Goal: Information Seeking & Learning: Learn about a topic

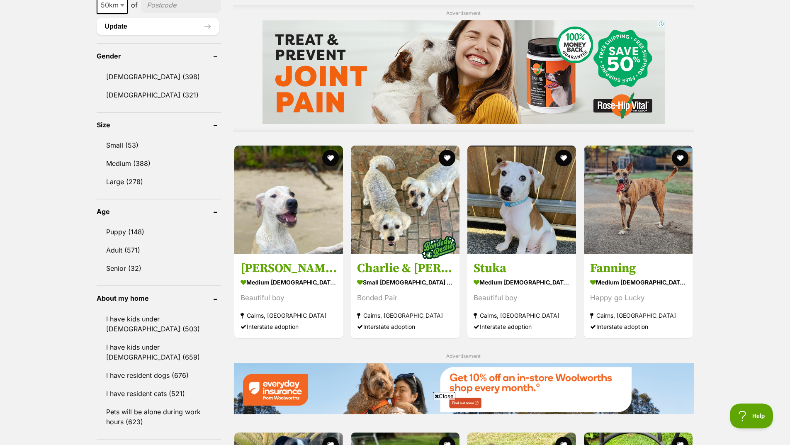
scroll to position [705, 0]
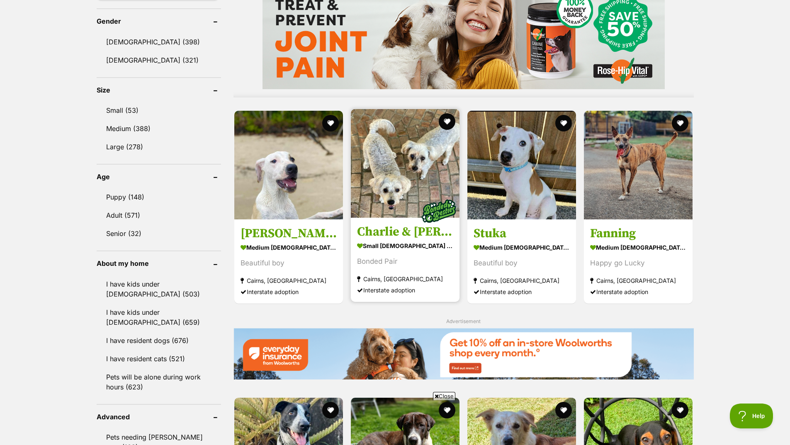
click at [447, 178] on img at bounding box center [405, 163] width 109 height 109
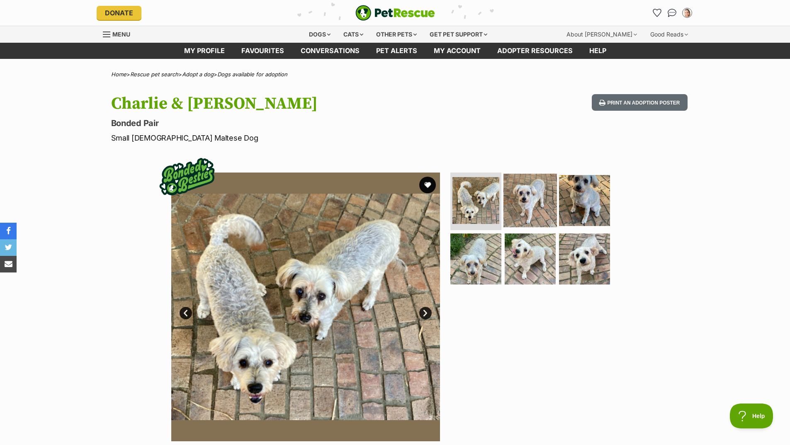
click at [541, 197] on img at bounding box center [529, 199] width 53 height 53
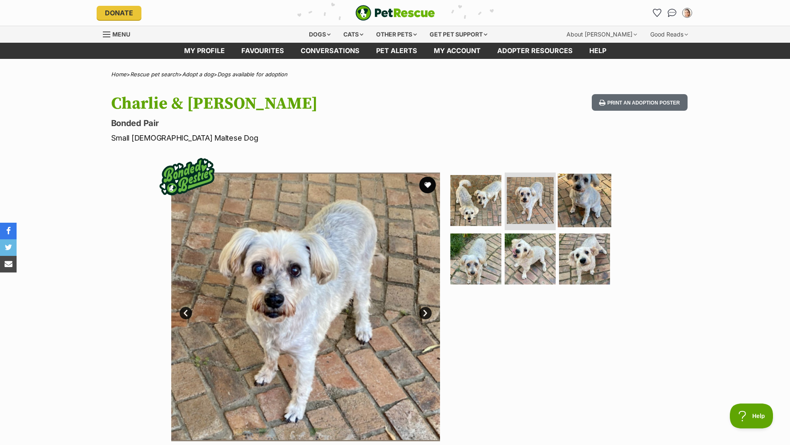
click at [588, 202] on img at bounding box center [584, 199] width 53 height 53
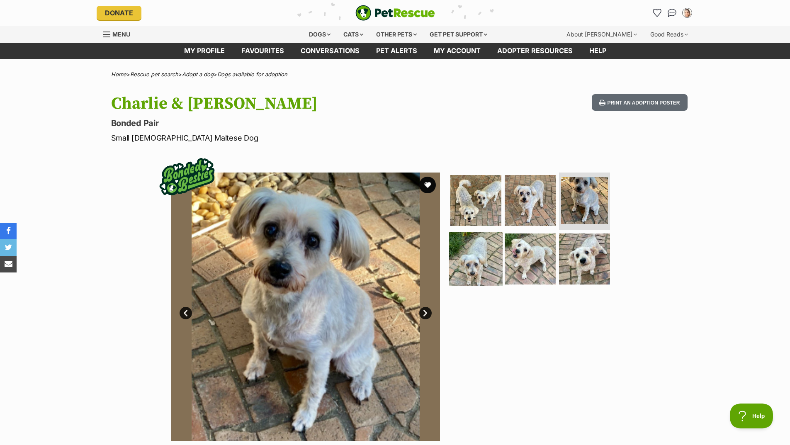
click at [471, 277] on img at bounding box center [475, 258] width 53 height 53
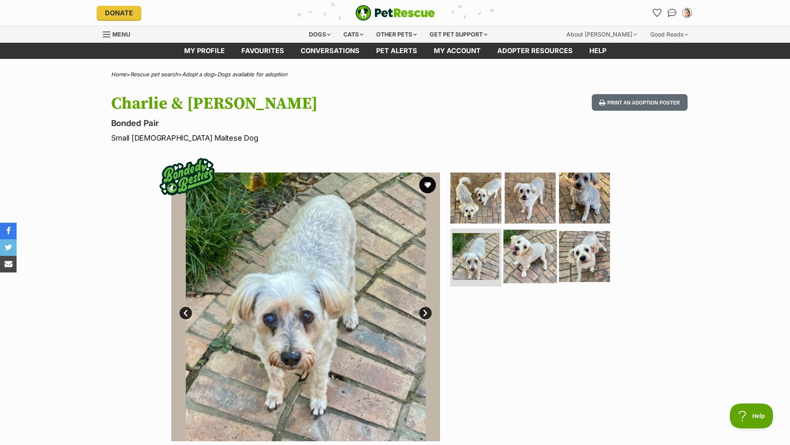
click at [518, 256] on img at bounding box center [529, 256] width 53 height 53
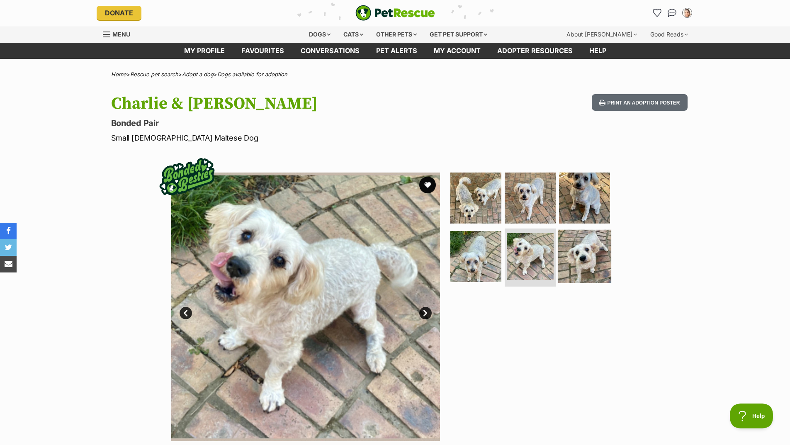
click at [591, 251] on img at bounding box center [584, 256] width 53 height 53
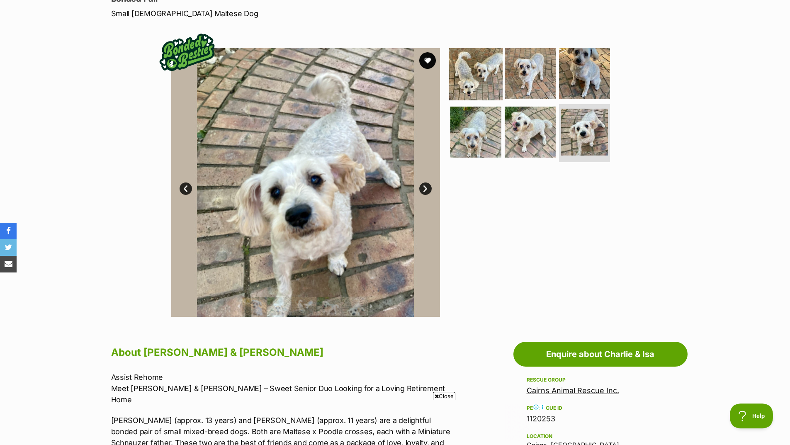
click at [484, 70] on img at bounding box center [475, 72] width 53 height 53
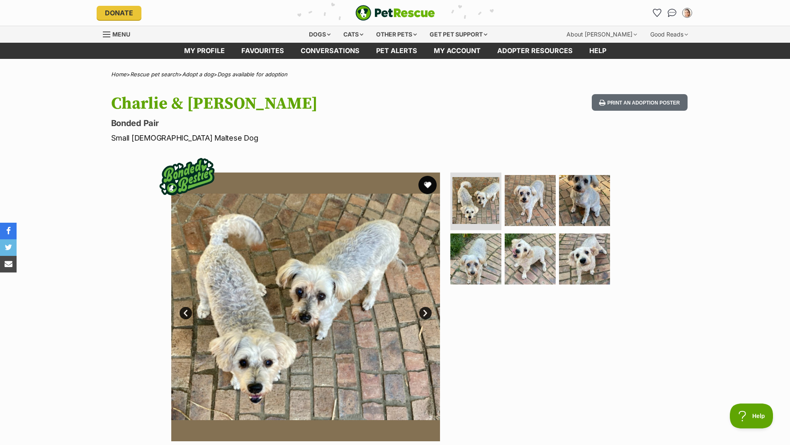
click at [430, 185] on button "favourite" at bounding box center [427, 185] width 18 height 18
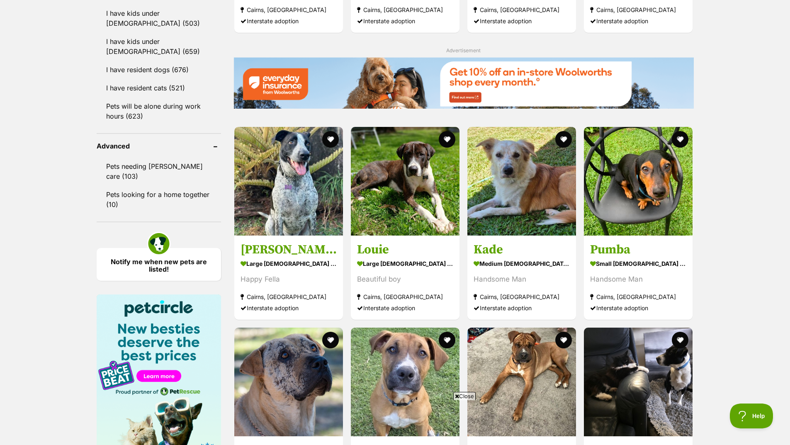
scroll to position [995, 0]
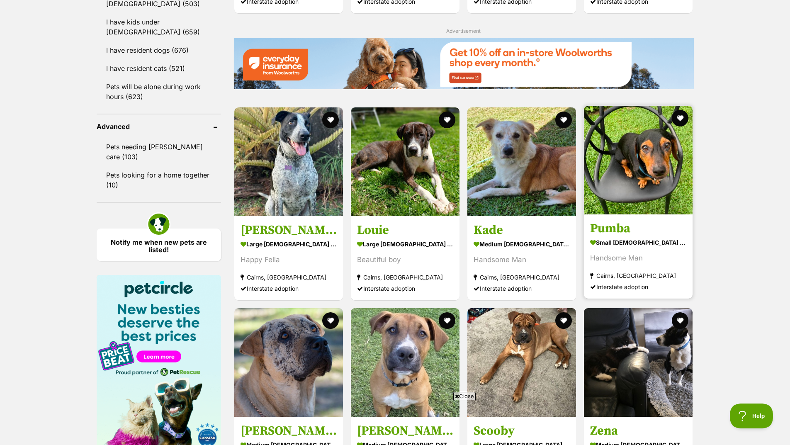
click at [671, 192] on img at bounding box center [638, 160] width 109 height 109
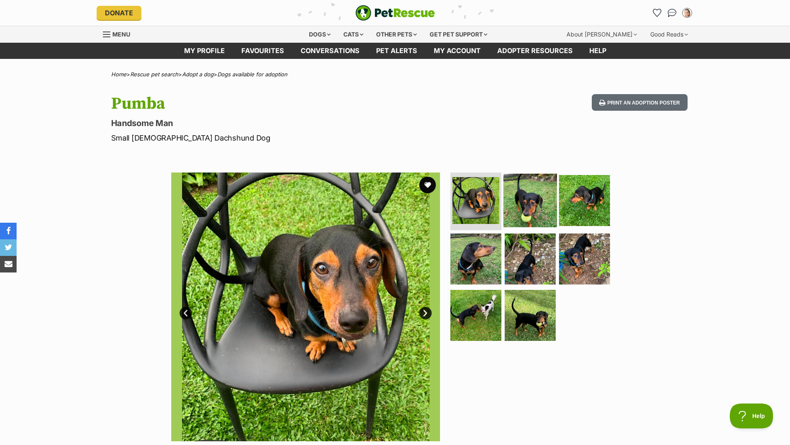
click at [537, 207] on img at bounding box center [529, 199] width 53 height 53
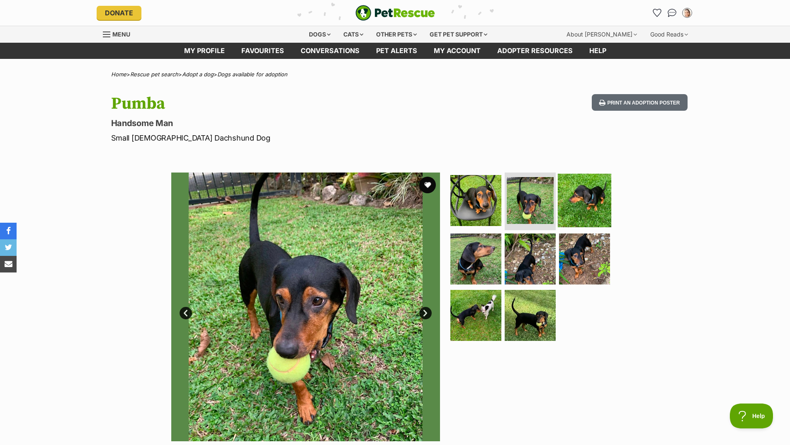
click at [587, 203] on img at bounding box center [584, 199] width 53 height 53
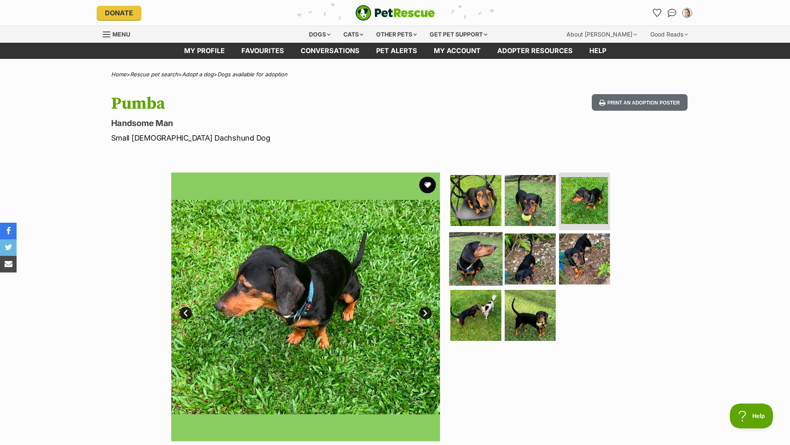
click at [465, 262] on img at bounding box center [475, 258] width 53 height 53
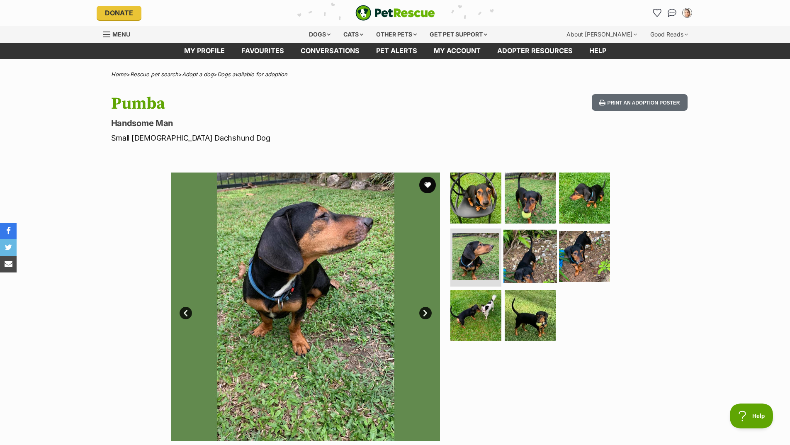
click at [528, 262] on img at bounding box center [529, 256] width 53 height 53
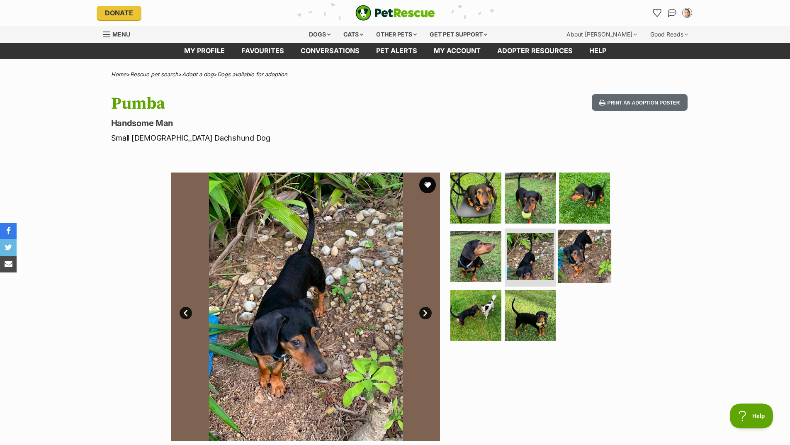
click at [575, 262] on img at bounding box center [584, 256] width 53 height 53
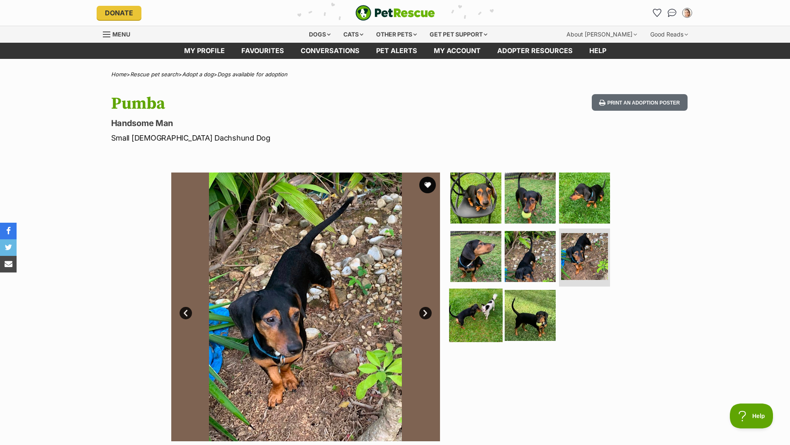
click at [486, 313] on img at bounding box center [475, 315] width 53 height 53
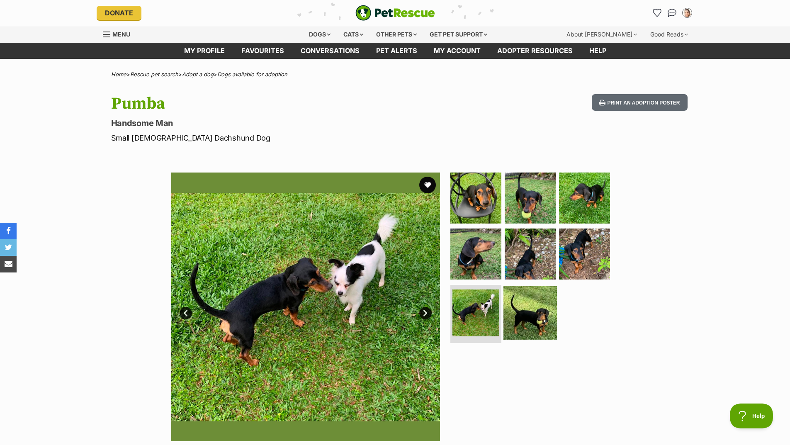
click at [538, 322] on img at bounding box center [529, 312] width 53 height 53
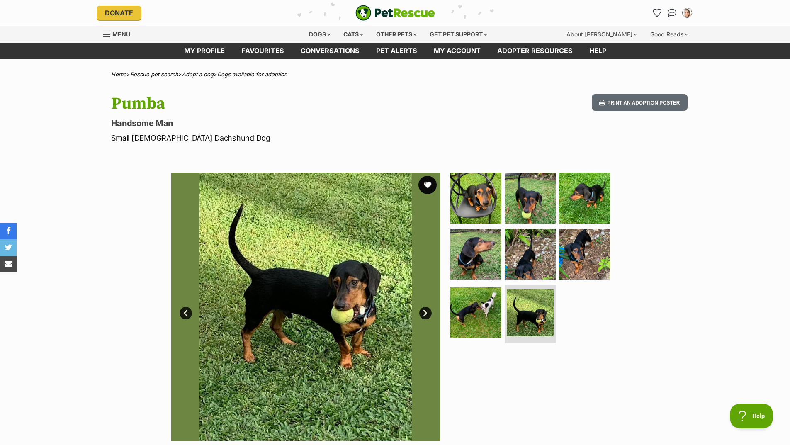
click at [430, 185] on button "favourite" at bounding box center [427, 185] width 18 height 18
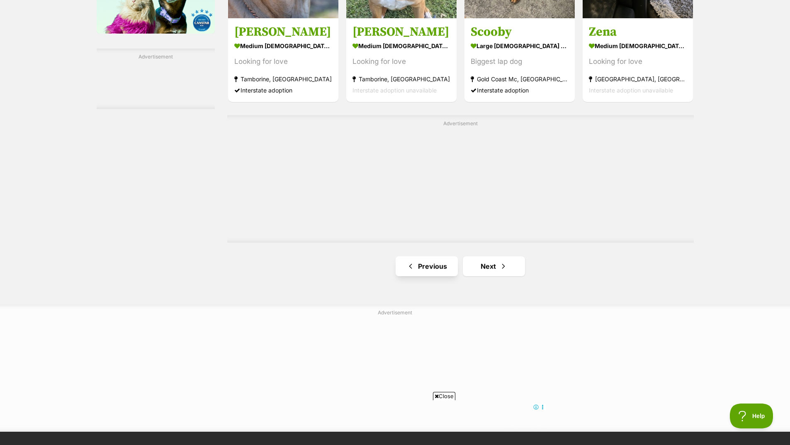
scroll to position [1405, 0]
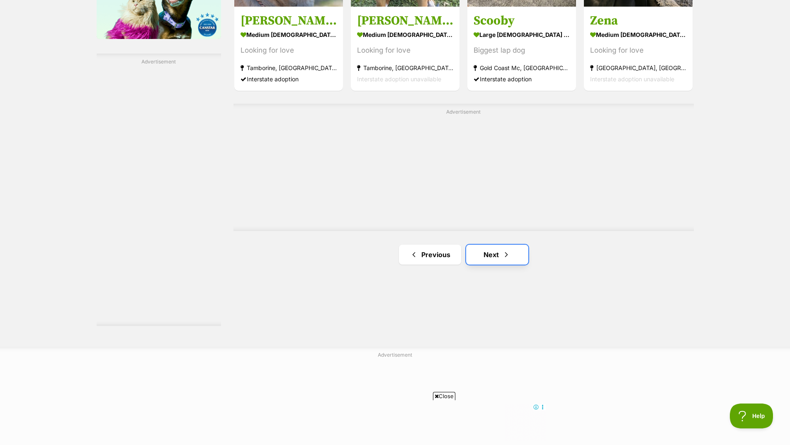
click at [516, 254] on link "Next" at bounding box center [497, 255] width 62 height 20
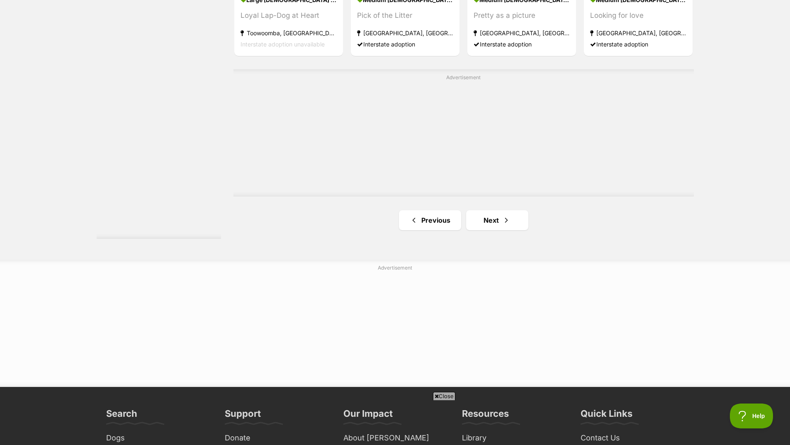
scroll to position [1492, 0]
click at [504, 220] on span "Next page" at bounding box center [506, 220] width 8 height 10
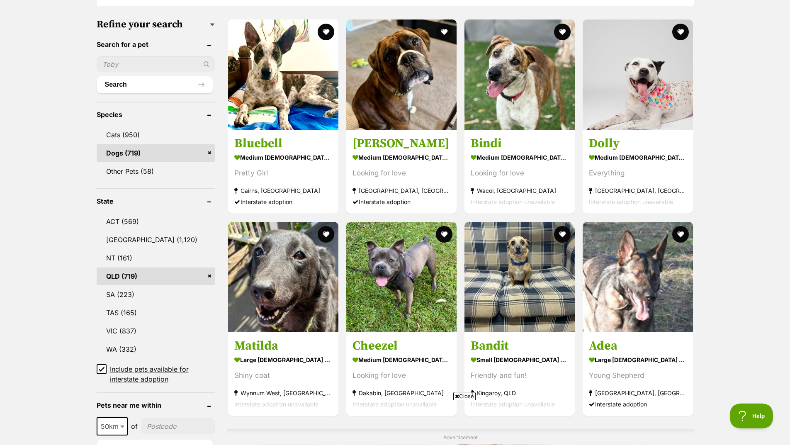
scroll to position [290, 0]
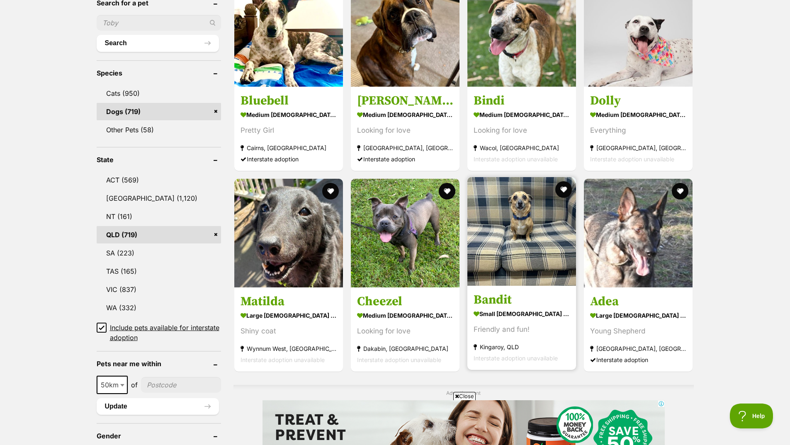
click at [521, 236] on img at bounding box center [521, 231] width 109 height 109
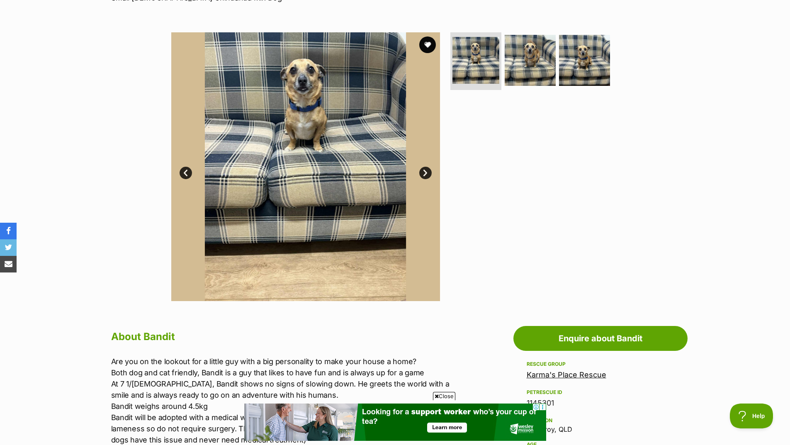
scroll to position [83, 0]
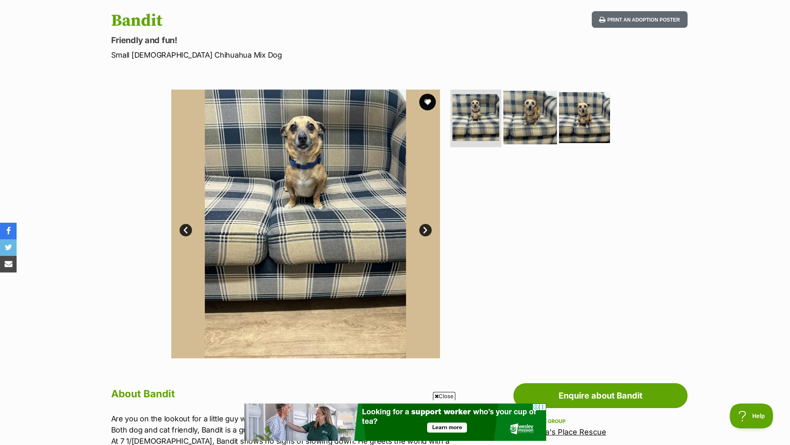
click at [526, 107] on img at bounding box center [529, 116] width 53 height 53
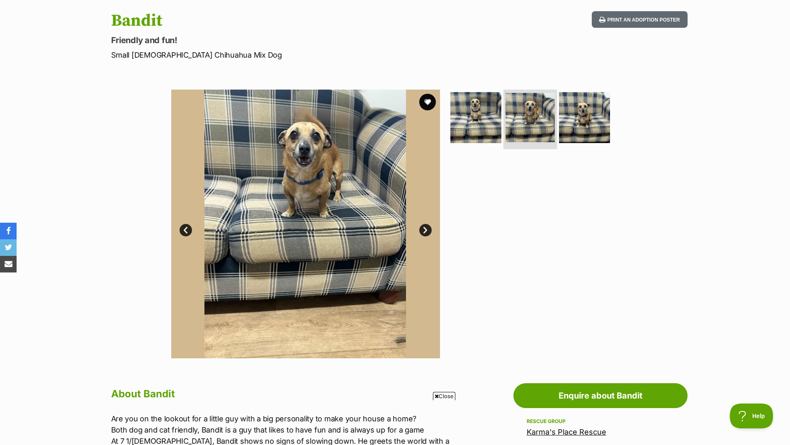
scroll to position [0, 0]
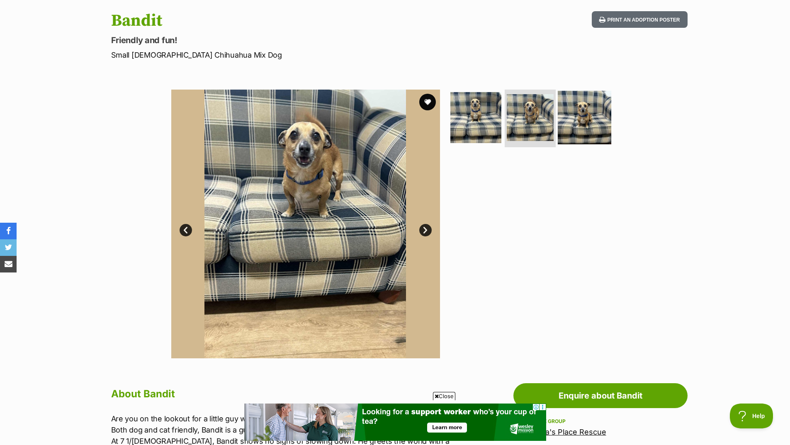
click at [589, 130] on img at bounding box center [584, 116] width 53 height 53
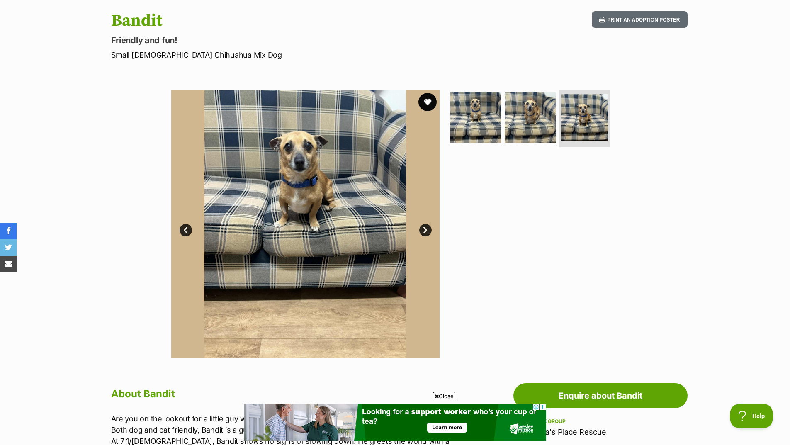
click at [429, 102] on button "favourite" at bounding box center [427, 102] width 18 height 18
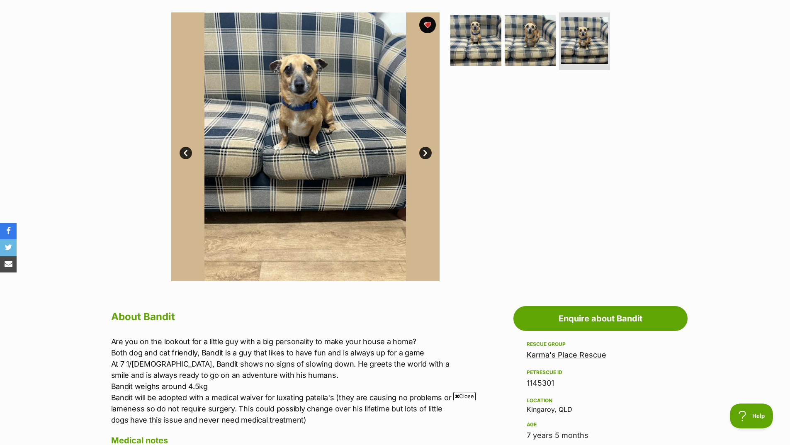
scroll to position [83, 0]
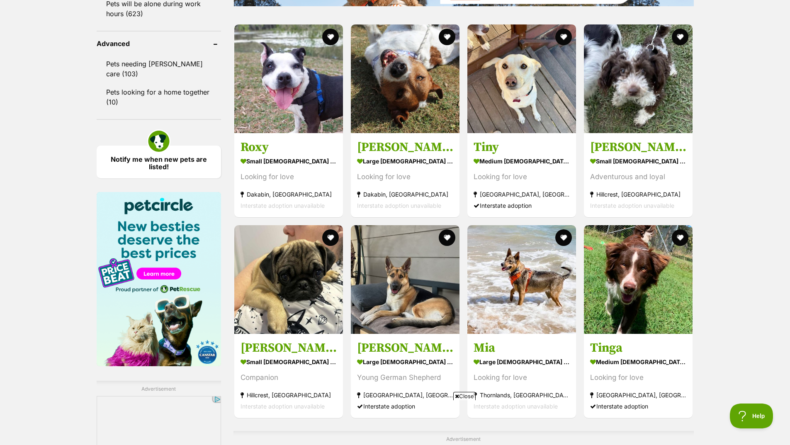
scroll to position [1078, 0]
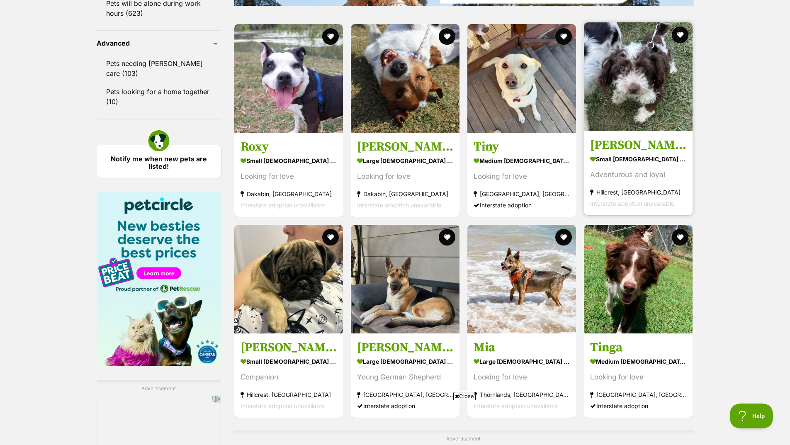
click at [644, 102] on img at bounding box center [638, 76] width 109 height 109
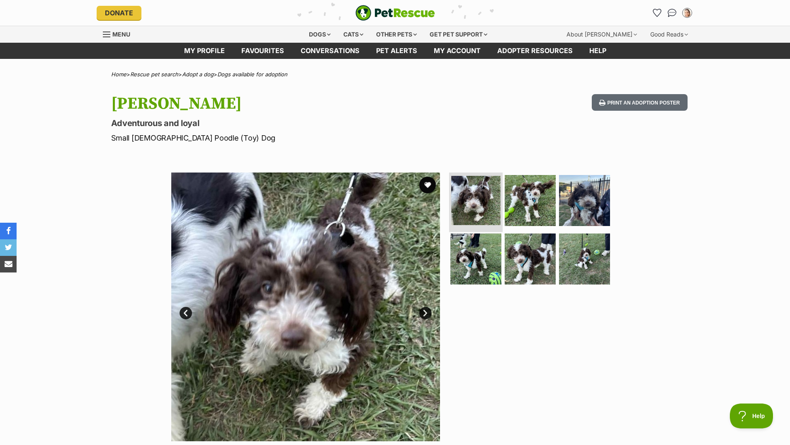
click at [482, 194] on img at bounding box center [475, 200] width 49 height 49
click at [527, 200] on img at bounding box center [529, 199] width 53 height 53
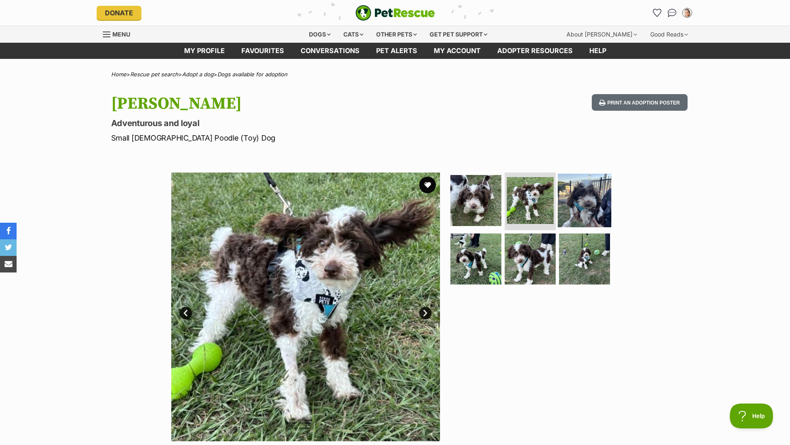
click at [576, 206] on img at bounding box center [584, 199] width 53 height 53
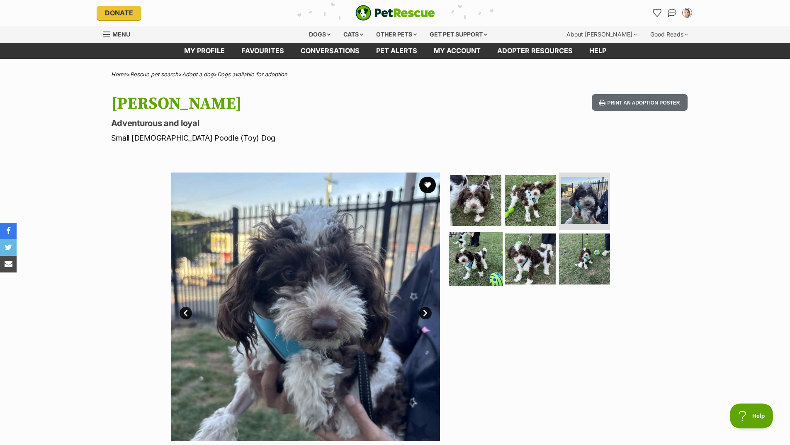
click at [481, 267] on img at bounding box center [475, 258] width 53 height 53
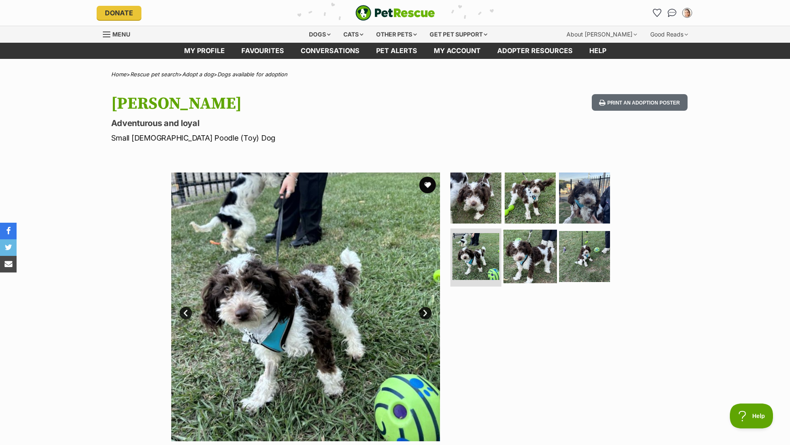
click at [528, 264] on img at bounding box center [529, 256] width 53 height 53
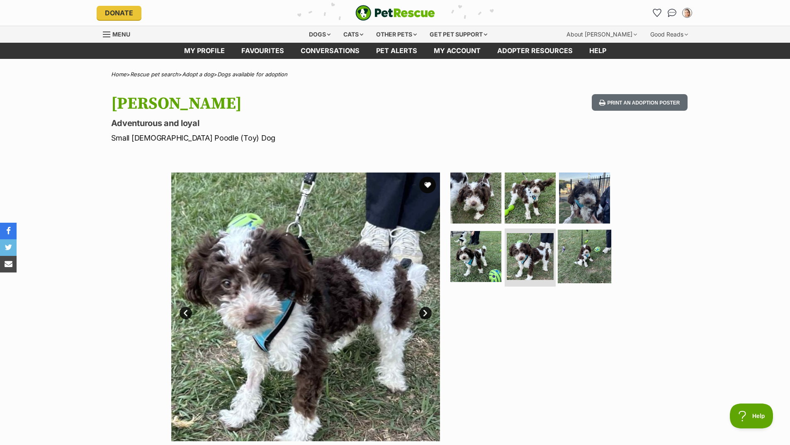
click at [575, 262] on img at bounding box center [584, 256] width 53 height 53
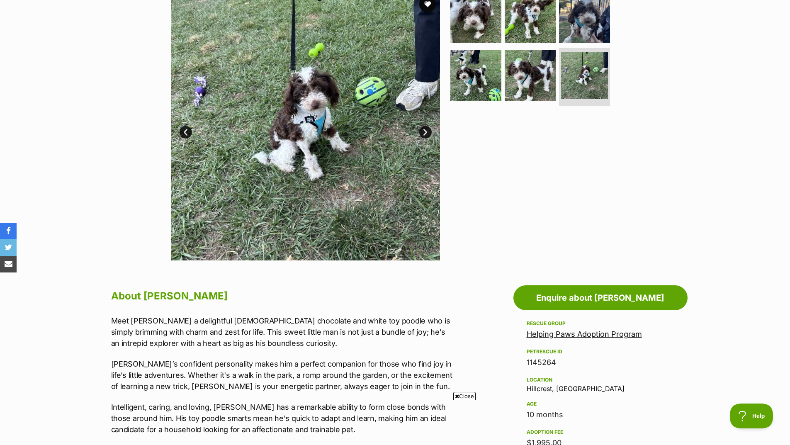
scroll to position [166, 0]
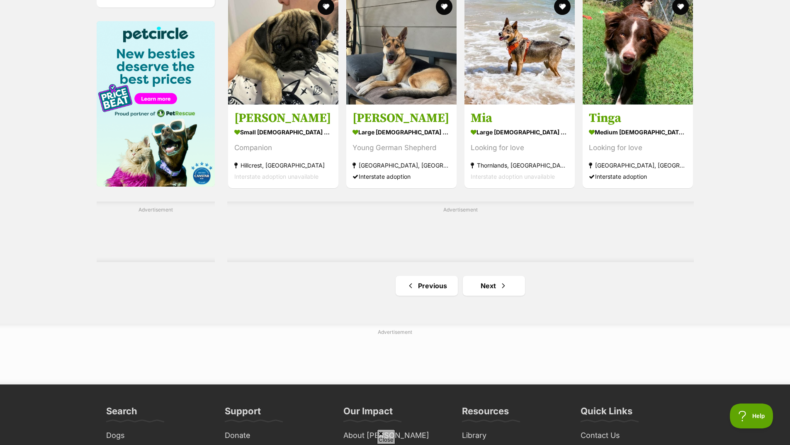
scroll to position [1281, 0]
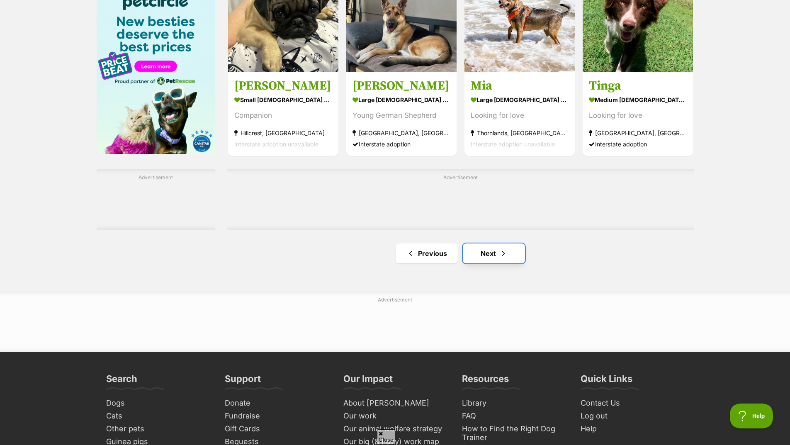
click at [506, 257] on span "Next page" at bounding box center [503, 253] width 8 height 10
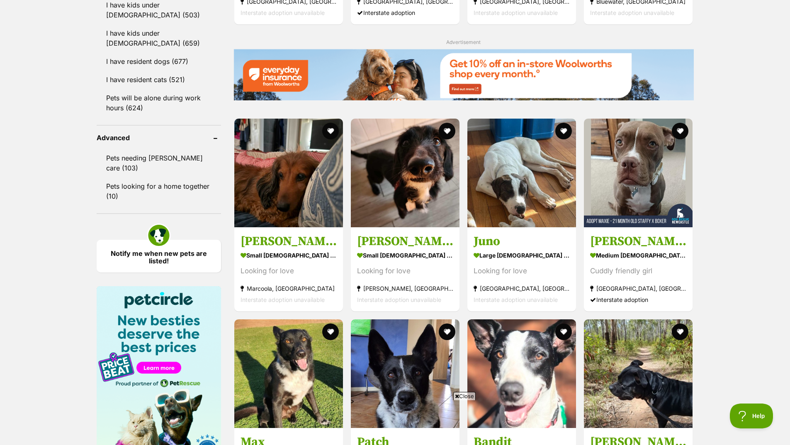
scroll to position [995, 0]
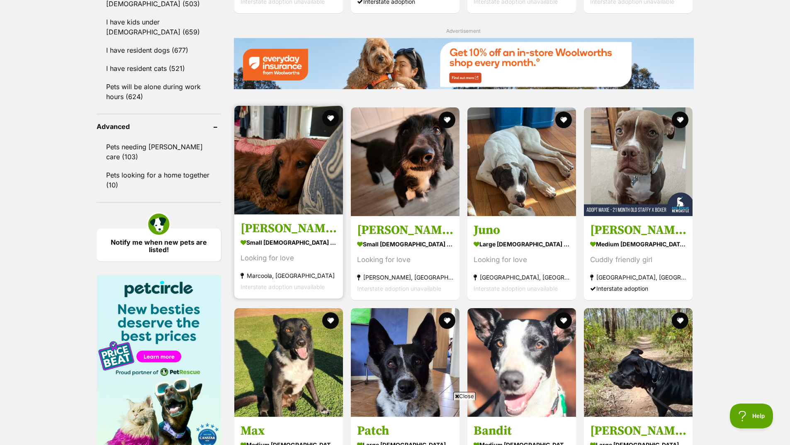
click at [270, 168] on img at bounding box center [288, 160] width 109 height 109
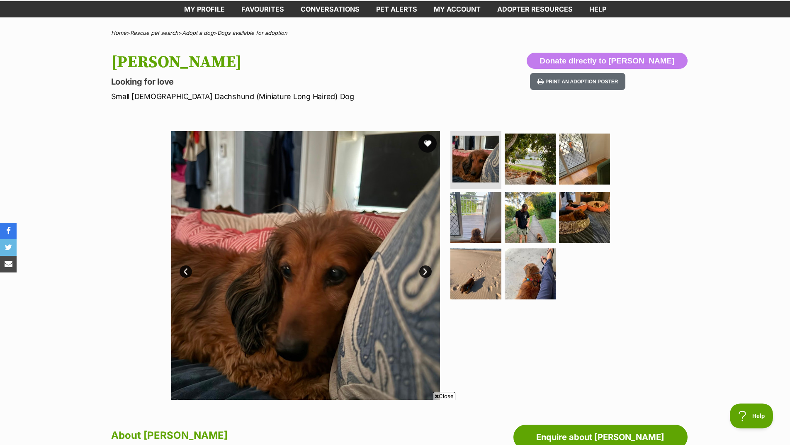
click at [425, 144] on button "favourite" at bounding box center [427, 143] width 18 height 18
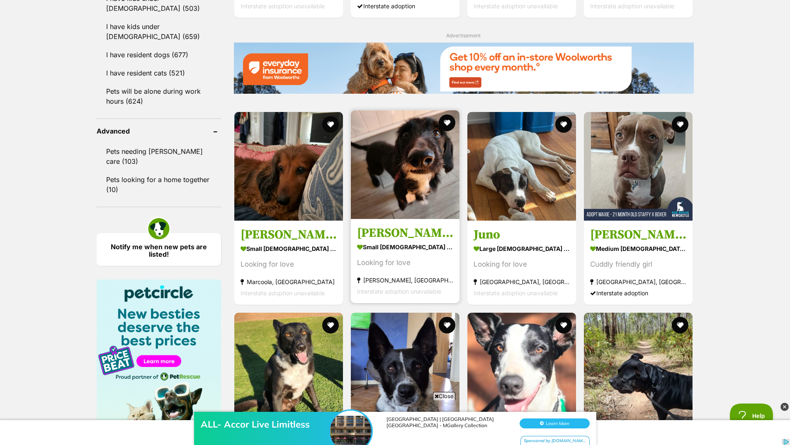
click at [407, 197] on img at bounding box center [405, 164] width 109 height 109
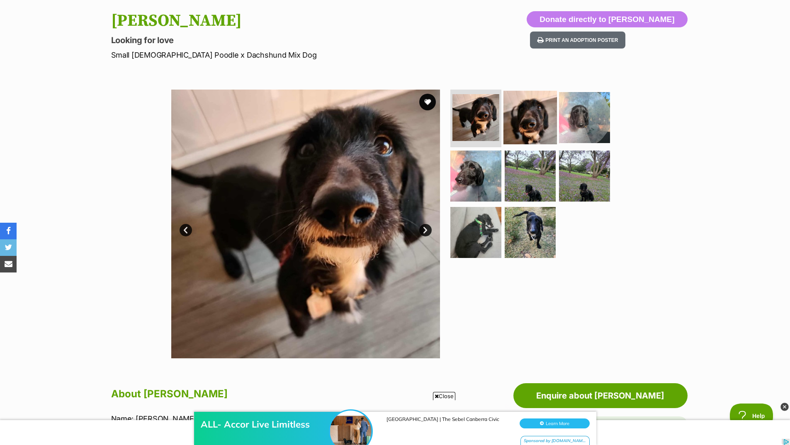
click at [537, 131] on img at bounding box center [529, 116] width 53 height 53
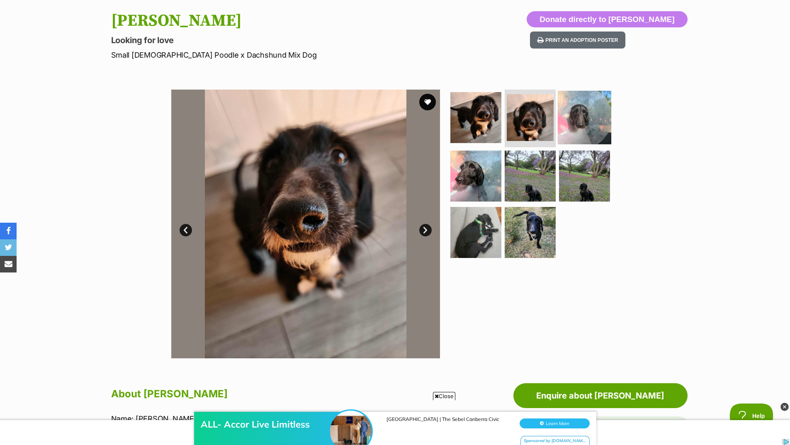
click at [582, 129] on img at bounding box center [584, 116] width 53 height 53
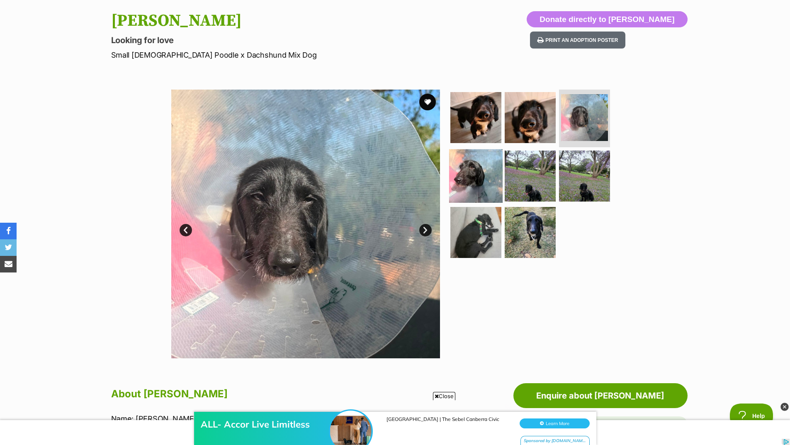
click at [471, 177] on img at bounding box center [475, 175] width 53 height 53
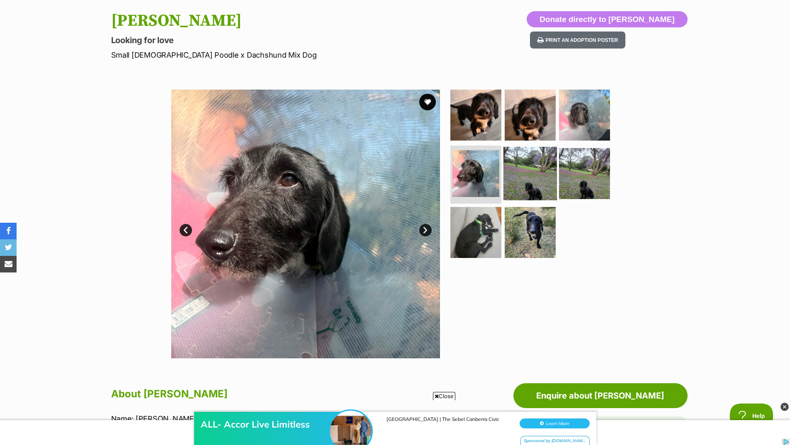
click at [532, 185] on img at bounding box center [529, 173] width 53 height 53
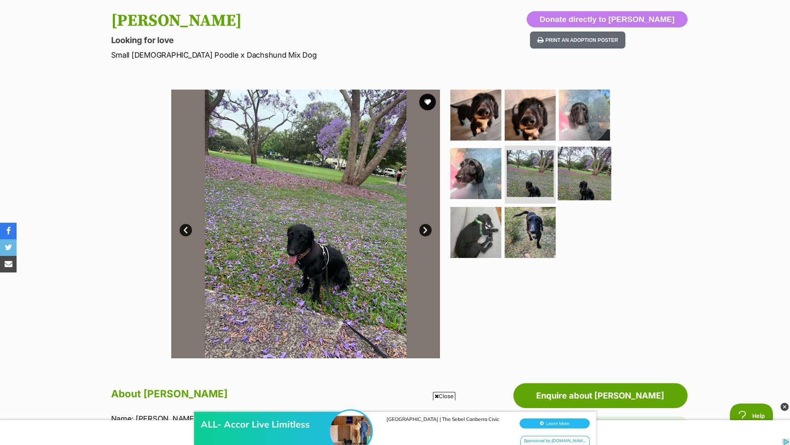
click at [573, 184] on img at bounding box center [584, 173] width 53 height 53
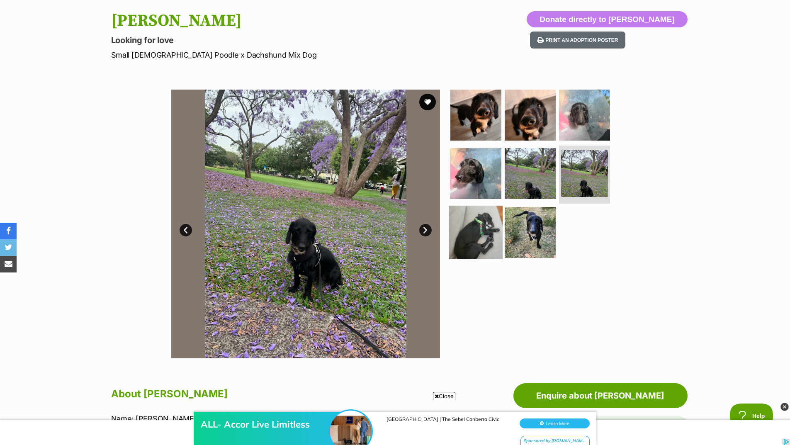
click at [477, 230] on img at bounding box center [475, 232] width 53 height 53
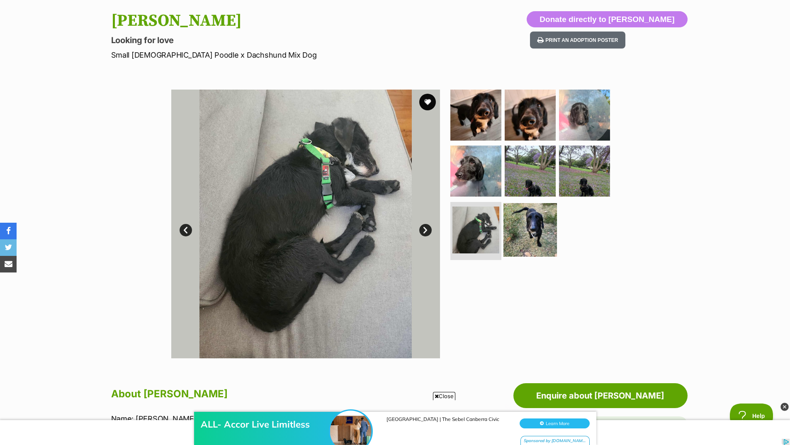
click at [528, 238] on img at bounding box center [529, 229] width 53 height 53
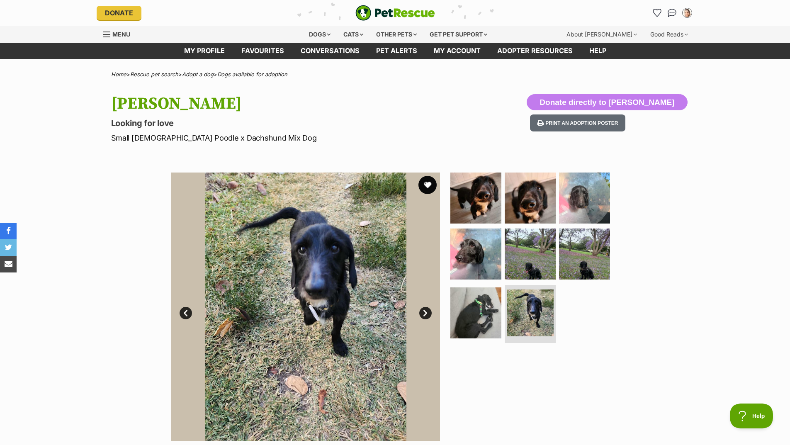
click at [425, 185] on button "favourite" at bounding box center [427, 185] width 18 height 18
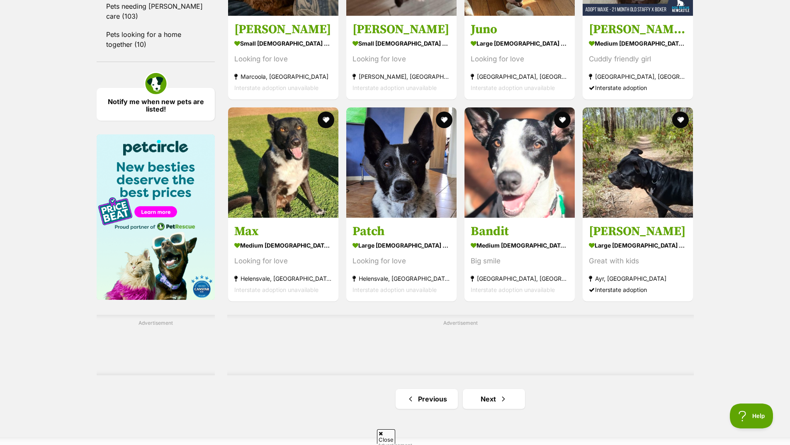
scroll to position [1152, 0]
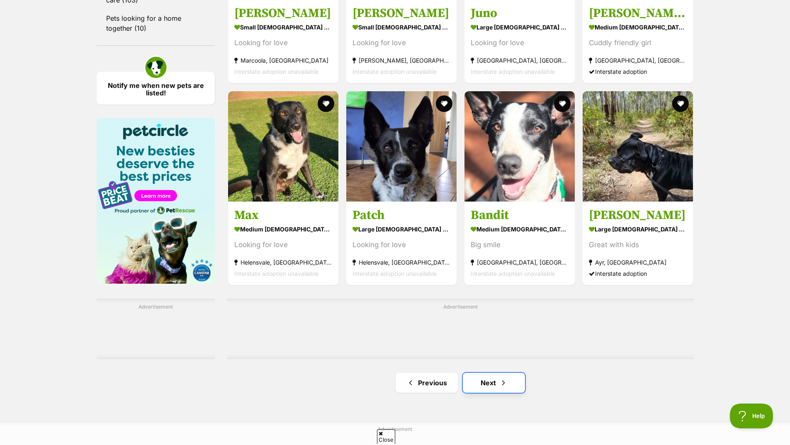
click at [501, 385] on span "Next page" at bounding box center [503, 383] width 8 height 10
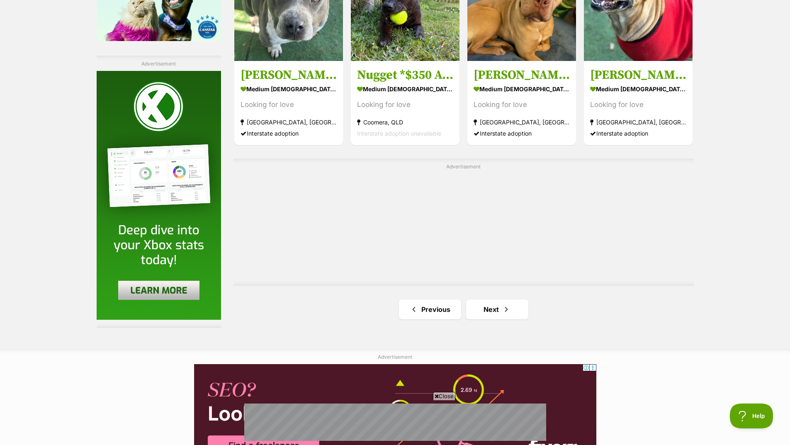
scroll to position [1451, 0]
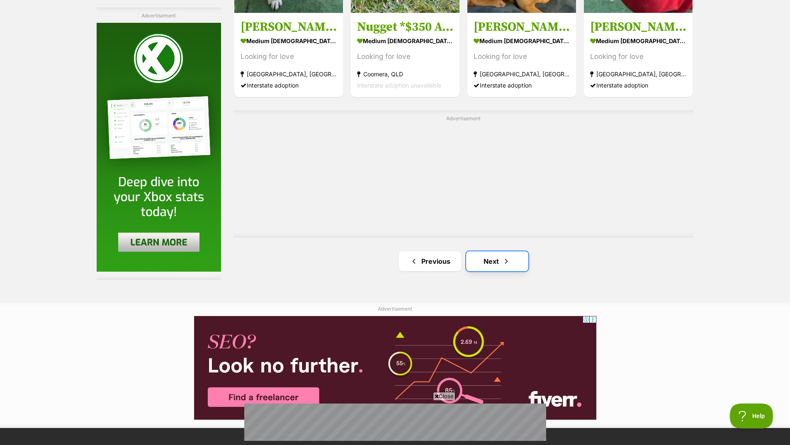
click at [505, 260] on span "Next page" at bounding box center [506, 261] width 8 height 10
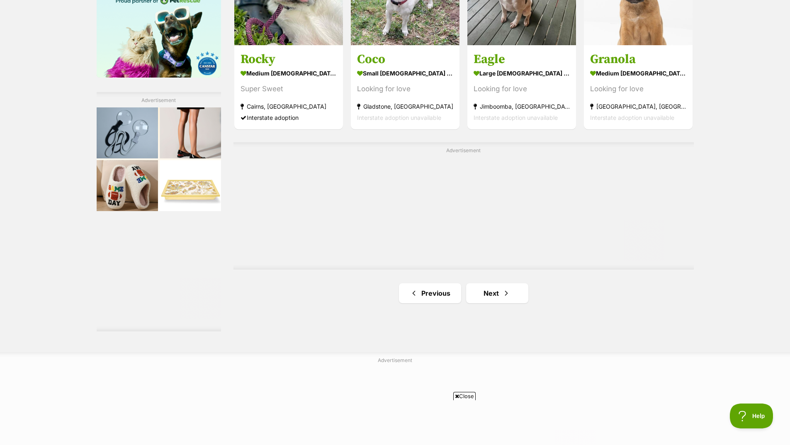
scroll to position [1410, 0]
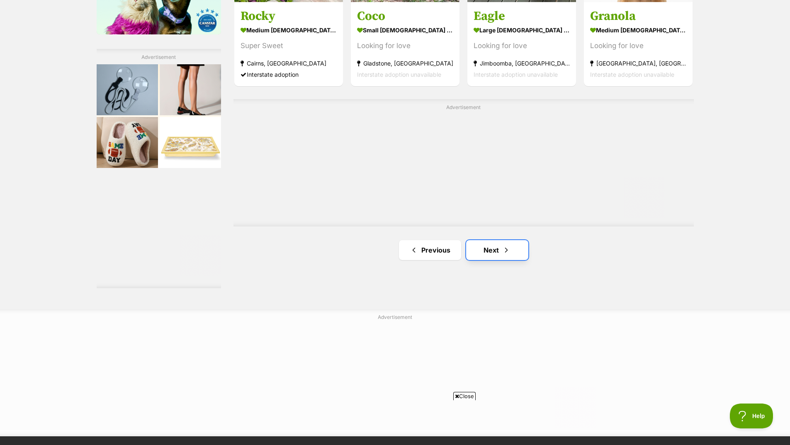
click at [504, 250] on span "Next page" at bounding box center [506, 250] width 8 height 10
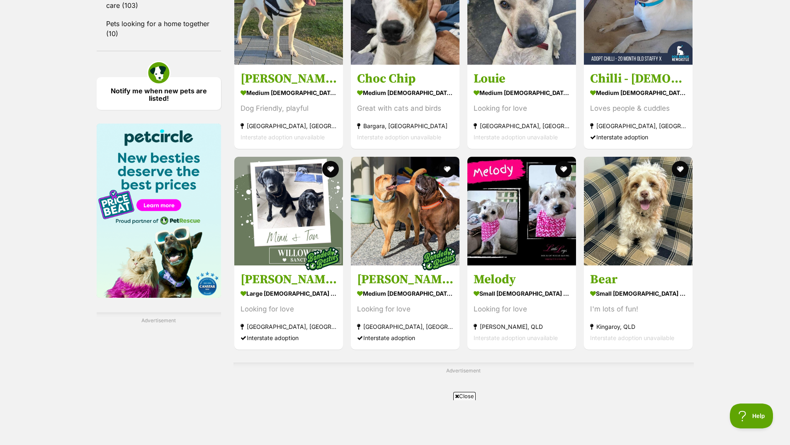
scroll to position [1161, 0]
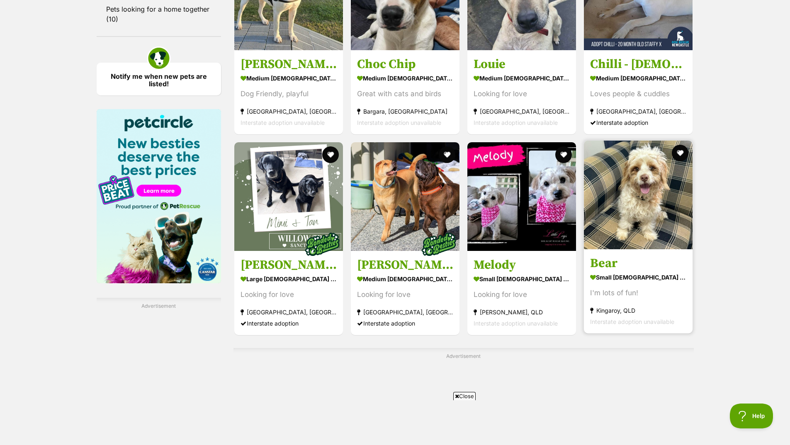
click at [679, 223] on img at bounding box center [638, 195] width 109 height 109
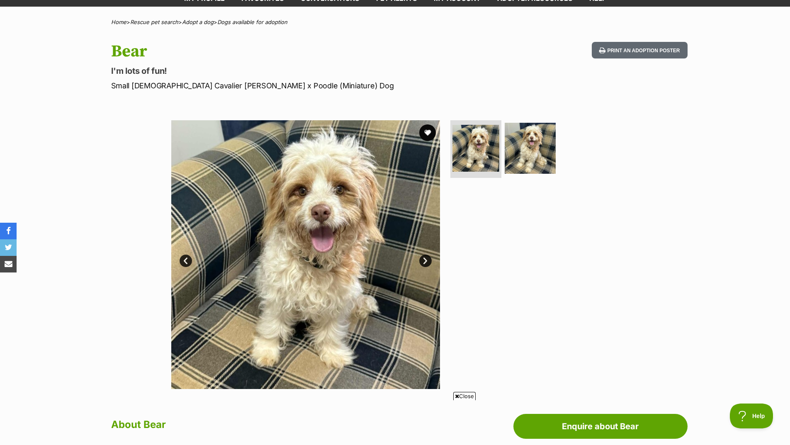
scroll to position [41, 0]
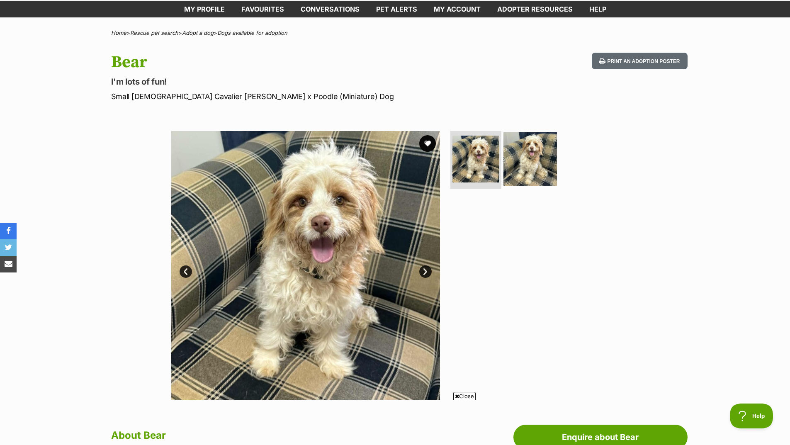
click at [535, 156] on img at bounding box center [529, 158] width 53 height 53
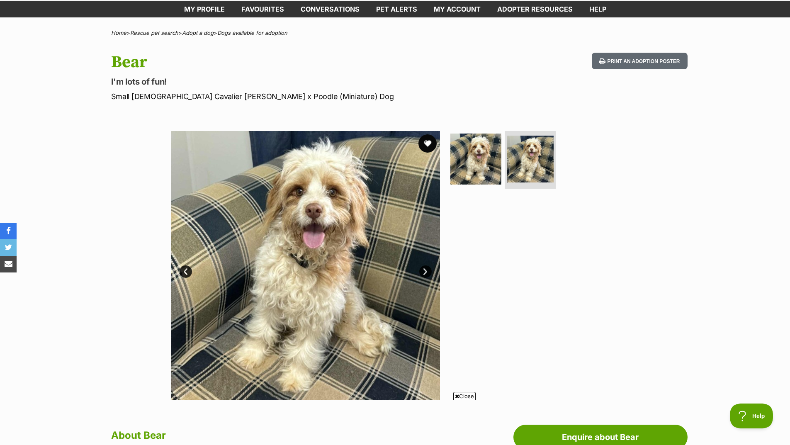
click at [424, 141] on button "favourite" at bounding box center [427, 143] width 18 height 18
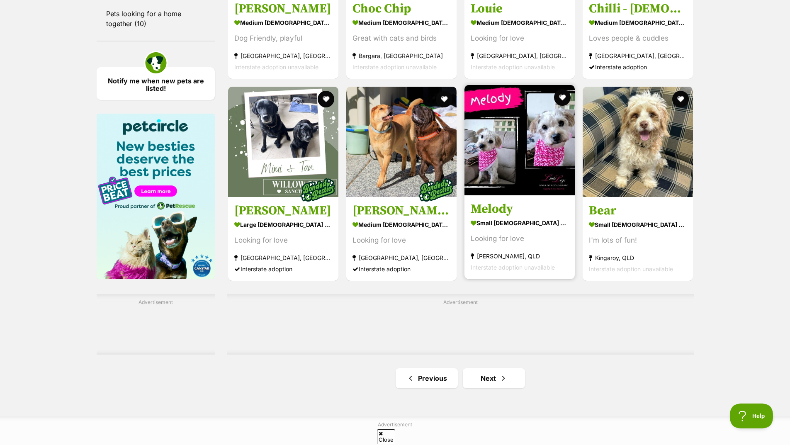
click at [510, 144] on img at bounding box center [519, 140] width 110 height 110
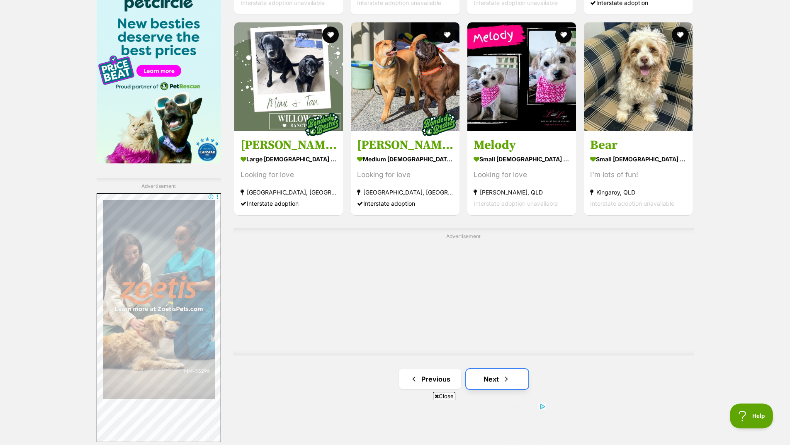
click at [506, 379] on span "Next page" at bounding box center [506, 379] width 8 height 10
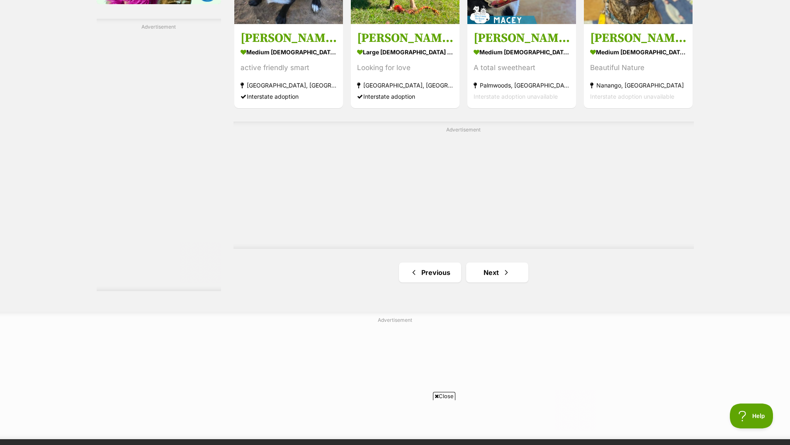
scroll to position [1492, 0]
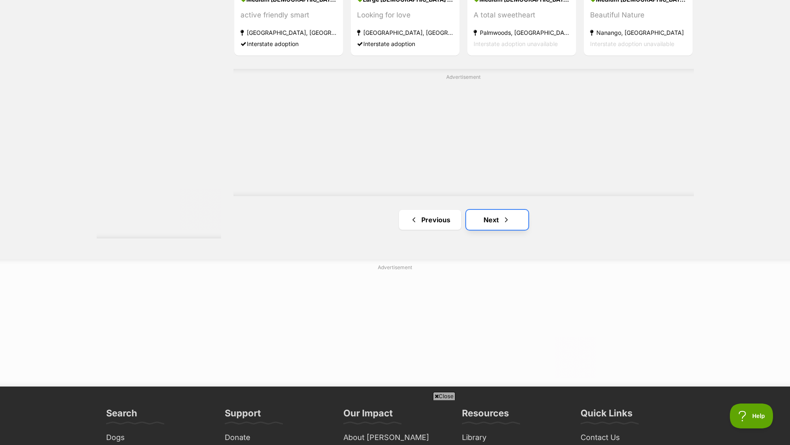
click at [500, 221] on link "Next" at bounding box center [497, 220] width 62 height 20
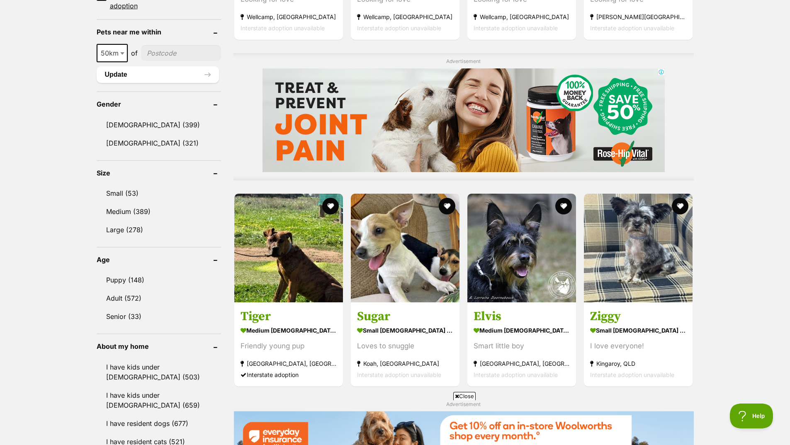
scroll to position [705, 0]
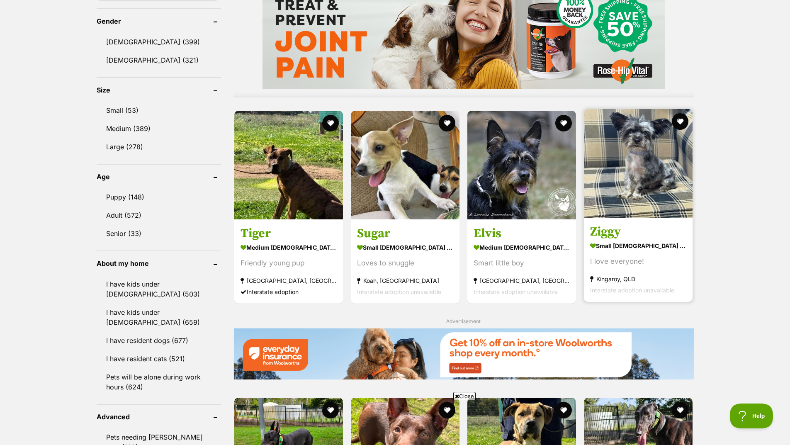
click at [644, 179] on img at bounding box center [638, 163] width 109 height 109
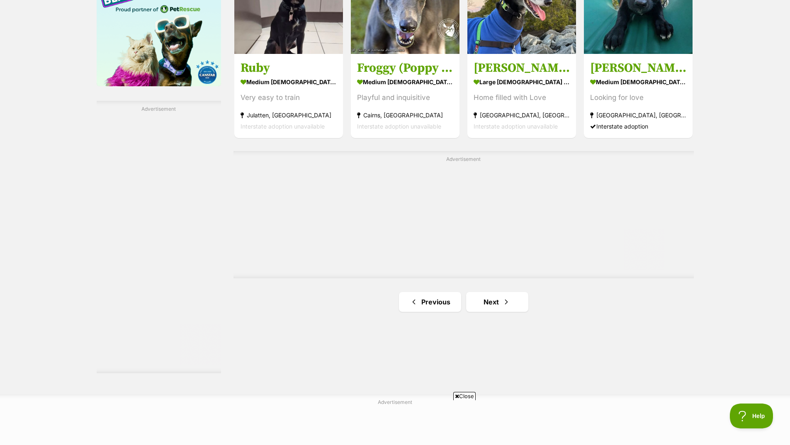
scroll to position [1410, 0]
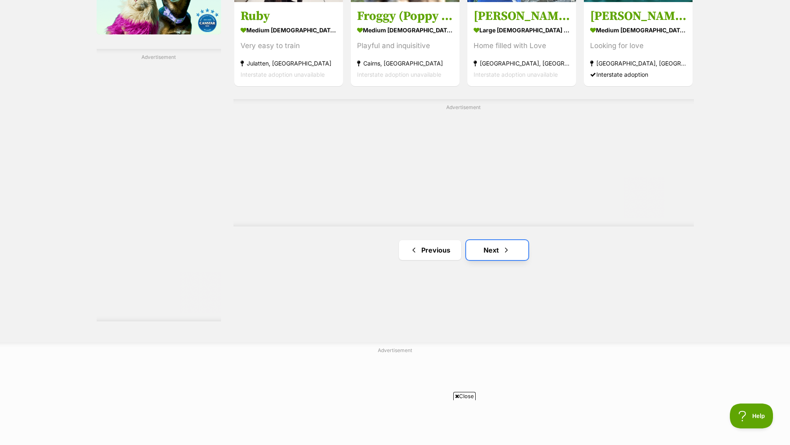
click at [495, 253] on link "Next" at bounding box center [497, 250] width 62 height 20
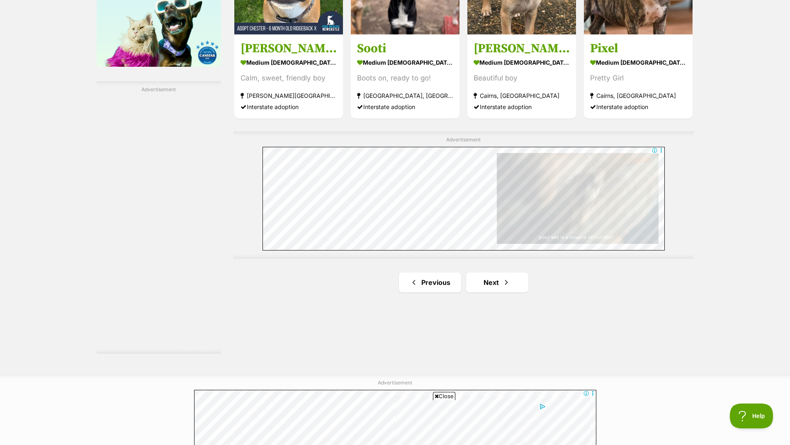
scroll to position [1410, 0]
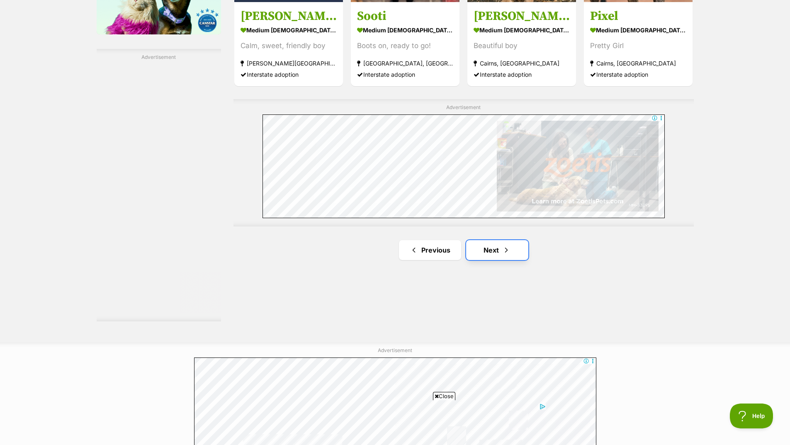
click at [507, 246] on span "Next page" at bounding box center [506, 250] width 8 height 10
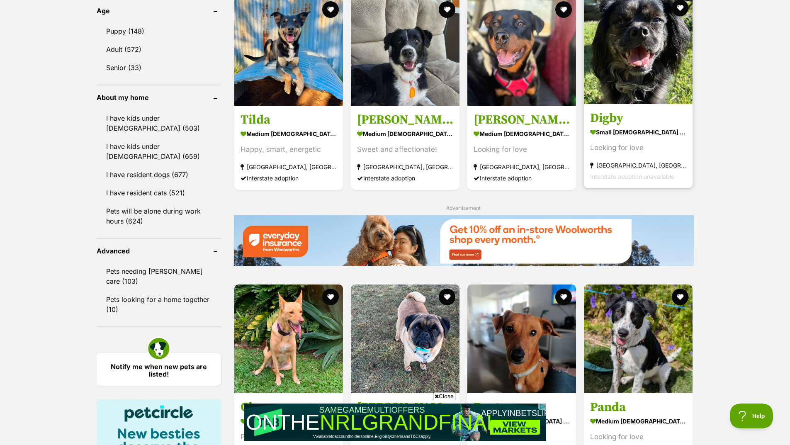
click at [658, 63] on img at bounding box center [638, 49] width 109 height 109
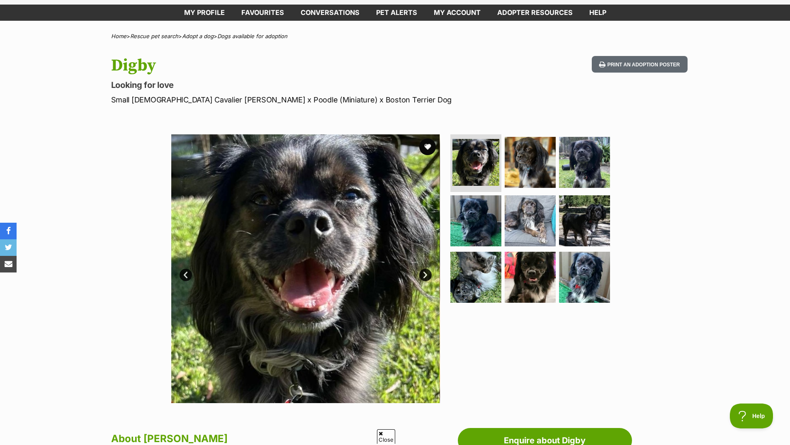
scroll to position [83, 0]
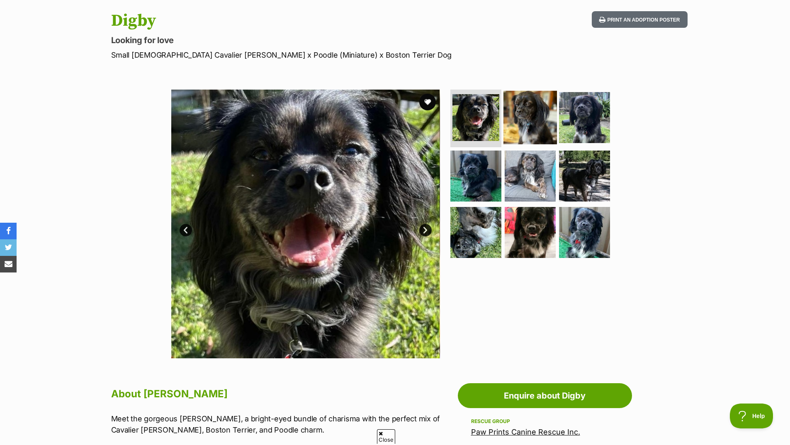
click at [530, 121] on img at bounding box center [529, 116] width 53 height 53
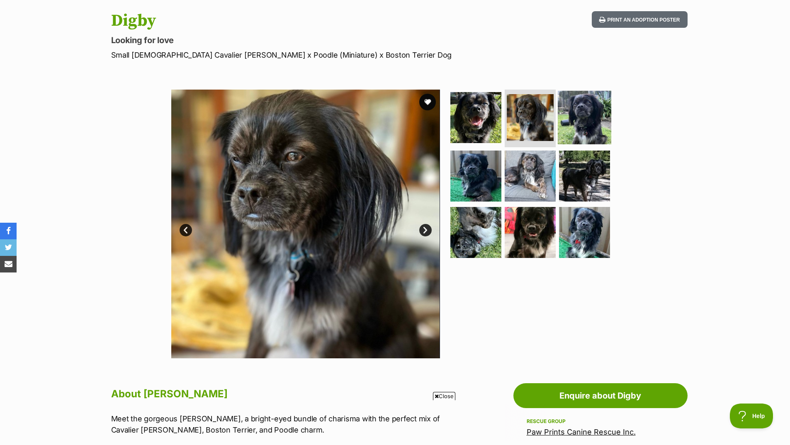
scroll to position [0, 0]
click at [594, 129] on img at bounding box center [584, 116] width 53 height 53
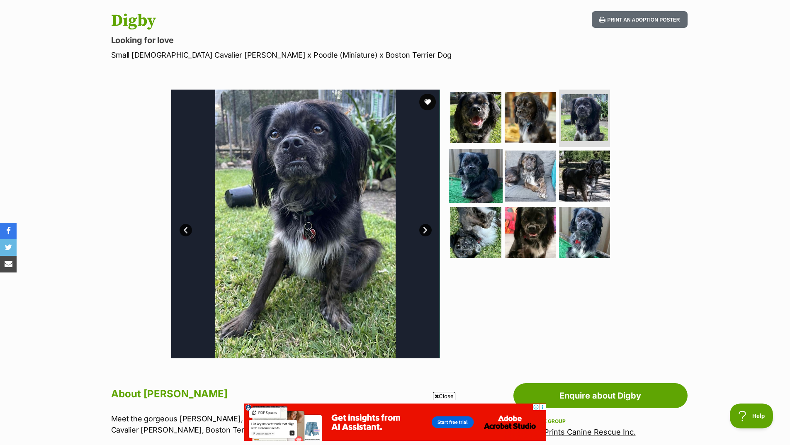
click at [474, 179] on img at bounding box center [475, 175] width 53 height 53
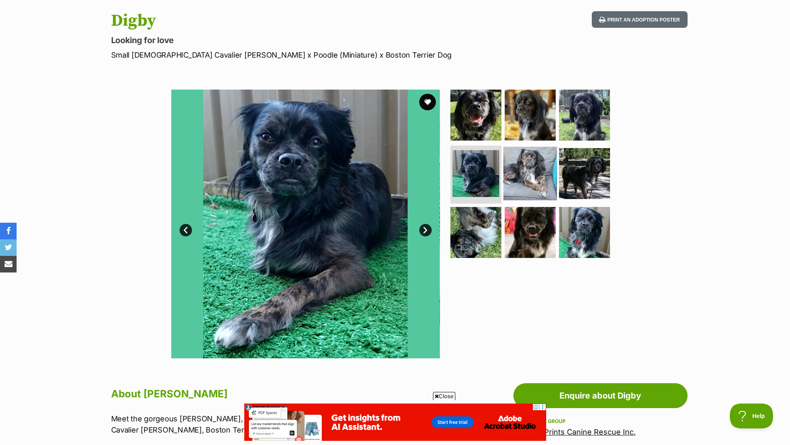
click at [538, 183] on img at bounding box center [529, 173] width 53 height 53
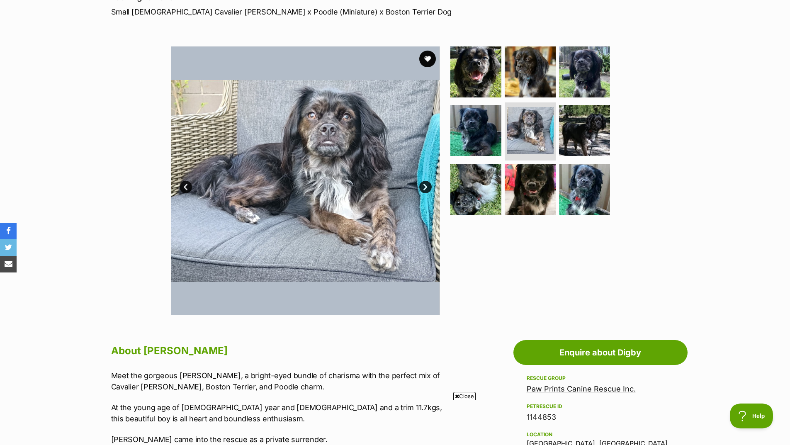
scroll to position [124, 0]
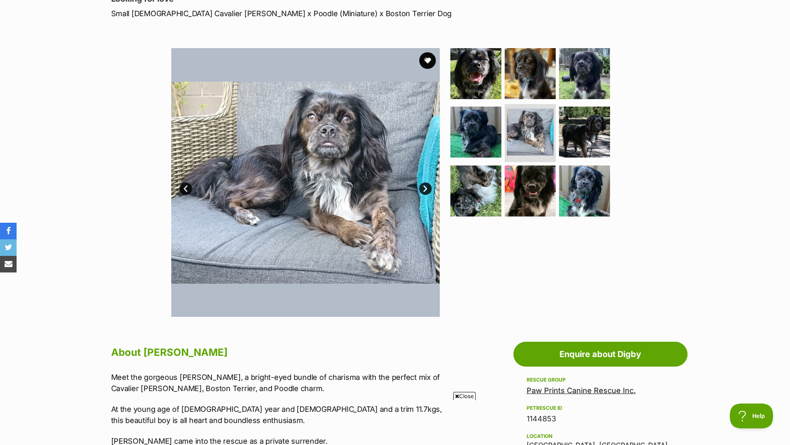
click at [426, 184] on link "Next" at bounding box center [425, 188] width 12 height 12
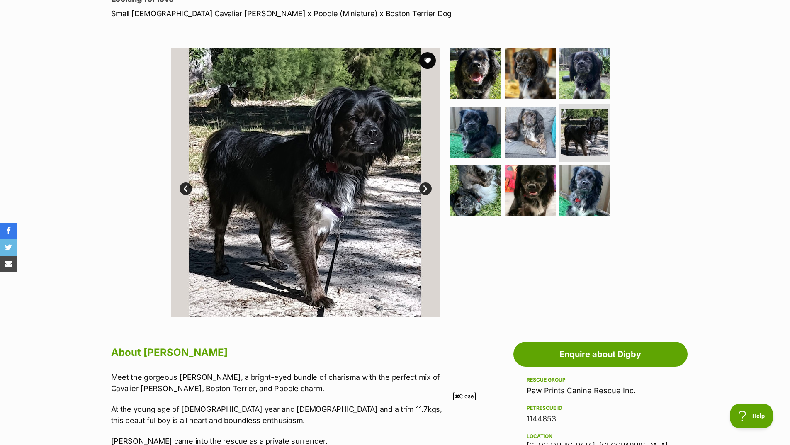
click at [420, 189] on link "Next" at bounding box center [425, 188] width 12 height 12
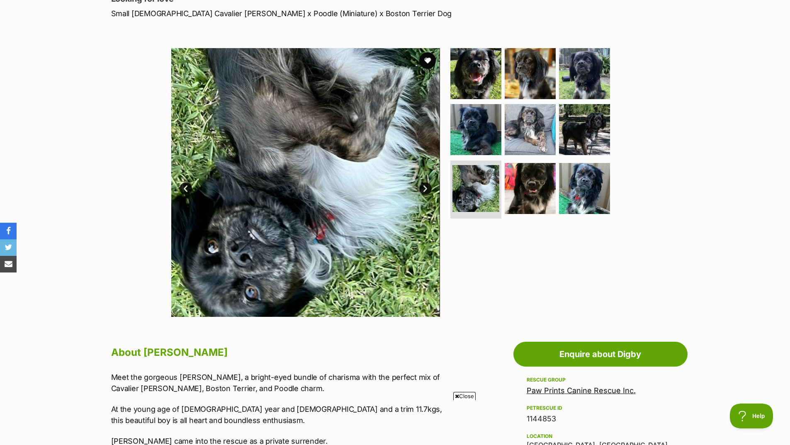
click at [427, 185] on link "Next" at bounding box center [425, 188] width 12 height 12
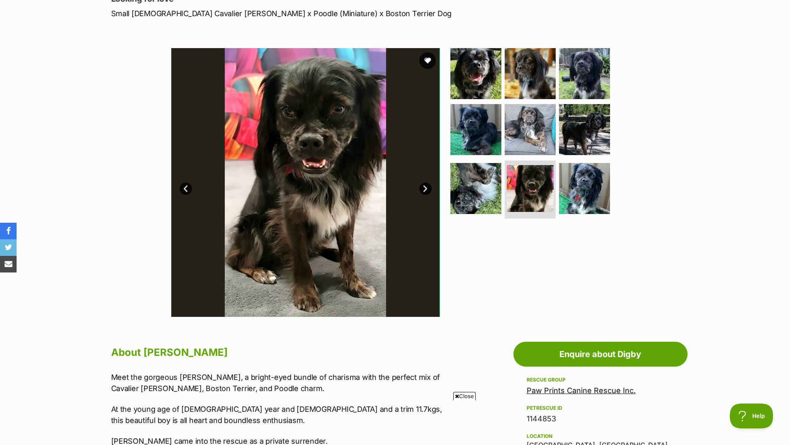
click at [427, 185] on link "Next" at bounding box center [425, 188] width 12 height 12
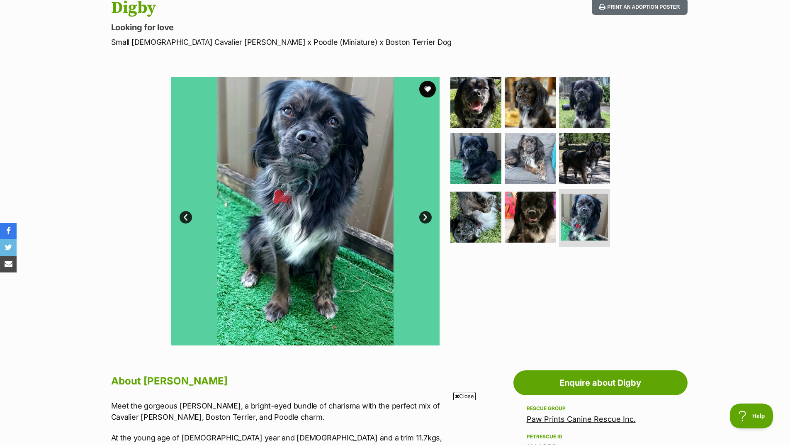
scroll to position [83, 0]
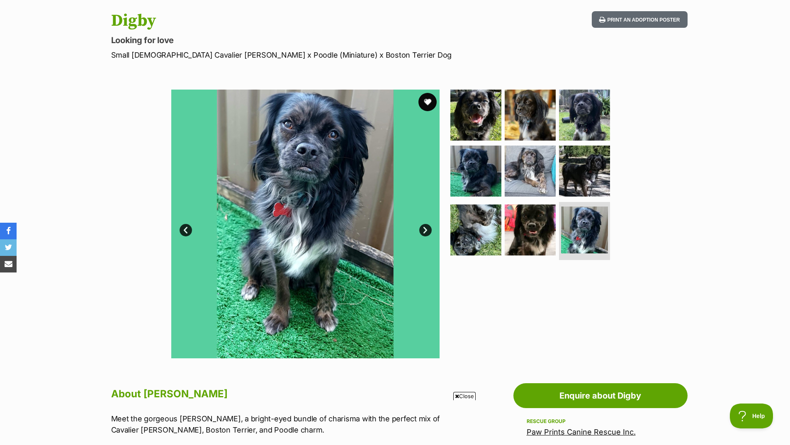
click at [428, 101] on button "favourite" at bounding box center [427, 102] width 18 height 18
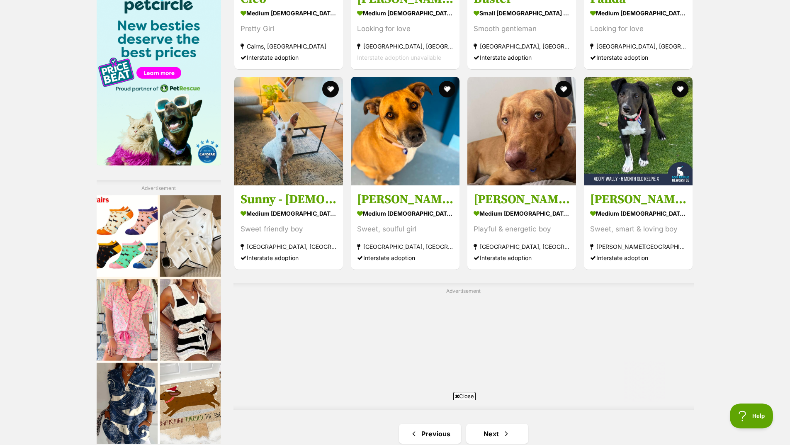
scroll to position [1368, 0]
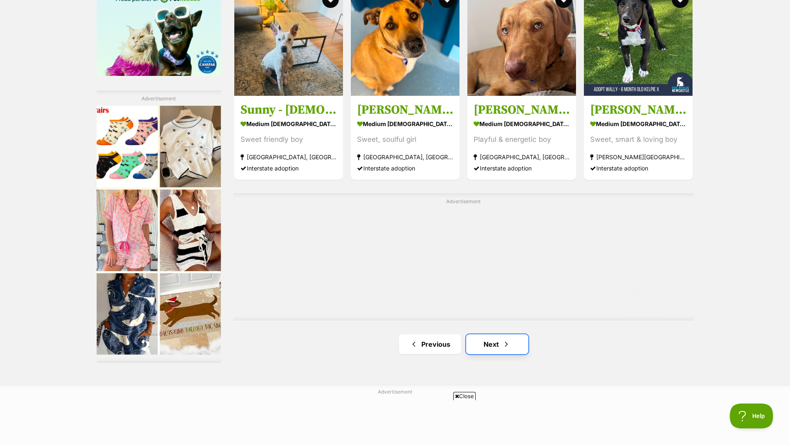
click at [500, 334] on link "Next" at bounding box center [497, 344] width 62 height 20
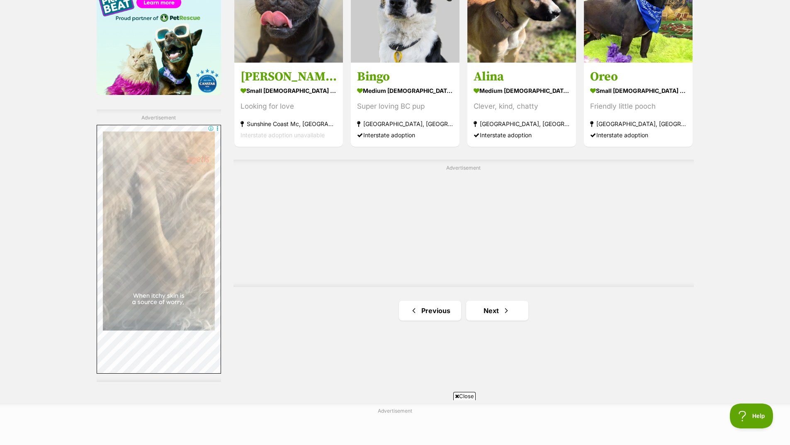
scroll to position [1368, 0]
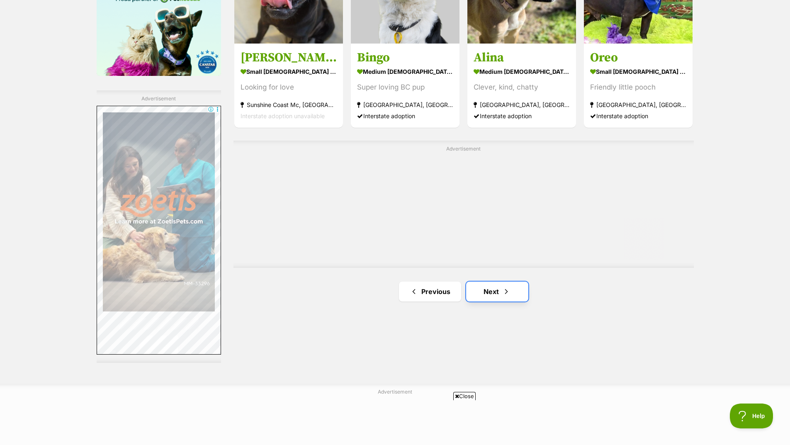
click at [497, 293] on link "Next" at bounding box center [497, 291] width 62 height 20
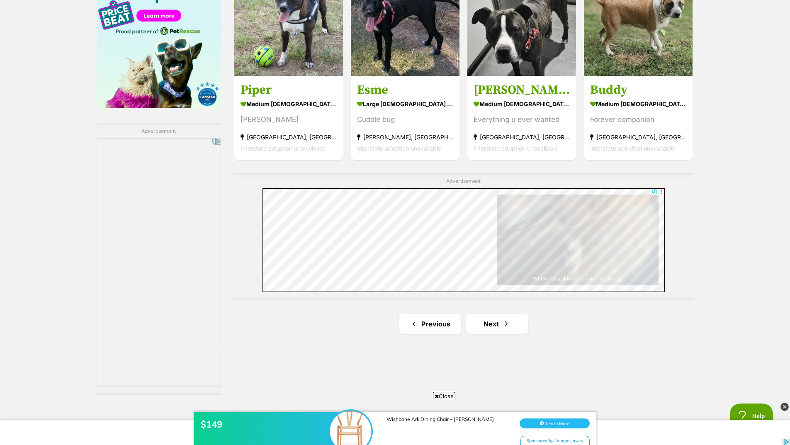
scroll to position [1410, 0]
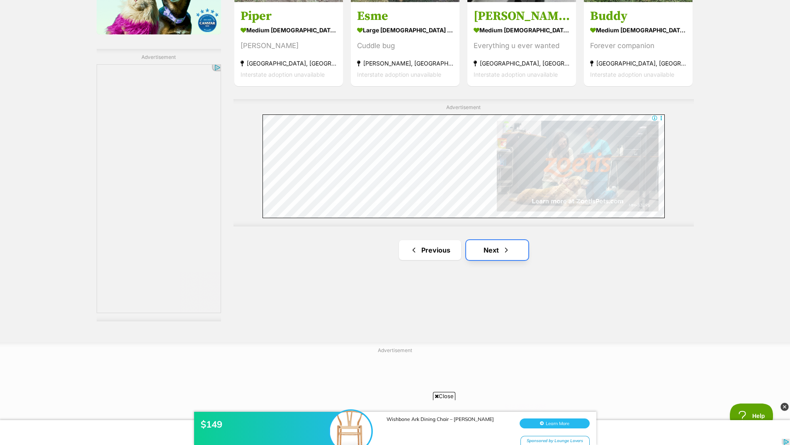
click at [490, 250] on link "Next" at bounding box center [497, 250] width 62 height 20
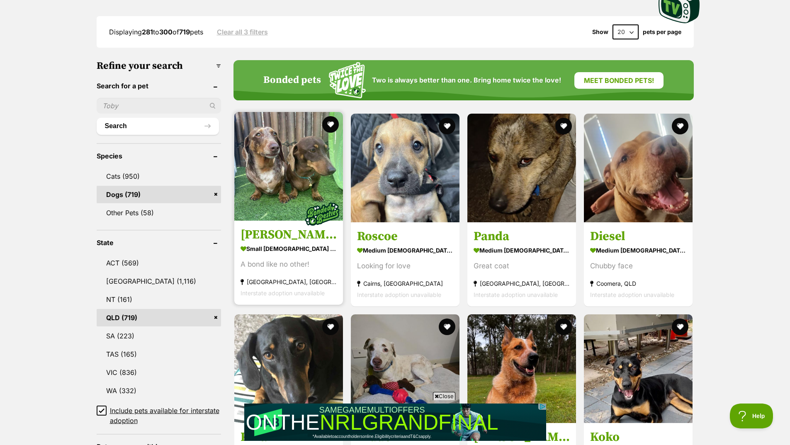
click at [264, 155] on img at bounding box center [288, 166] width 109 height 109
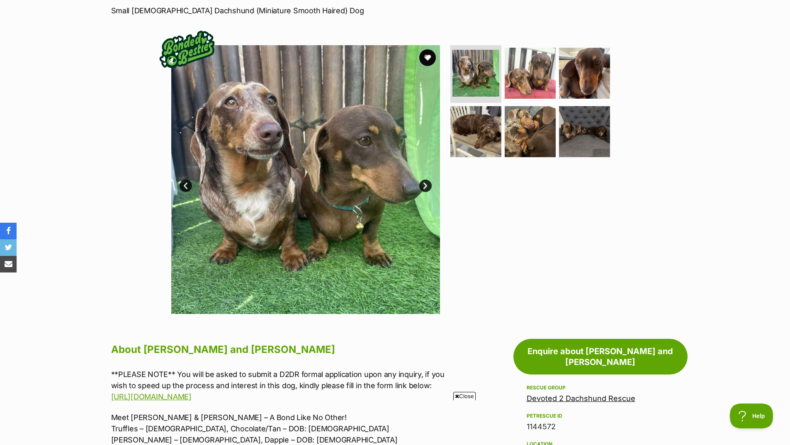
scroll to position [124, 0]
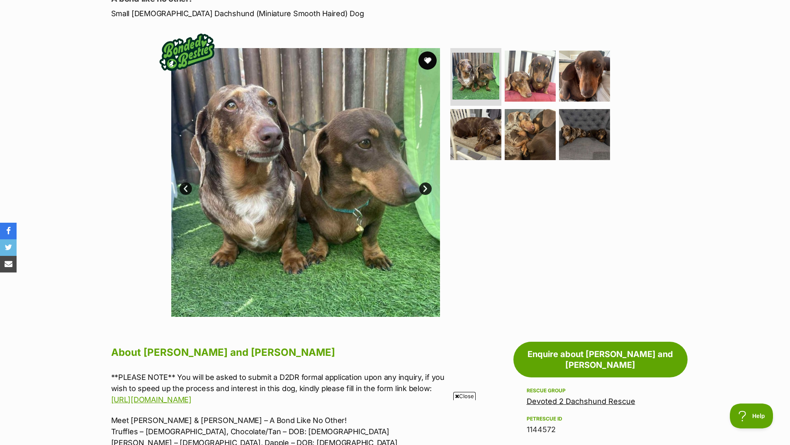
click at [427, 61] on button "favourite" at bounding box center [427, 60] width 18 height 18
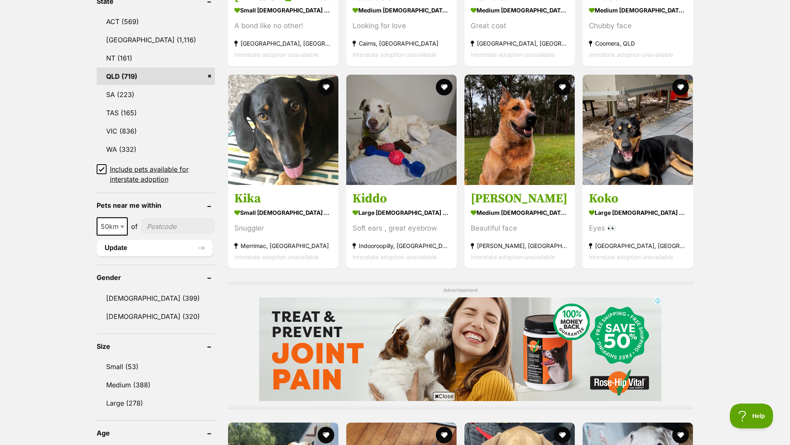
scroll to position [456, 0]
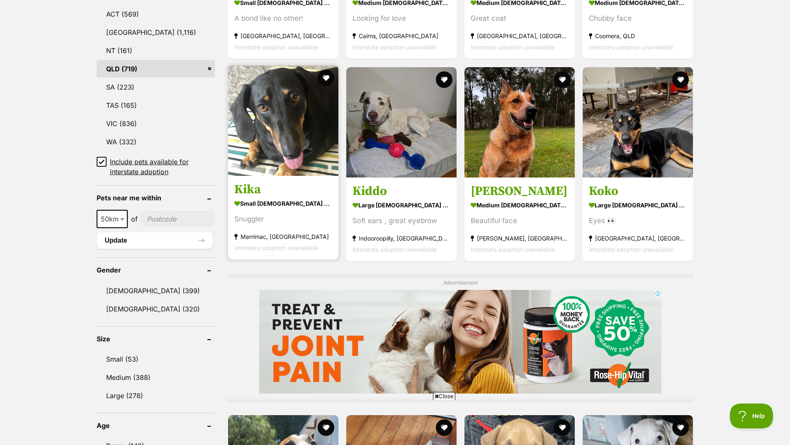
click at [315, 149] on img at bounding box center [283, 121] width 110 height 110
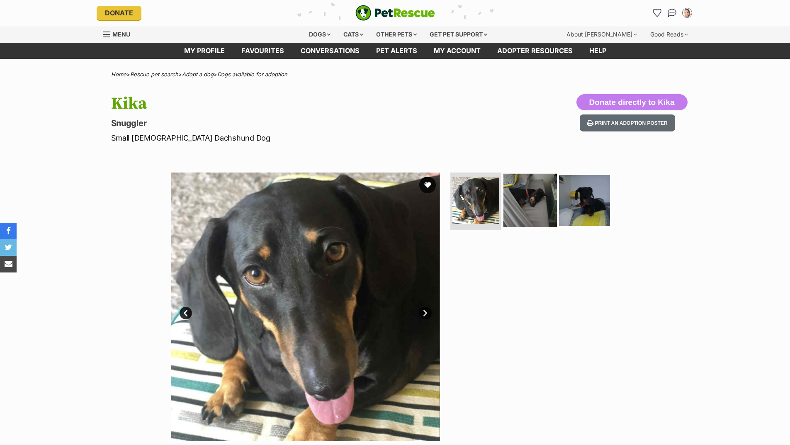
click at [520, 214] on img at bounding box center [529, 199] width 53 height 53
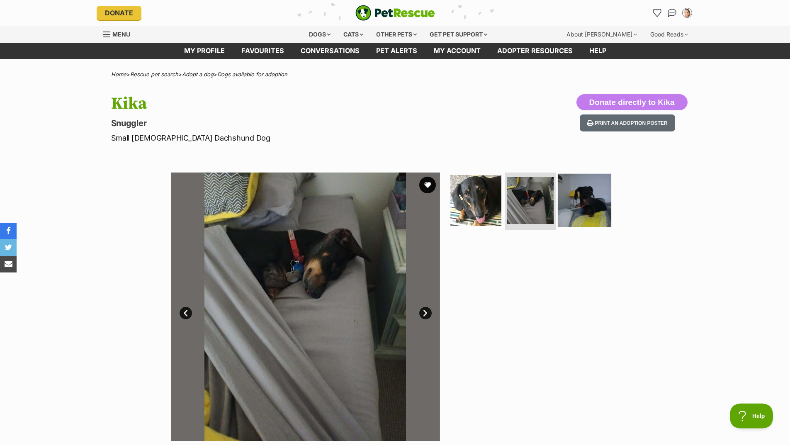
click at [578, 208] on img at bounding box center [584, 199] width 53 height 53
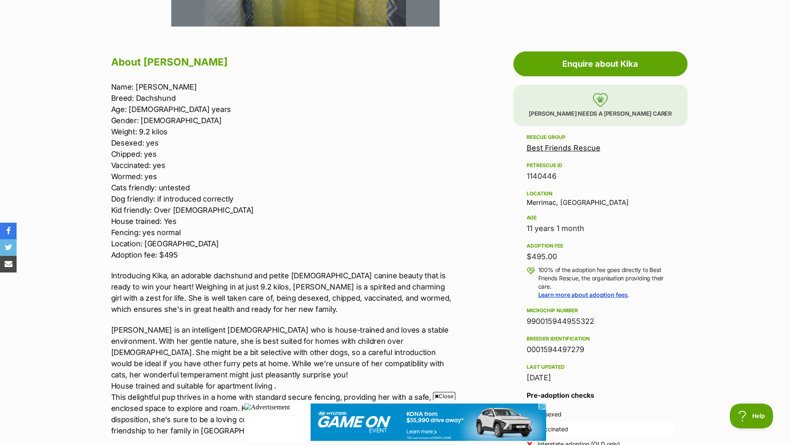
scroll to position [497, 0]
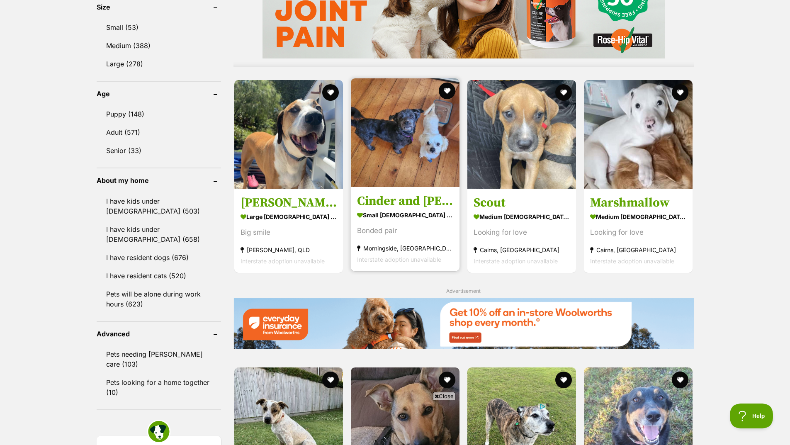
click at [394, 152] on img at bounding box center [405, 132] width 109 height 109
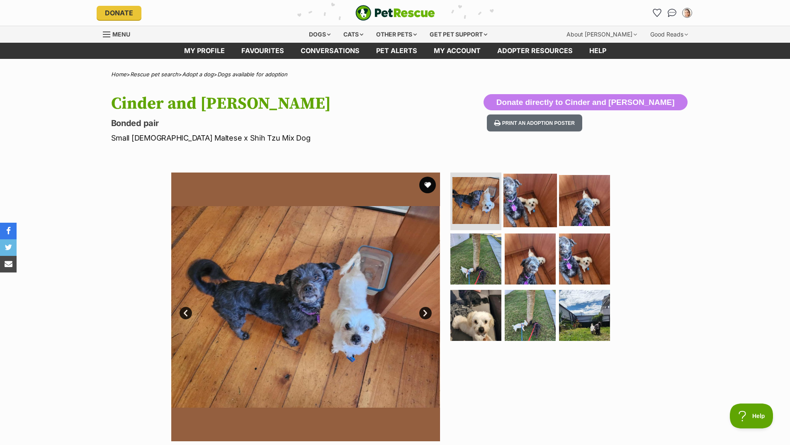
click at [530, 205] on img at bounding box center [529, 199] width 53 height 53
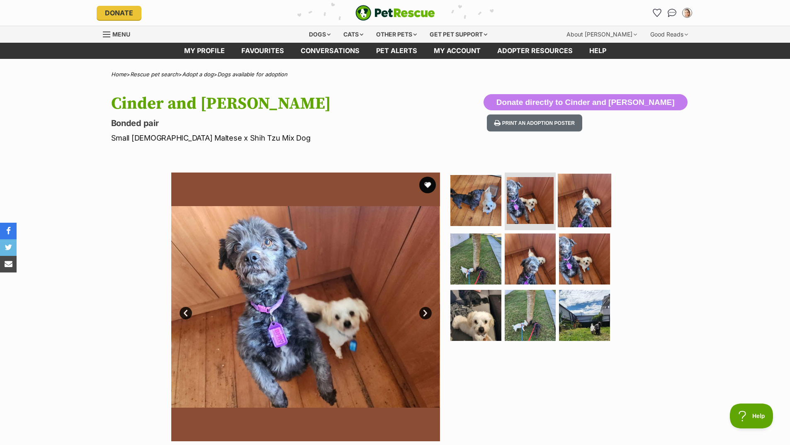
click at [574, 213] on img at bounding box center [584, 199] width 53 height 53
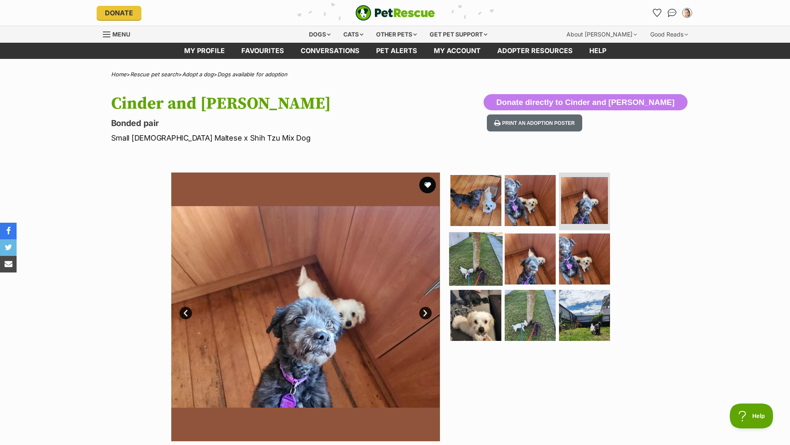
click at [472, 266] on img at bounding box center [475, 258] width 53 height 53
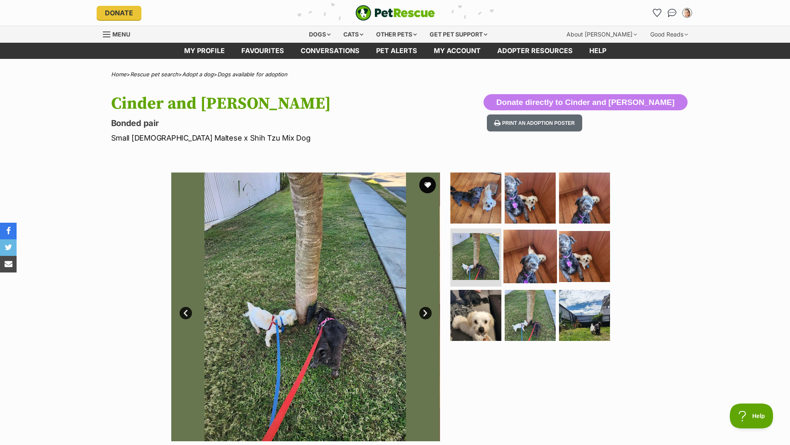
click at [536, 266] on img at bounding box center [529, 256] width 53 height 53
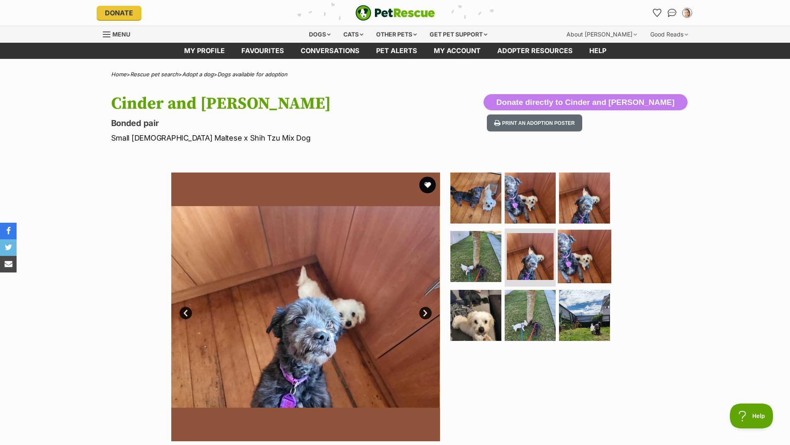
click at [582, 266] on img at bounding box center [584, 256] width 53 height 53
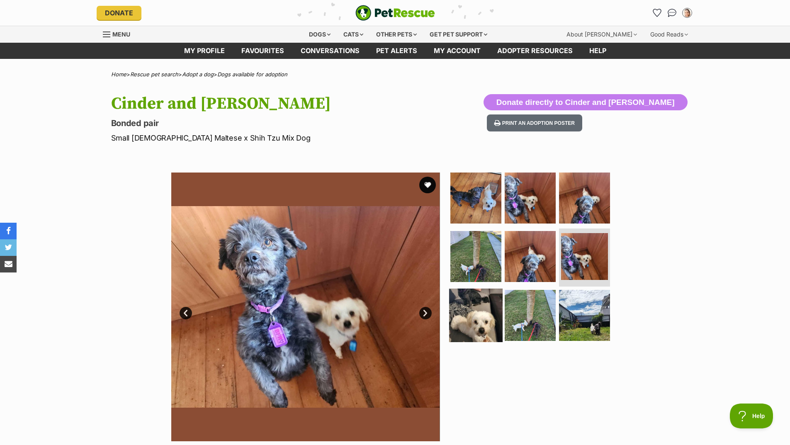
click at [489, 327] on img at bounding box center [475, 315] width 53 height 53
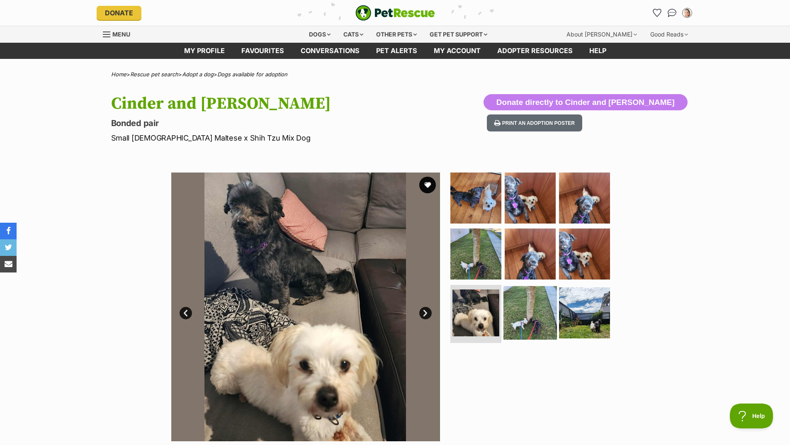
click at [525, 320] on img at bounding box center [529, 312] width 53 height 53
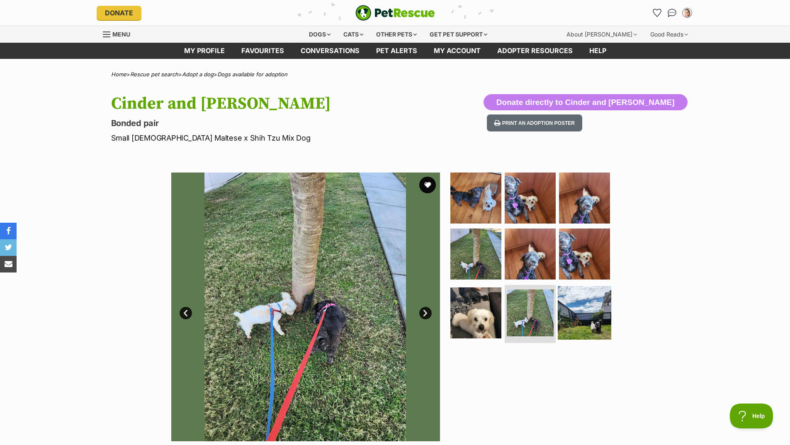
click at [595, 328] on img at bounding box center [584, 312] width 53 height 53
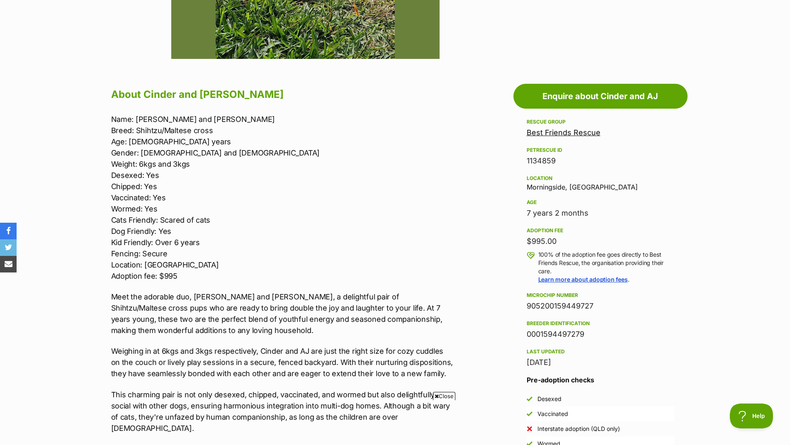
scroll to position [166, 0]
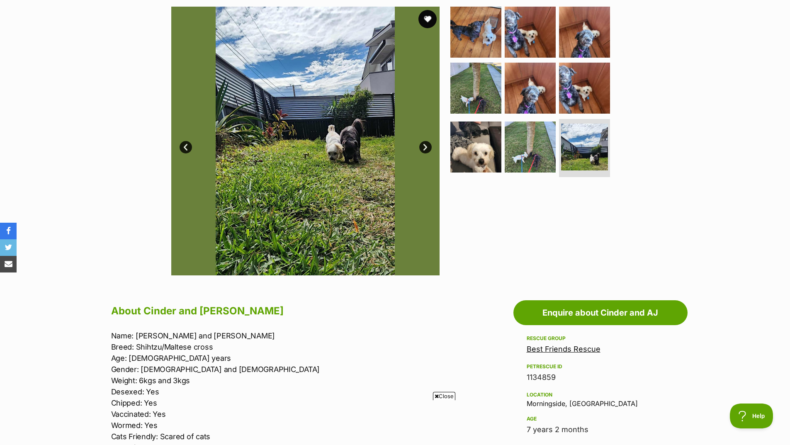
click at [429, 15] on button "favourite" at bounding box center [427, 19] width 18 height 18
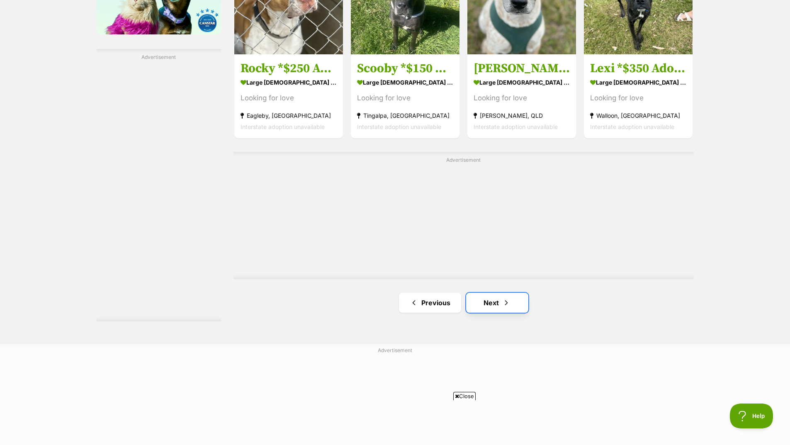
click at [503, 300] on span "Next page" at bounding box center [506, 303] width 8 height 10
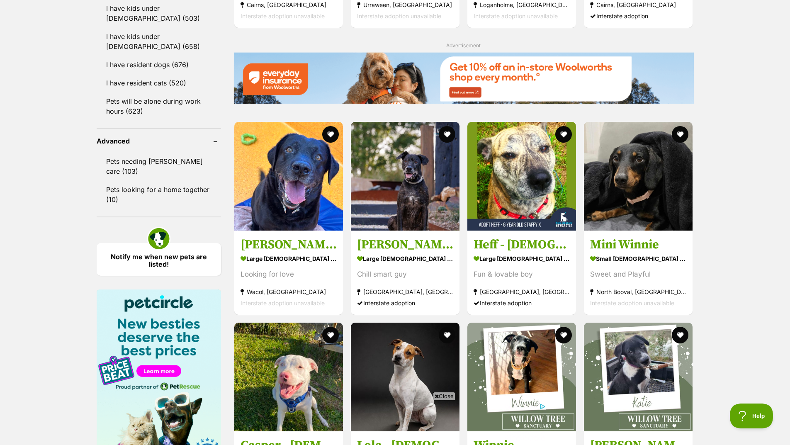
scroll to position [995, 0]
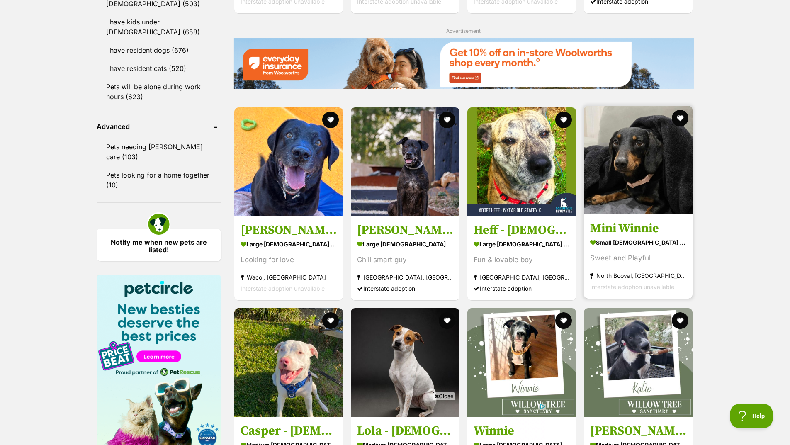
click at [637, 175] on img at bounding box center [638, 160] width 109 height 109
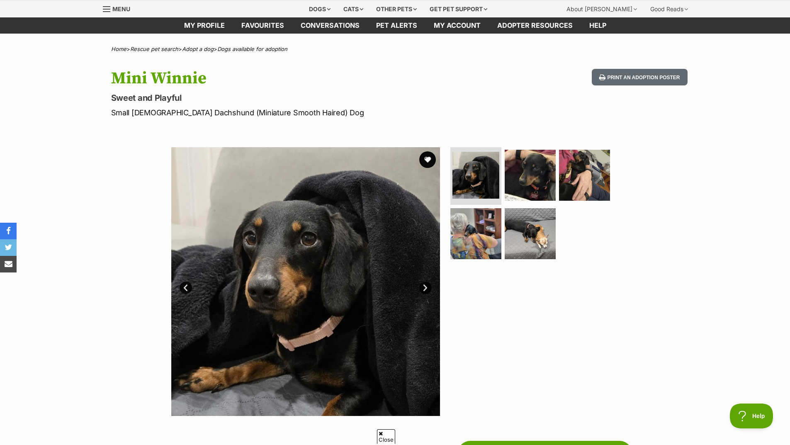
scroll to position [124, 0]
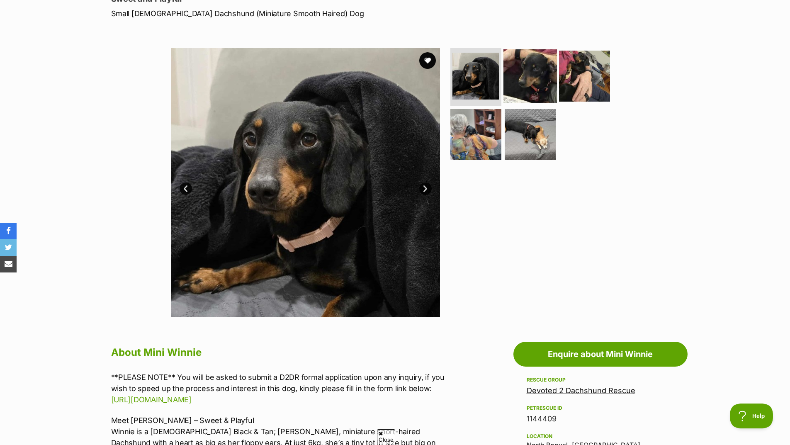
click at [539, 85] on img at bounding box center [529, 75] width 53 height 53
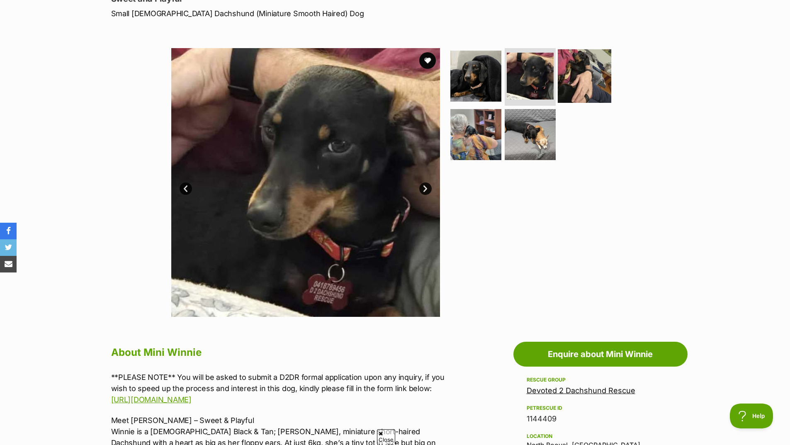
scroll to position [0, 0]
click at [570, 85] on img at bounding box center [584, 75] width 53 height 53
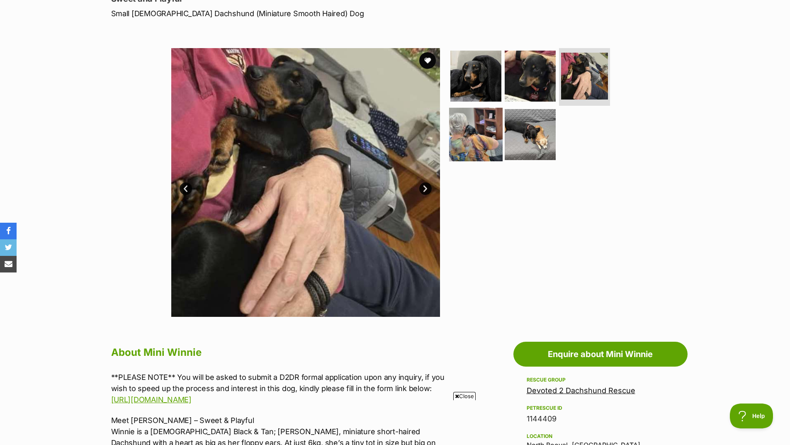
click at [488, 148] on img at bounding box center [475, 134] width 53 height 53
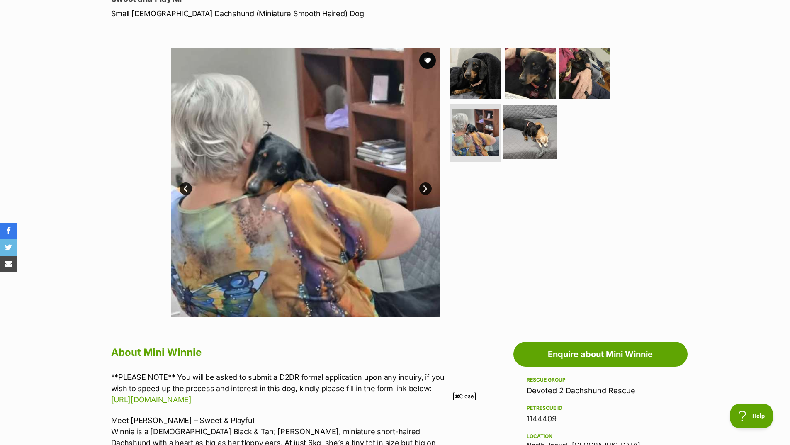
click at [519, 144] on img at bounding box center [529, 131] width 53 height 53
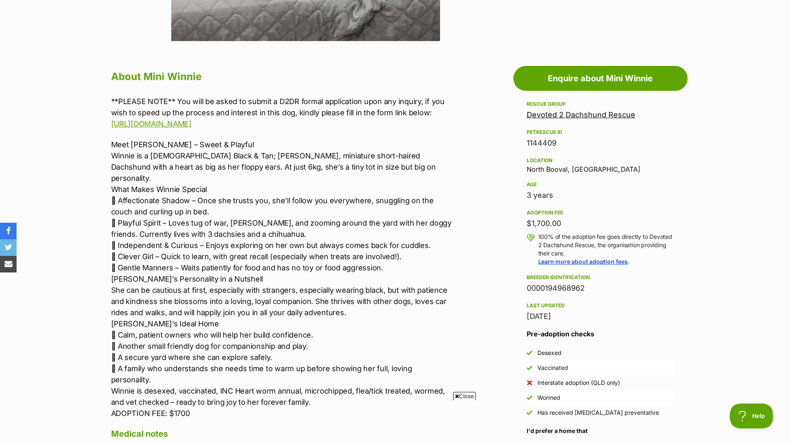
scroll to position [415, 0]
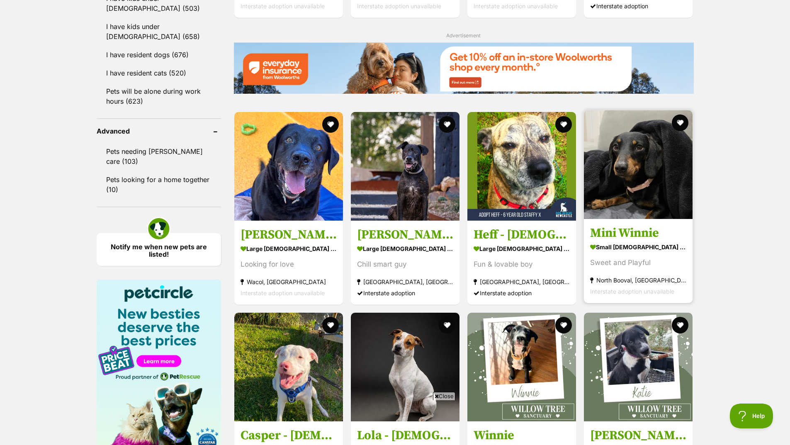
click at [628, 176] on img at bounding box center [638, 164] width 109 height 109
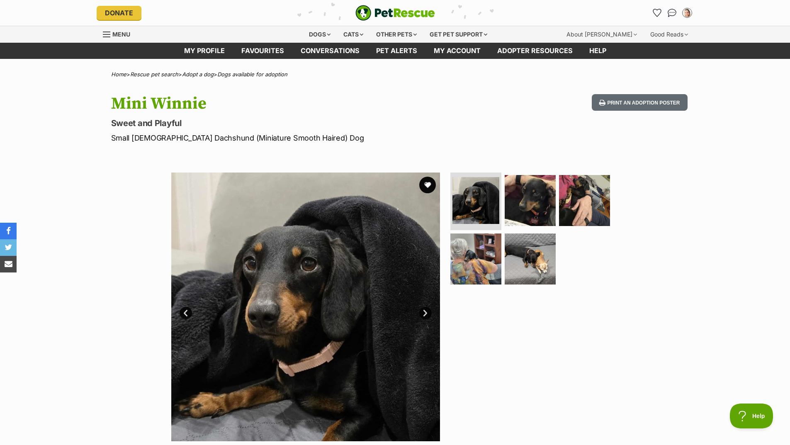
click at [426, 311] on link "Next" at bounding box center [425, 313] width 12 height 12
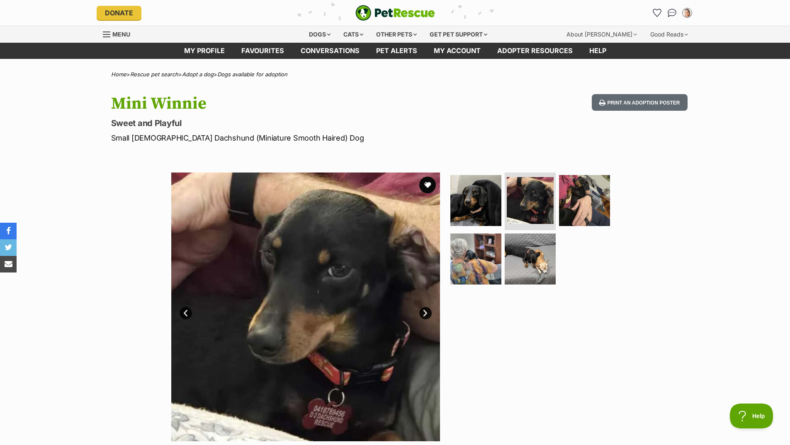
click at [426, 311] on link "Next" at bounding box center [425, 313] width 12 height 12
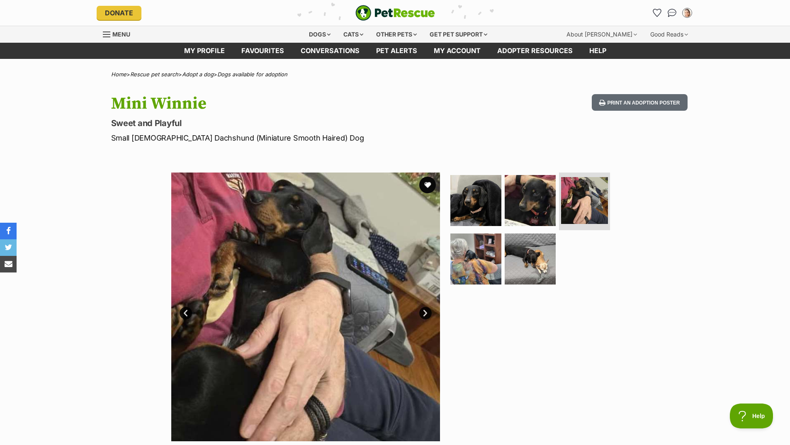
click at [426, 311] on link "Next" at bounding box center [425, 313] width 12 height 12
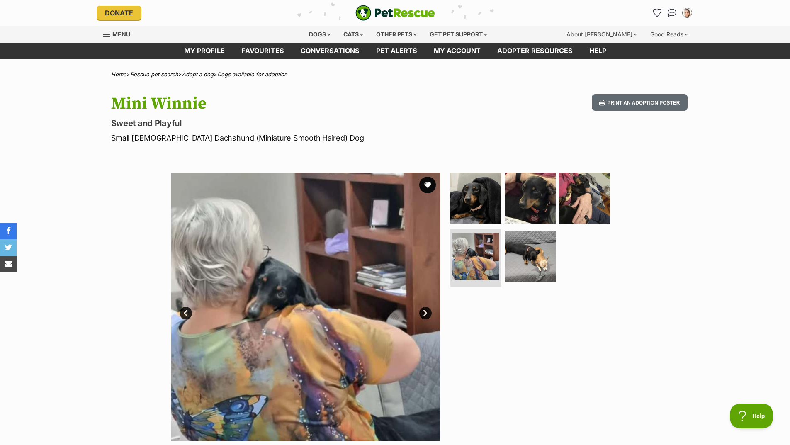
click at [426, 312] on link "Next" at bounding box center [425, 313] width 12 height 12
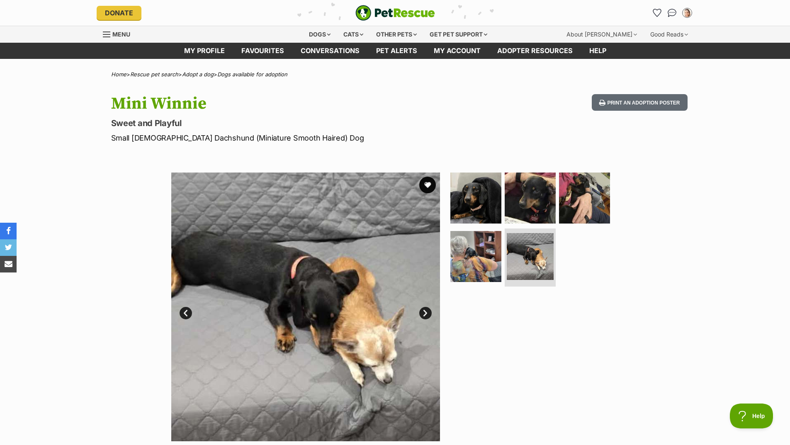
click at [425, 313] on link "Next" at bounding box center [425, 313] width 12 height 12
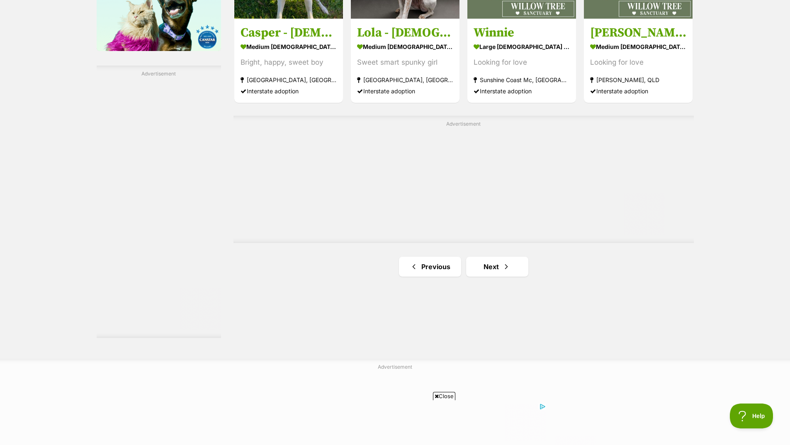
scroll to position [1400, 0]
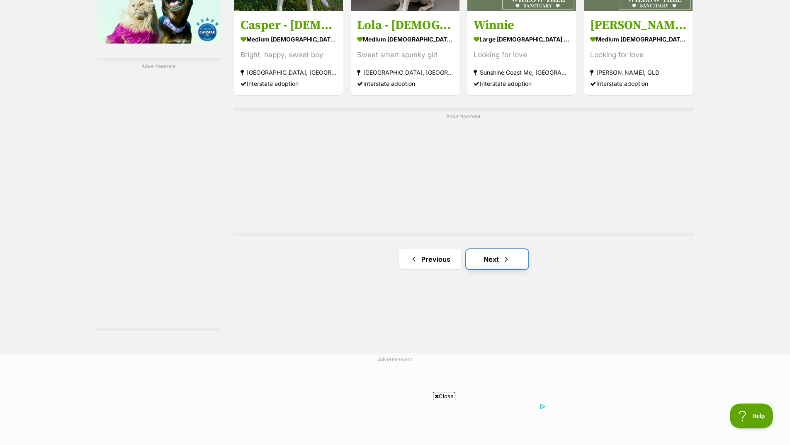
click at [503, 259] on span "Next page" at bounding box center [506, 259] width 8 height 10
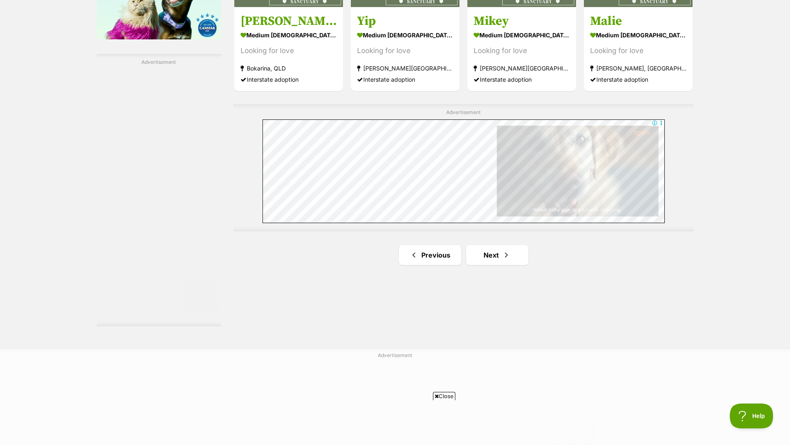
scroll to position [1410, 0]
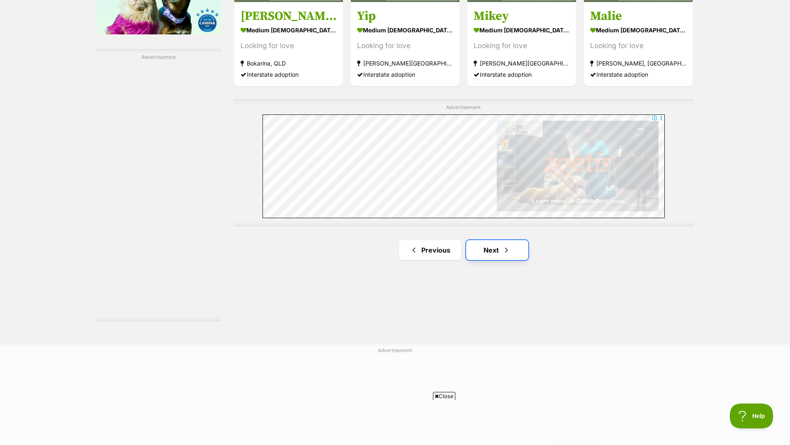
click at [514, 253] on link "Next" at bounding box center [497, 250] width 62 height 20
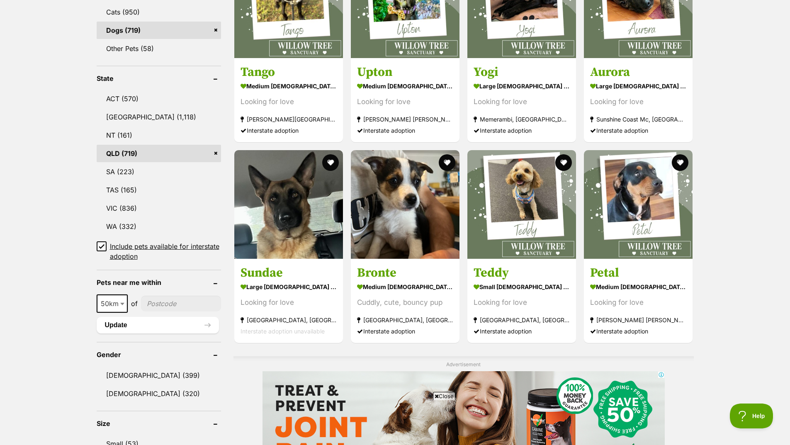
scroll to position [373, 0]
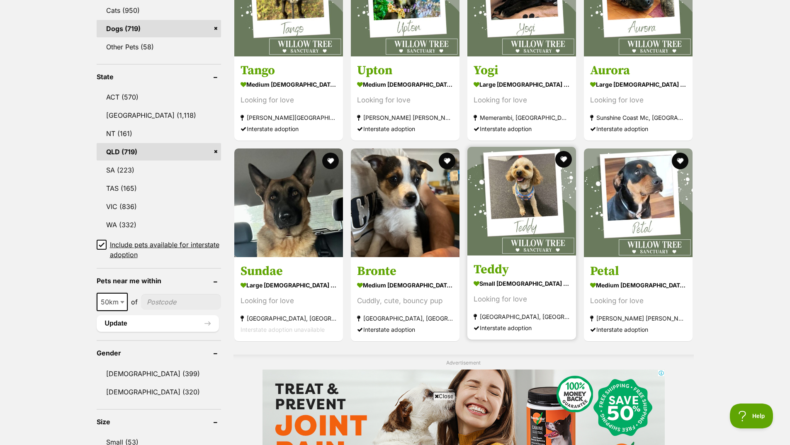
click at [518, 199] on img at bounding box center [521, 201] width 109 height 109
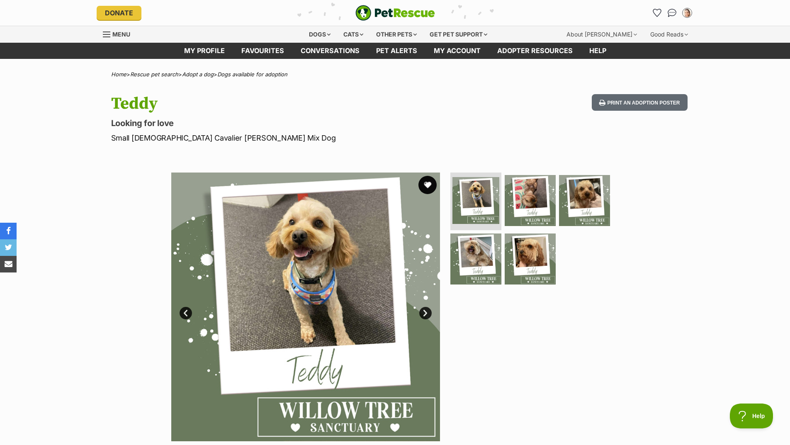
click at [430, 182] on button "favourite" at bounding box center [427, 185] width 18 height 18
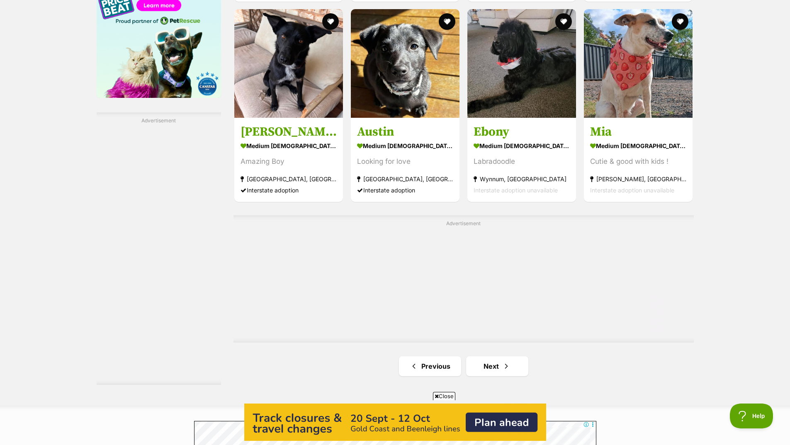
scroll to position [1451, 0]
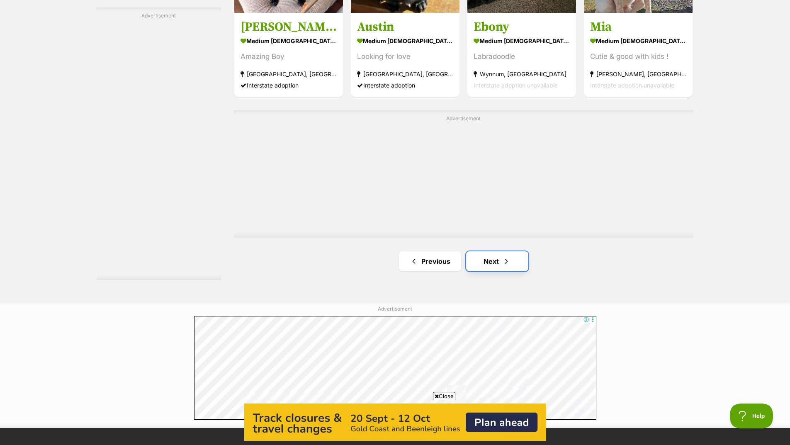
click at [502, 259] on span "Next page" at bounding box center [506, 261] width 8 height 10
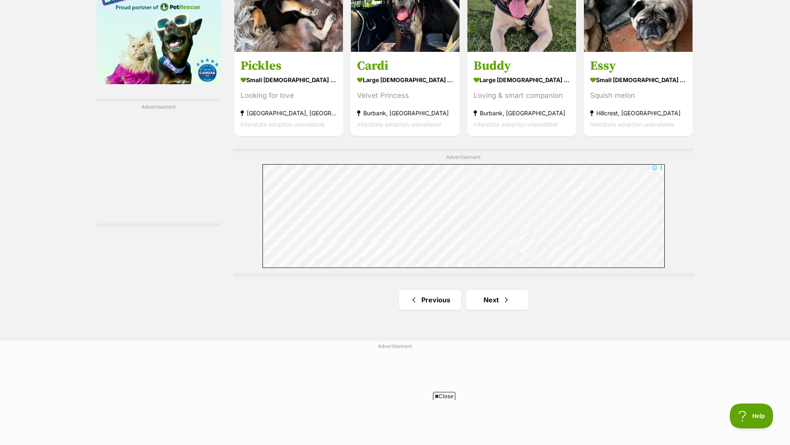
scroll to position [1368, 0]
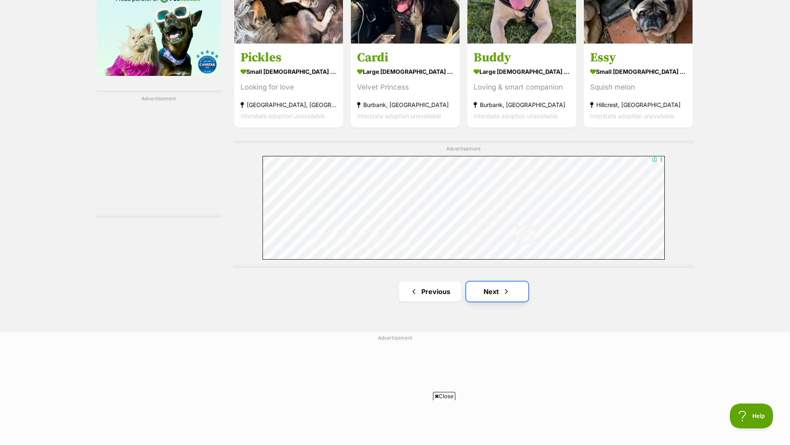
click at [500, 291] on link "Next" at bounding box center [497, 291] width 62 height 20
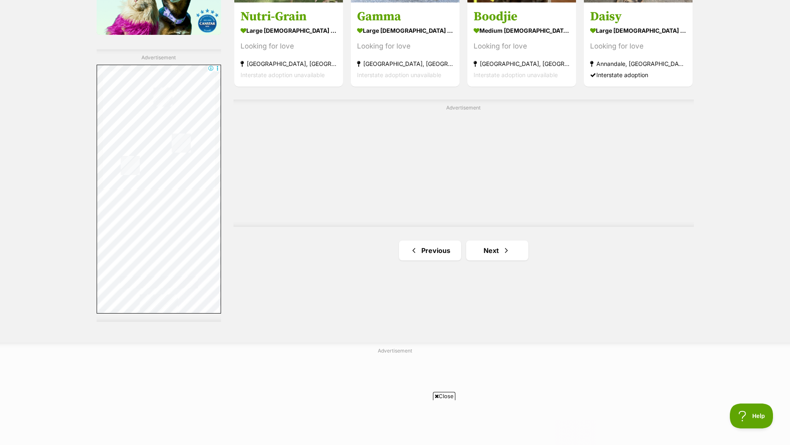
scroll to position [1451, 0]
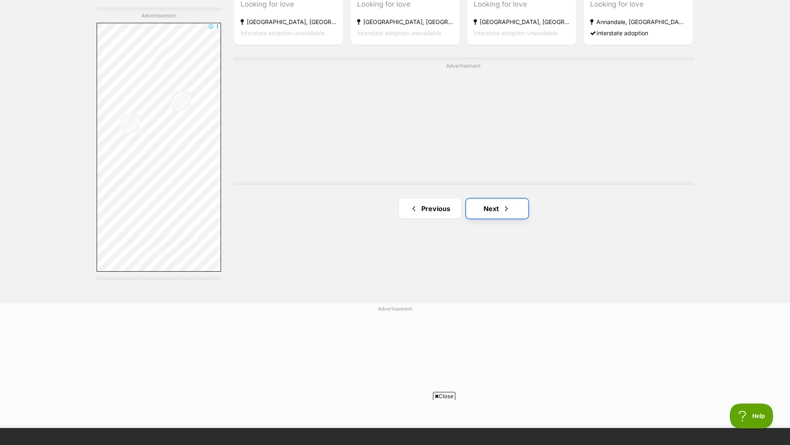
click at [498, 208] on link "Next" at bounding box center [497, 209] width 62 height 20
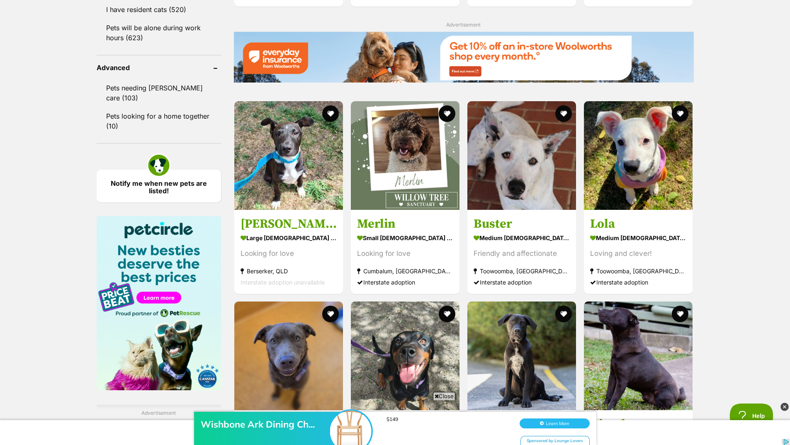
scroll to position [1078, 0]
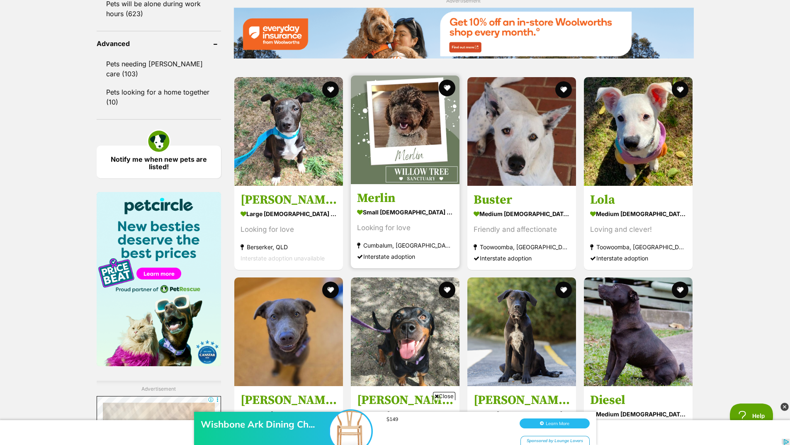
click at [413, 116] on img at bounding box center [405, 129] width 109 height 109
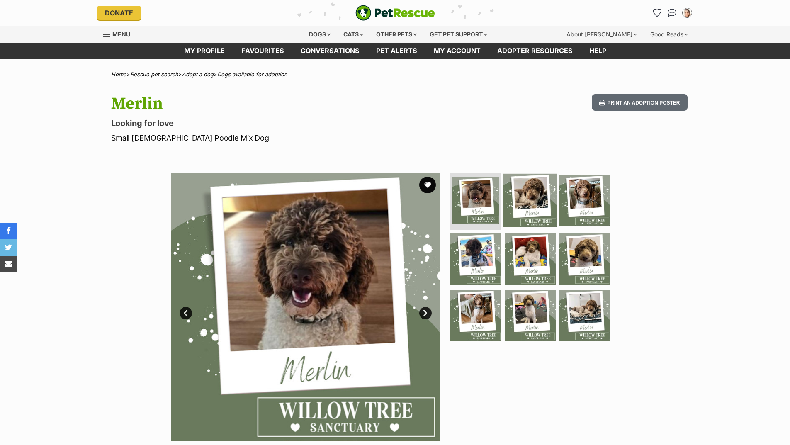
click at [542, 195] on img at bounding box center [529, 199] width 53 height 53
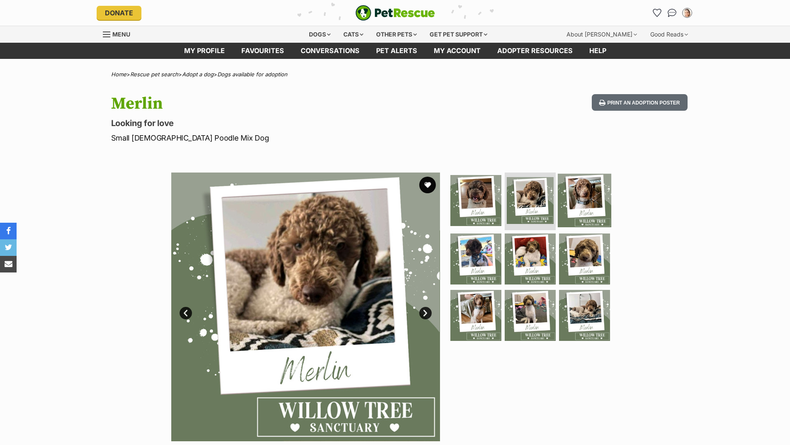
click at [581, 197] on img at bounding box center [584, 199] width 53 height 53
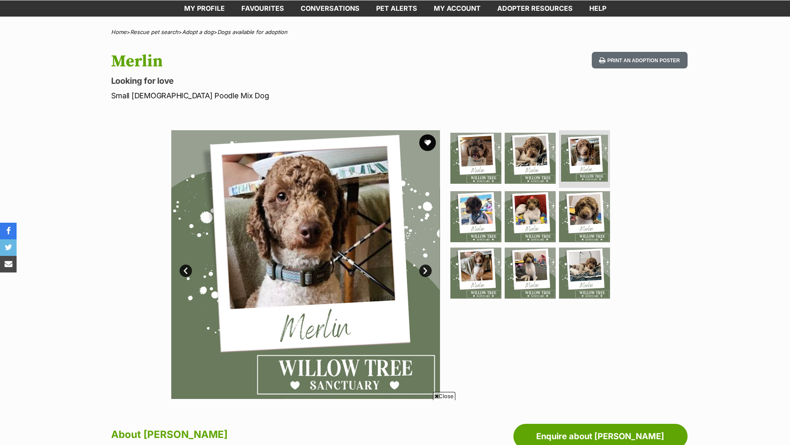
scroll to position [83, 0]
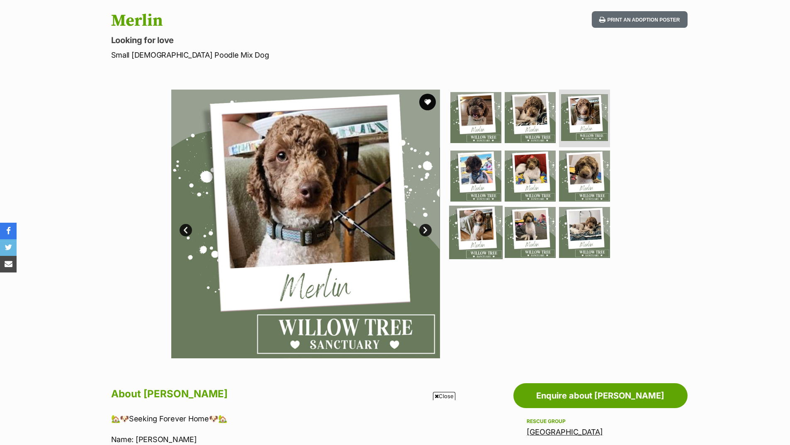
click at [484, 238] on img at bounding box center [475, 232] width 53 height 53
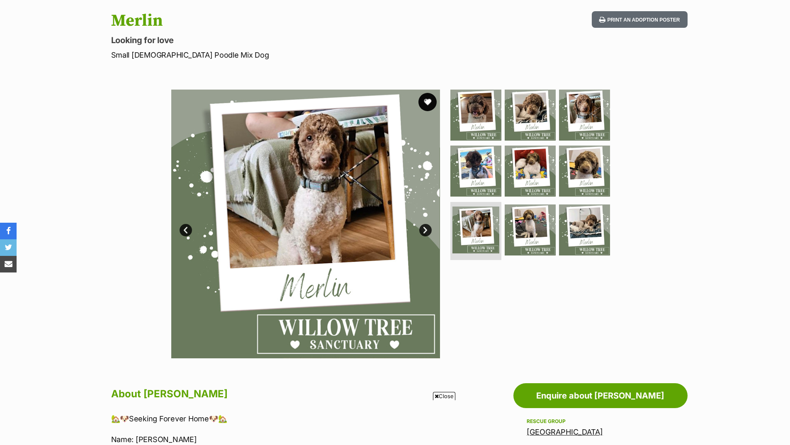
click at [429, 100] on button "favourite" at bounding box center [427, 102] width 18 height 18
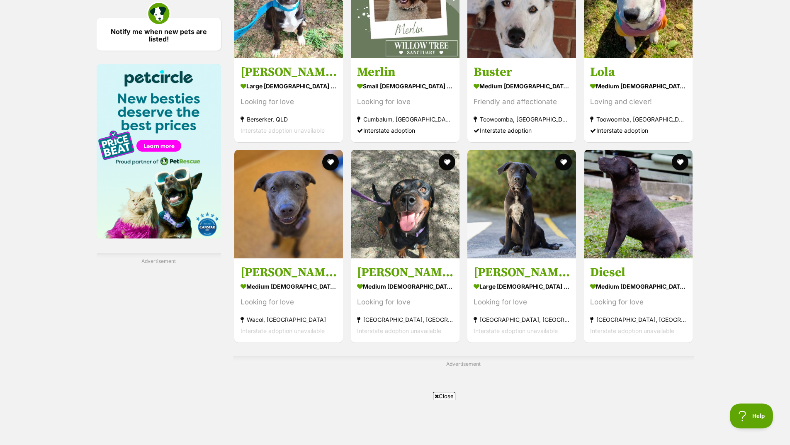
scroll to position [1364, 0]
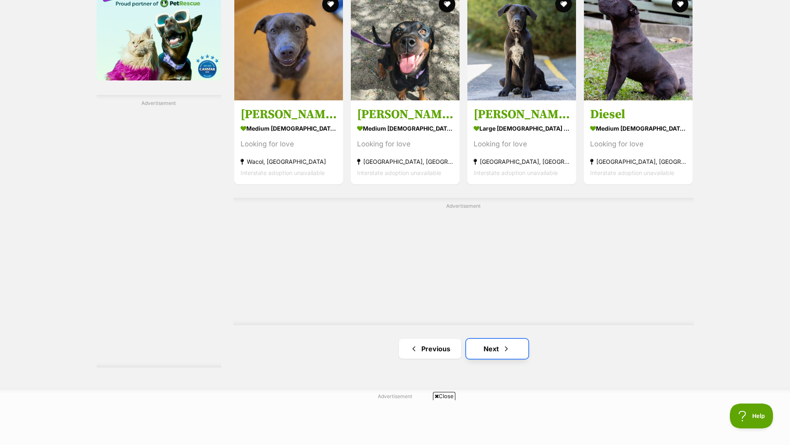
click at [497, 345] on link "Next" at bounding box center [497, 349] width 62 height 20
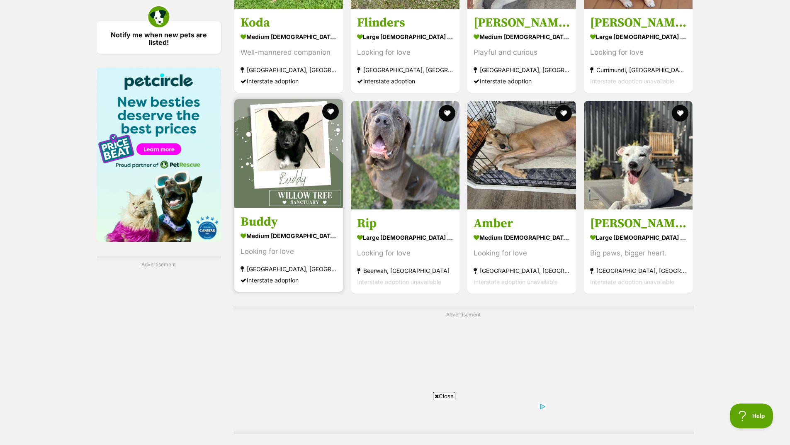
click at [270, 153] on img at bounding box center [288, 153] width 109 height 109
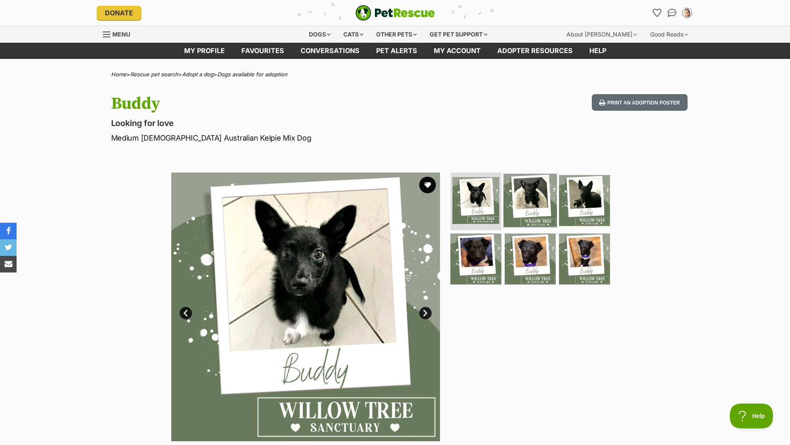
click at [530, 190] on img at bounding box center [529, 199] width 53 height 53
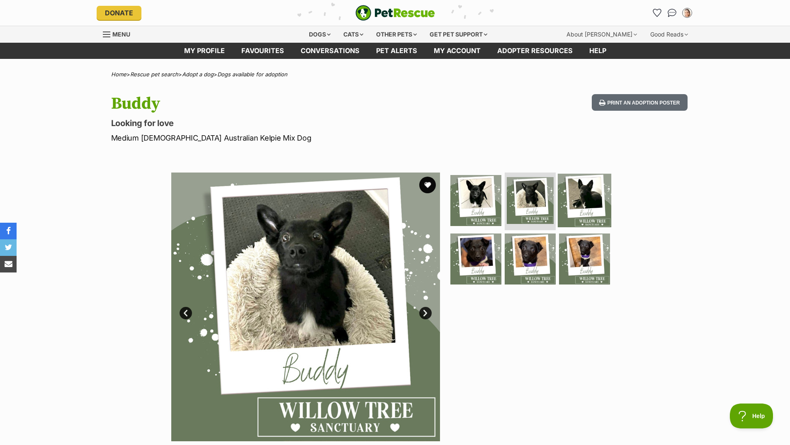
click at [588, 198] on img at bounding box center [584, 199] width 53 height 53
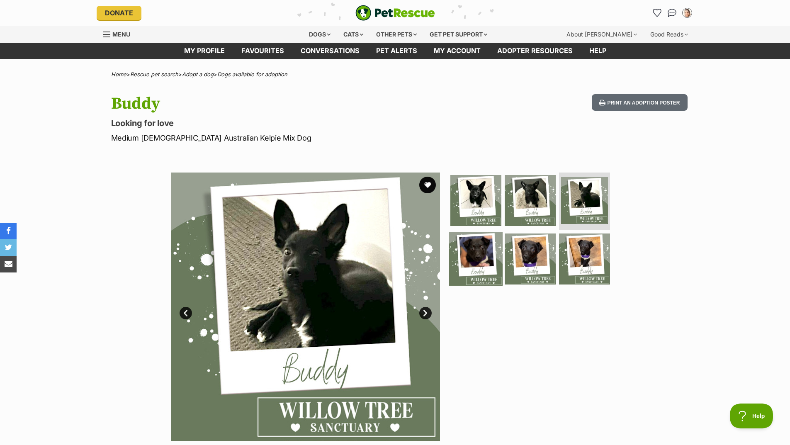
click at [477, 255] on img at bounding box center [475, 258] width 53 height 53
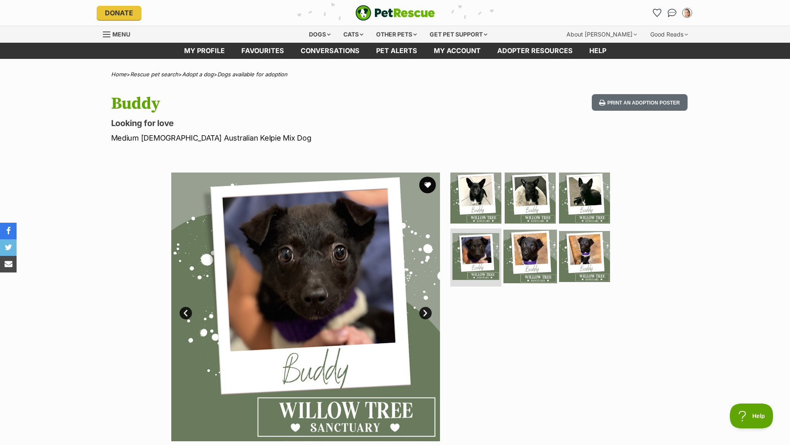
click at [528, 252] on img at bounding box center [529, 256] width 53 height 53
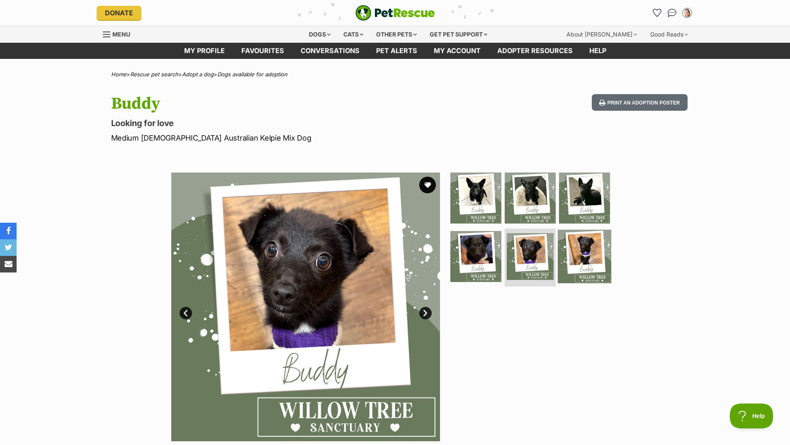
click at [583, 254] on img at bounding box center [584, 256] width 53 height 53
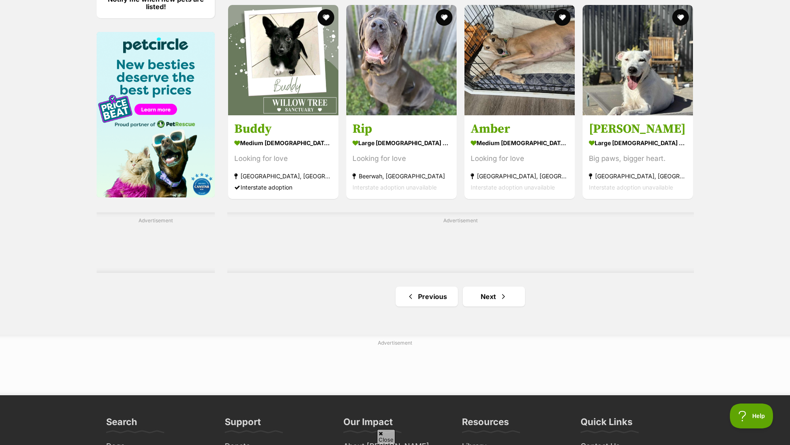
scroll to position [1285, 0]
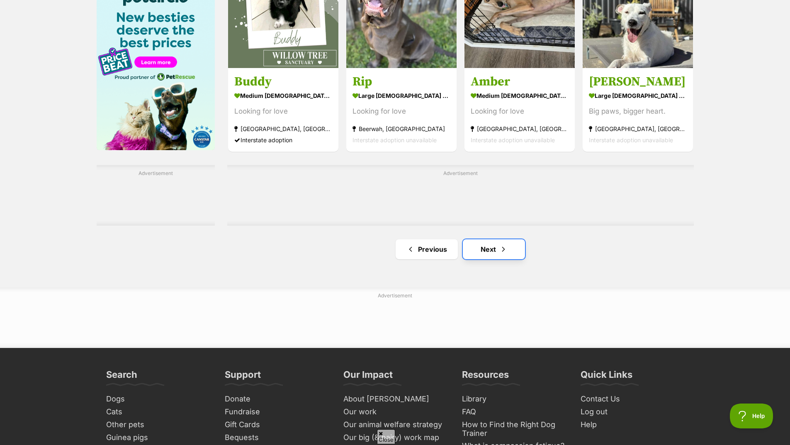
click at [504, 251] on span "Next page" at bounding box center [503, 249] width 8 height 10
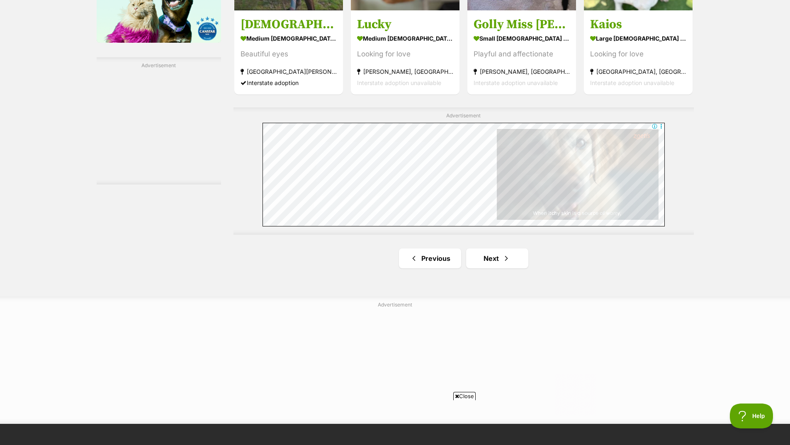
scroll to position [1451, 0]
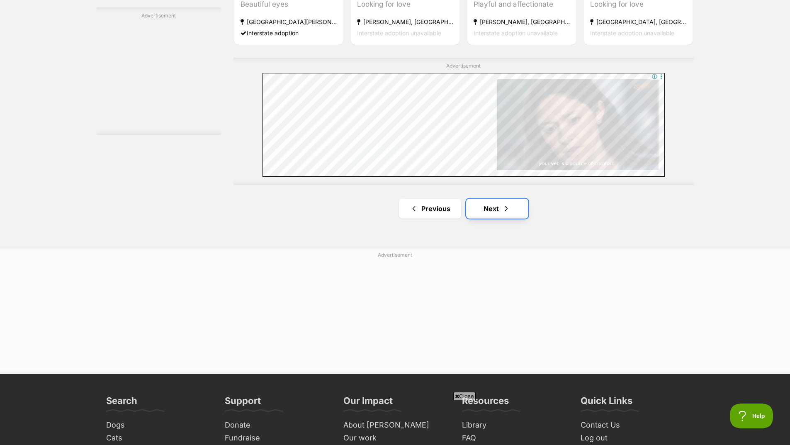
click at [502, 209] on span "Next page" at bounding box center [506, 209] width 8 height 10
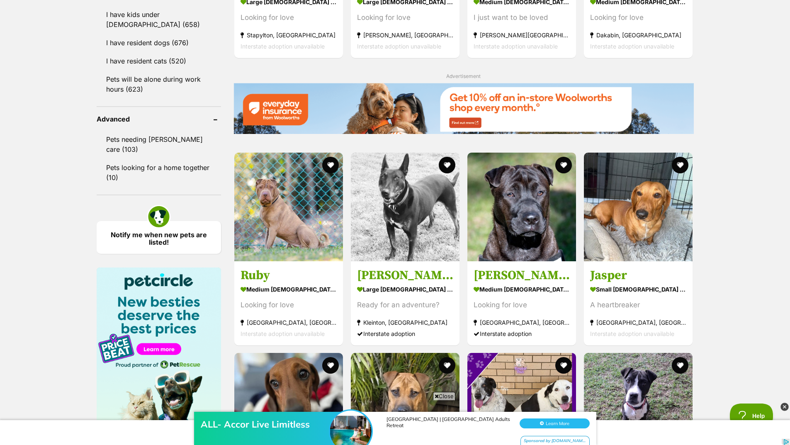
scroll to position [1036, 0]
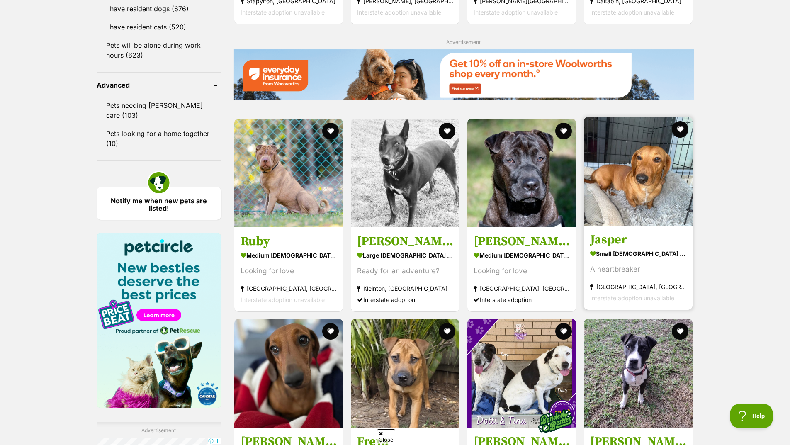
click at [651, 181] on img at bounding box center [638, 171] width 109 height 109
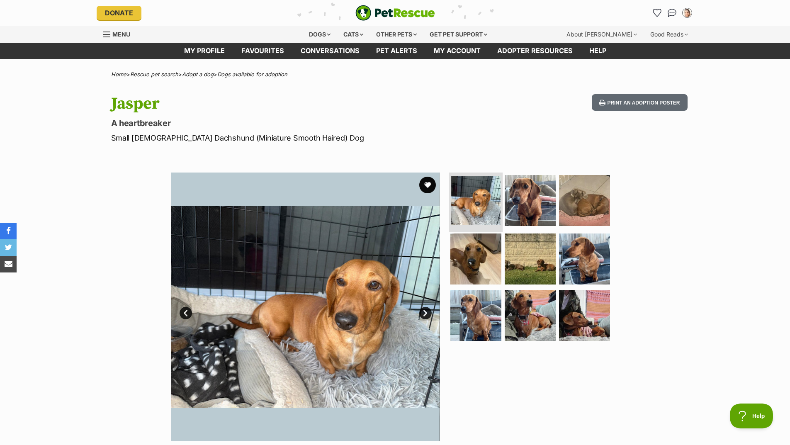
click at [469, 197] on img at bounding box center [475, 200] width 49 height 49
click at [524, 200] on img at bounding box center [529, 199] width 53 height 53
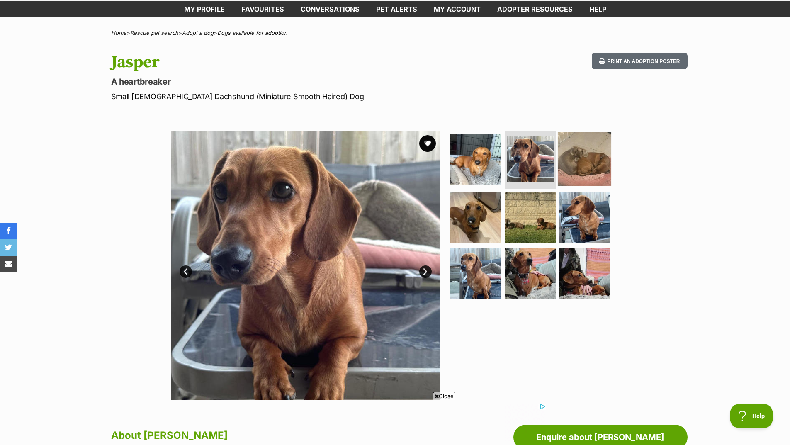
click at [585, 170] on img at bounding box center [584, 158] width 53 height 53
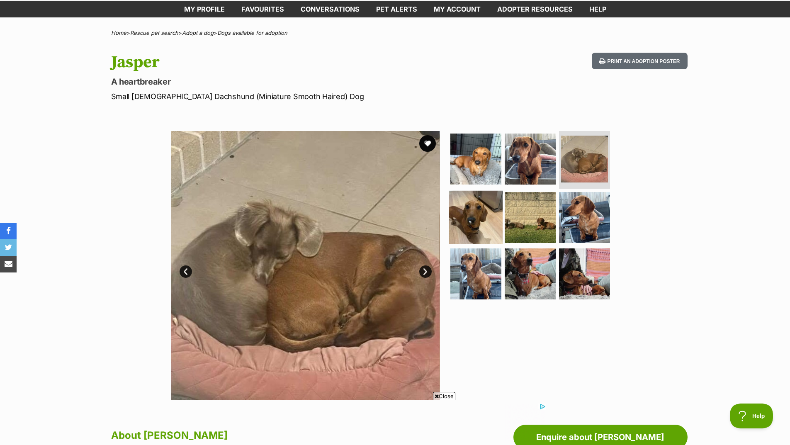
click at [458, 216] on img at bounding box center [475, 217] width 53 height 53
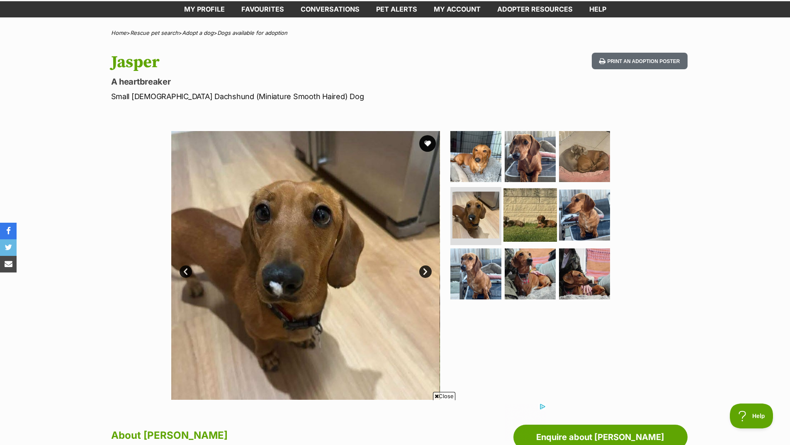
click at [527, 226] on img at bounding box center [529, 214] width 53 height 53
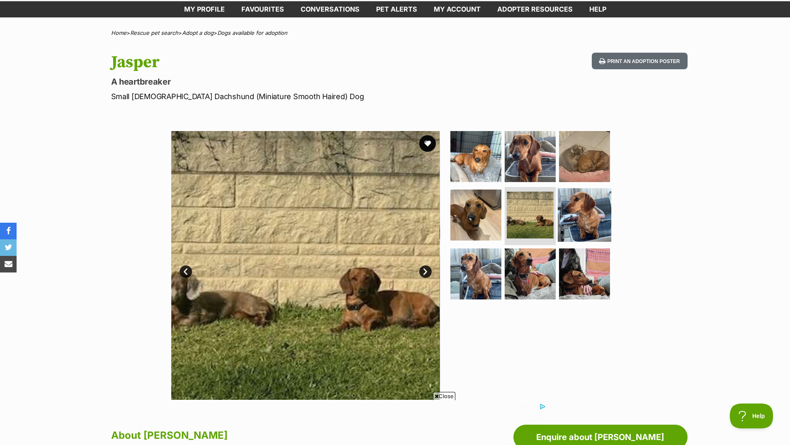
click at [589, 217] on img at bounding box center [584, 214] width 53 height 53
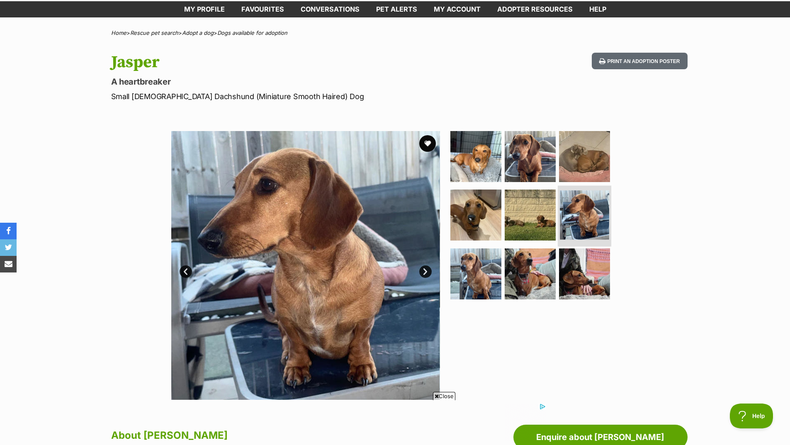
click at [591, 216] on img at bounding box center [584, 214] width 49 height 49
click at [473, 279] on img at bounding box center [475, 273] width 53 height 53
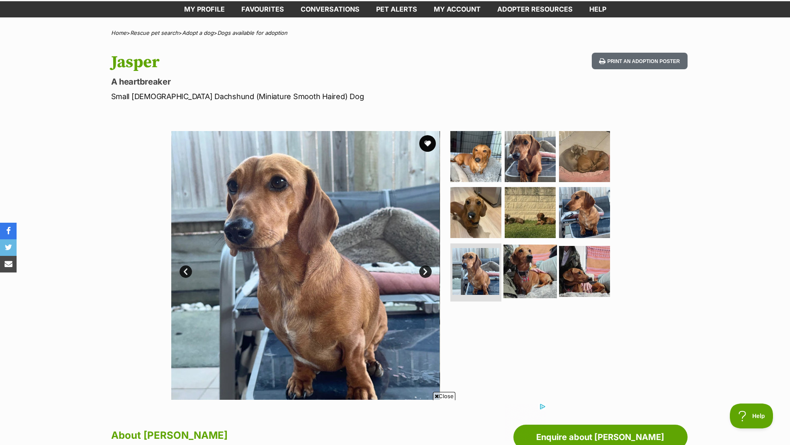
click at [518, 279] on img at bounding box center [529, 271] width 53 height 53
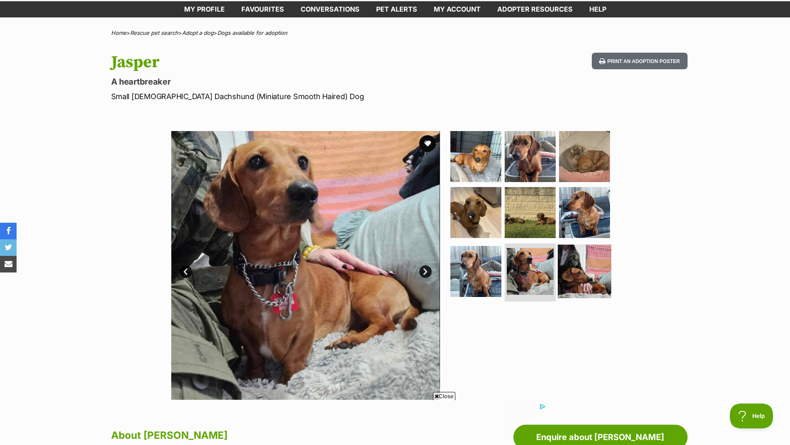
click at [559, 277] on img at bounding box center [584, 271] width 53 height 53
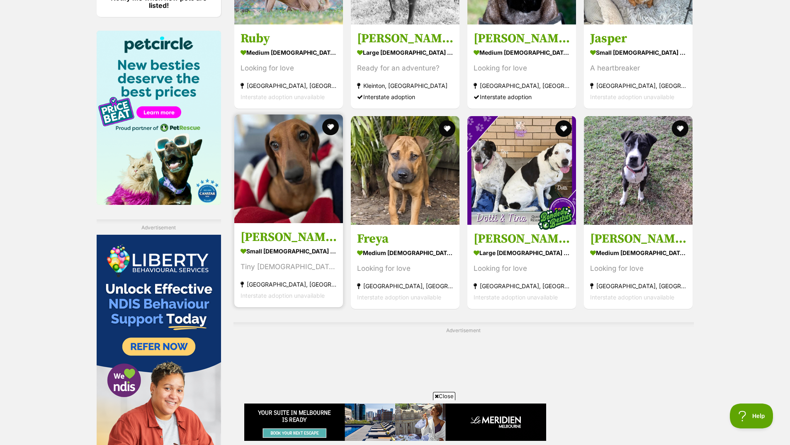
click at [299, 167] on img at bounding box center [288, 168] width 109 height 109
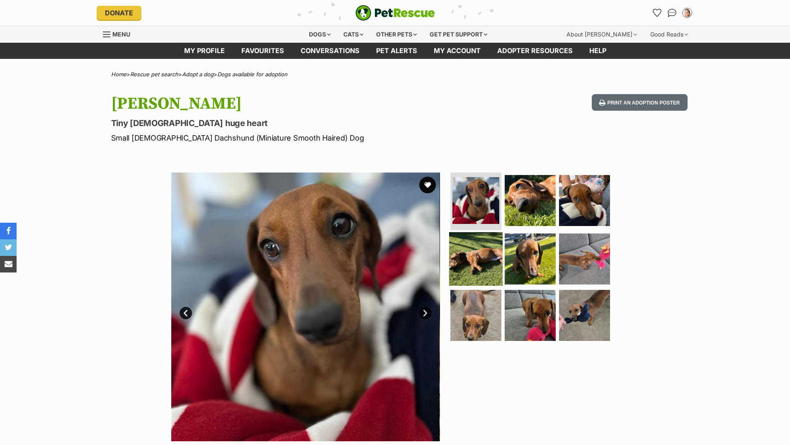
click at [471, 259] on img at bounding box center [475, 258] width 53 height 53
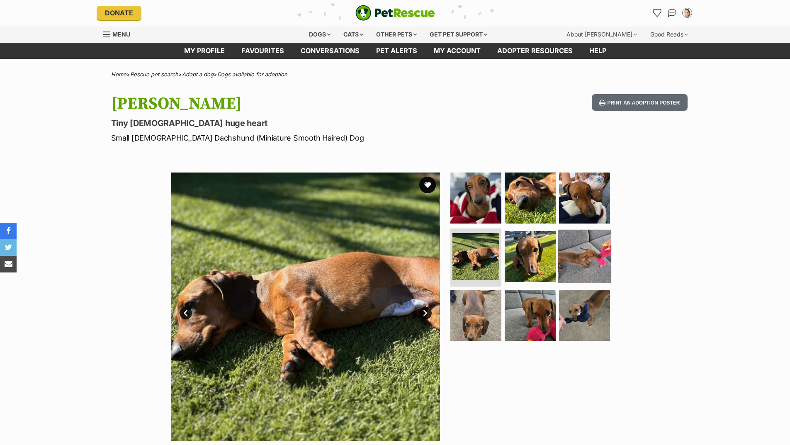
click at [587, 267] on img at bounding box center [584, 256] width 53 height 53
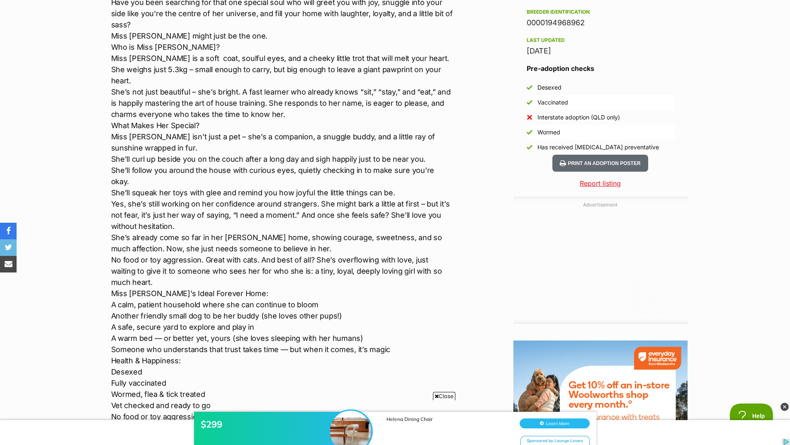
scroll to position [580, 0]
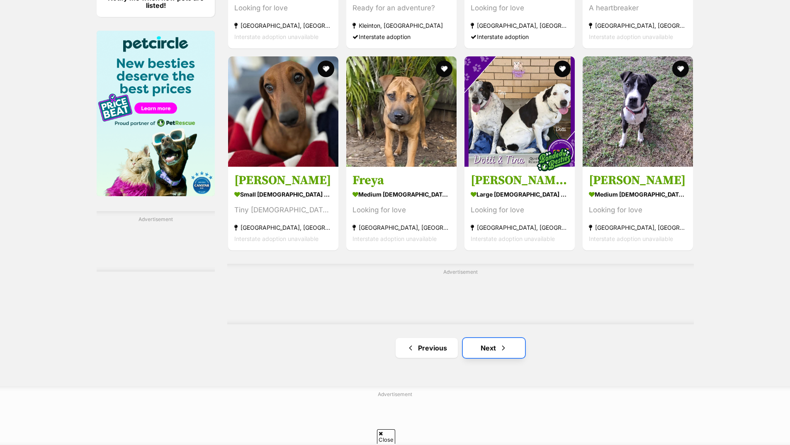
click at [510, 354] on link "Next" at bounding box center [494, 348] width 62 height 20
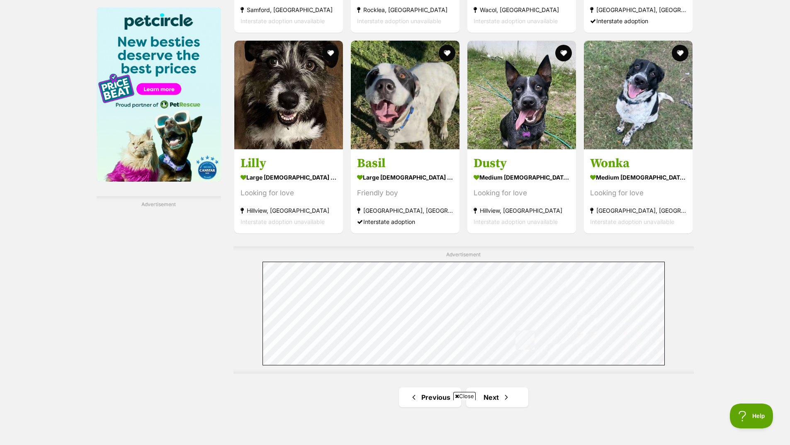
scroll to position [1368, 0]
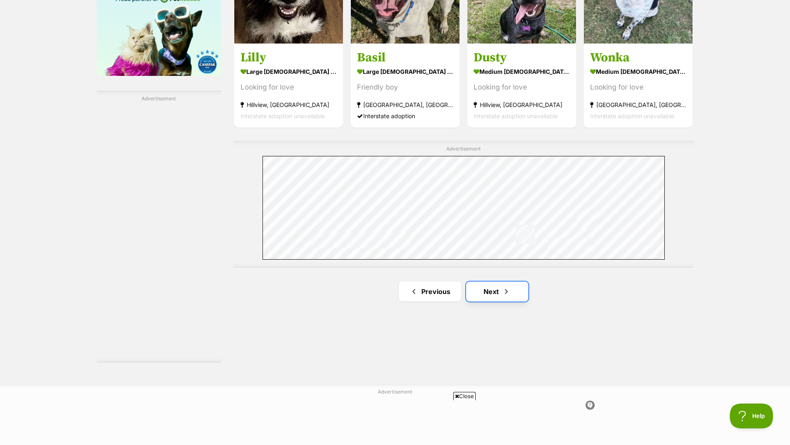
click at [497, 293] on link "Next" at bounding box center [497, 291] width 62 height 20
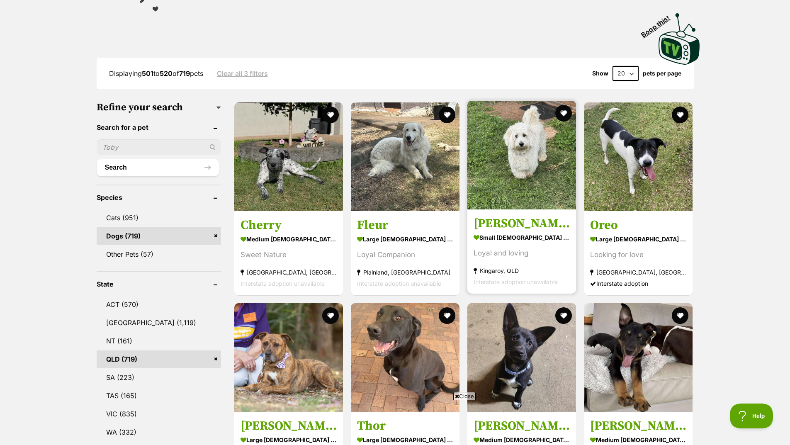
click at [505, 172] on img at bounding box center [521, 155] width 109 height 109
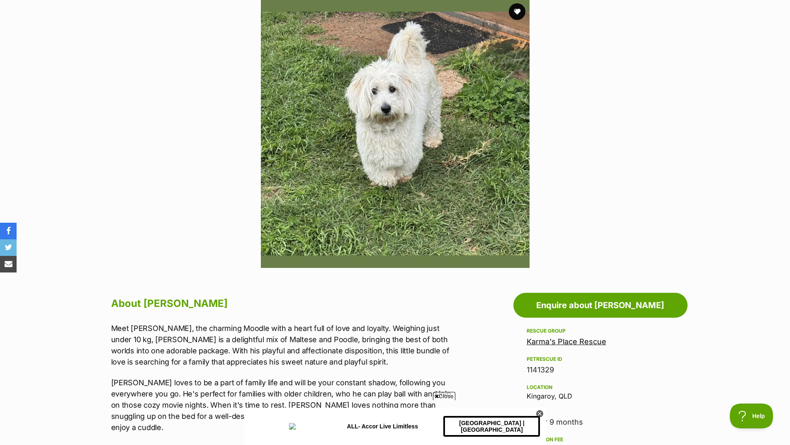
scroll to position [166, 0]
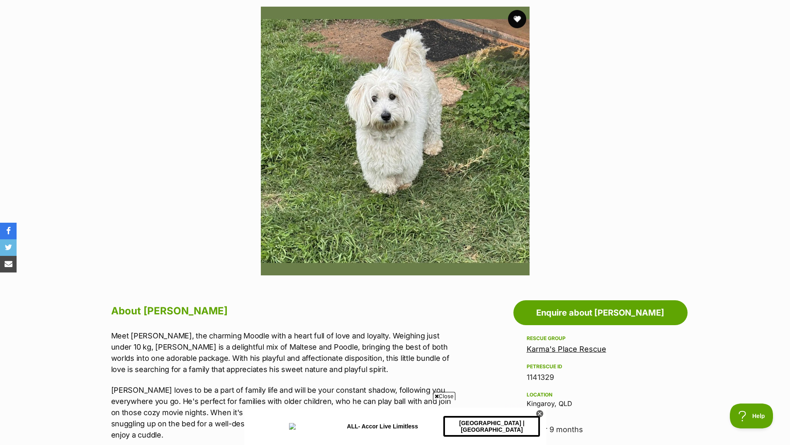
click at [512, 18] on button "favourite" at bounding box center [517, 19] width 18 height 18
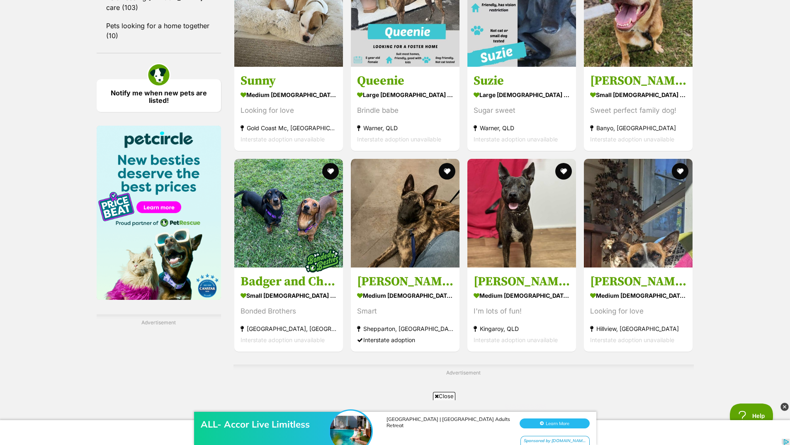
scroll to position [1202, 0]
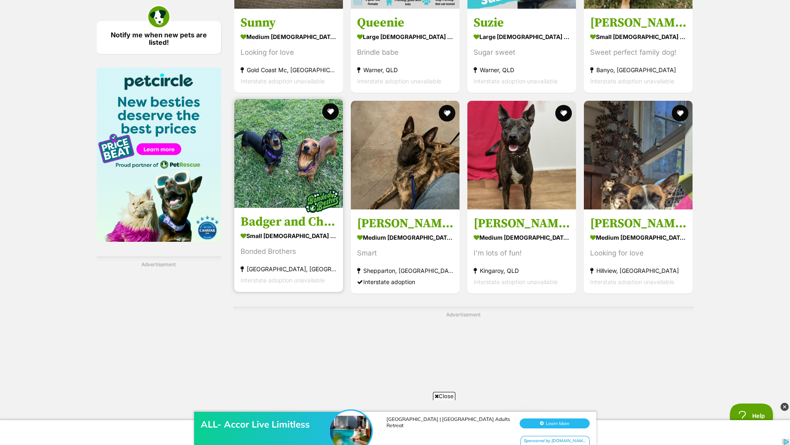
click at [310, 167] on img at bounding box center [288, 153] width 109 height 109
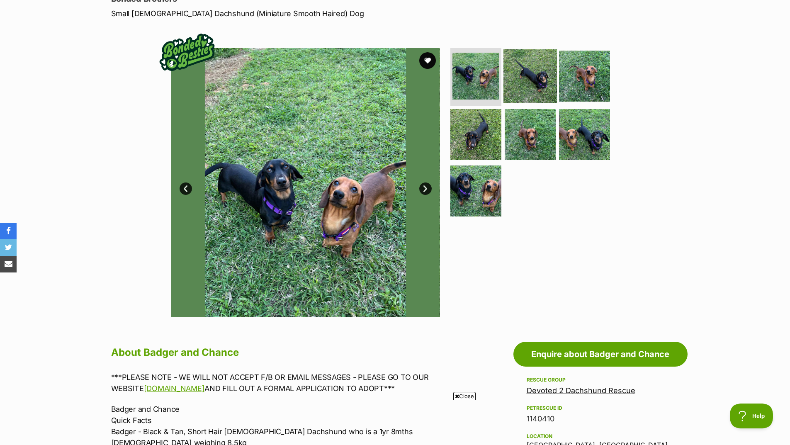
click at [551, 84] on img at bounding box center [529, 75] width 53 height 53
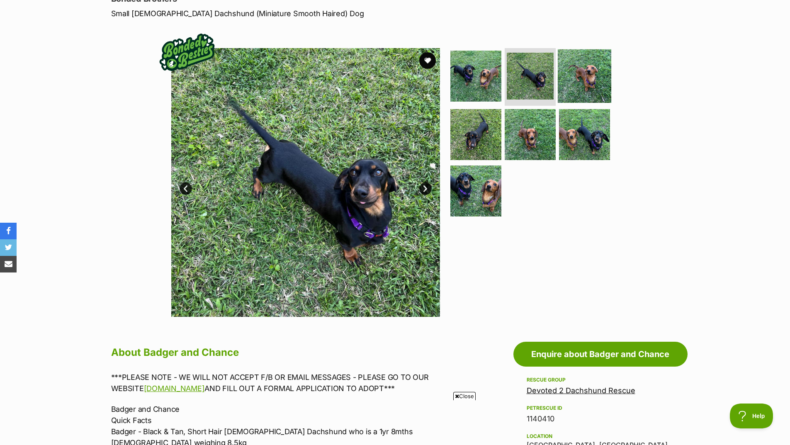
click at [565, 84] on img at bounding box center [584, 75] width 53 height 53
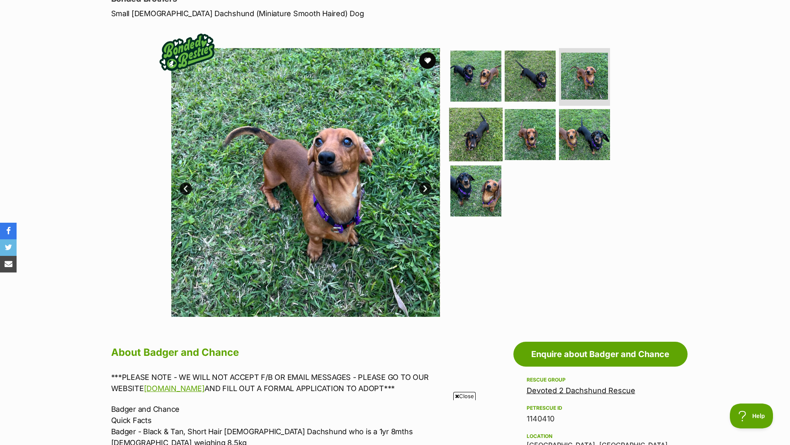
click at [476, 143] on img at bounding box center [475, 134] width 53 height 53
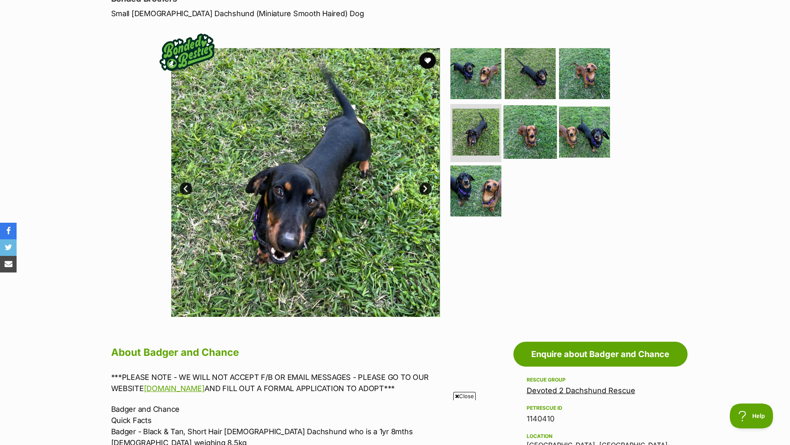
click at [527, 144] on img at bounding box center [529, 131] width 53 height 53
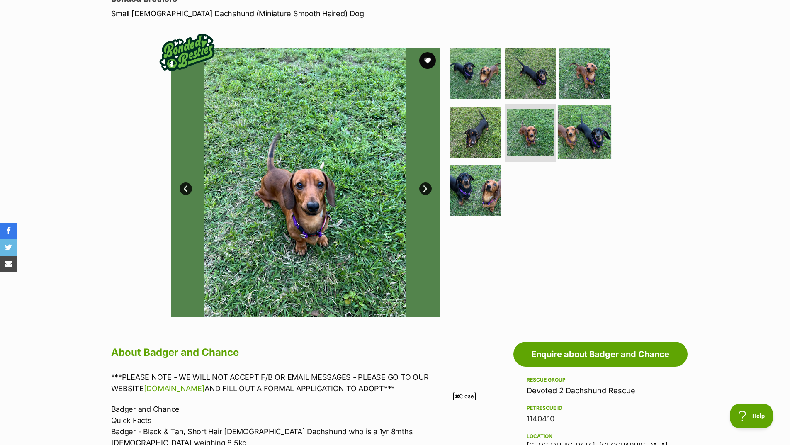
click at [601, 143] on img at bounding box center [584, 131] width 53 height 53
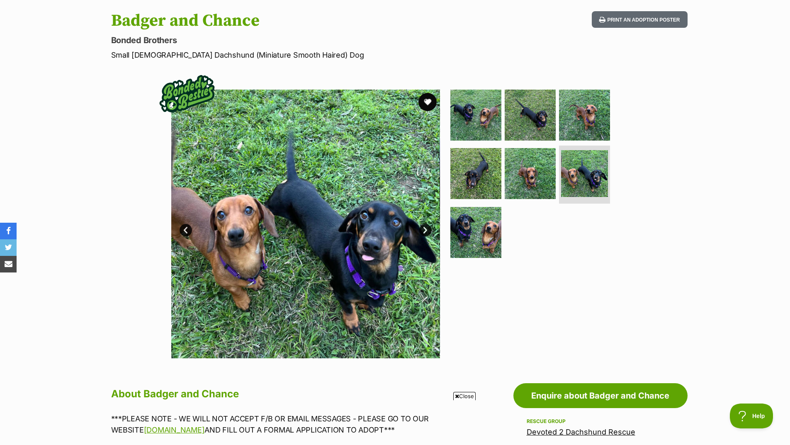
click at [431, 102] on button "favourite" at bounding box center [427, 102] width 18 height 18
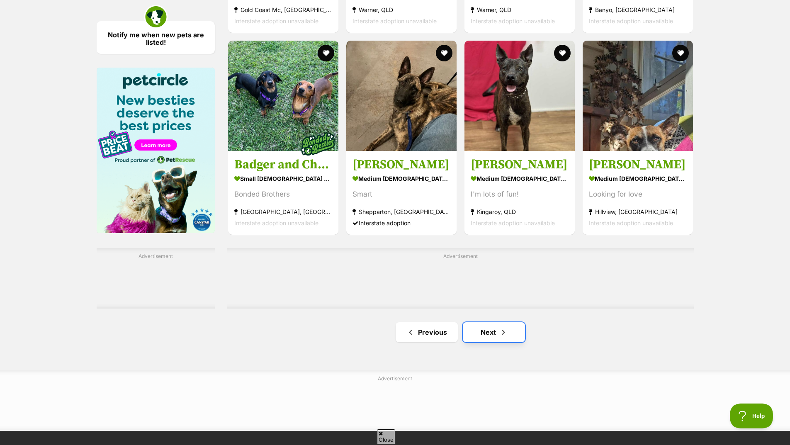
click at [509, 338] on link "Next" at bounding box center [494, 332] width 62 height 20
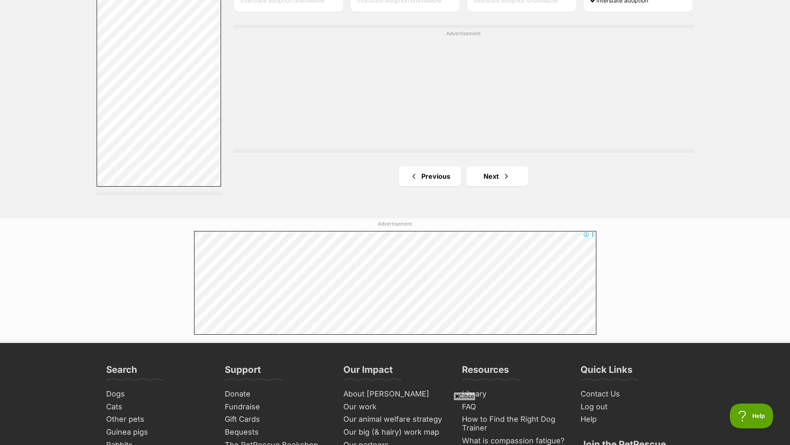
scroll to position [1575, 0]
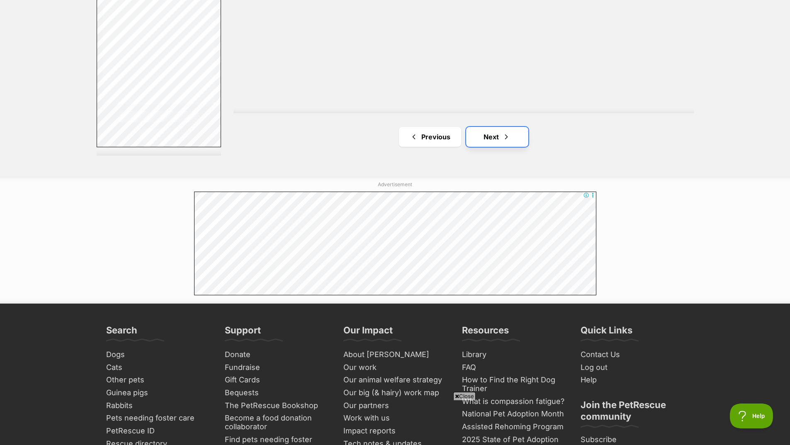
click at [507, 136] on span "Next page" at bounding box center [506, 137] width 8 height 10
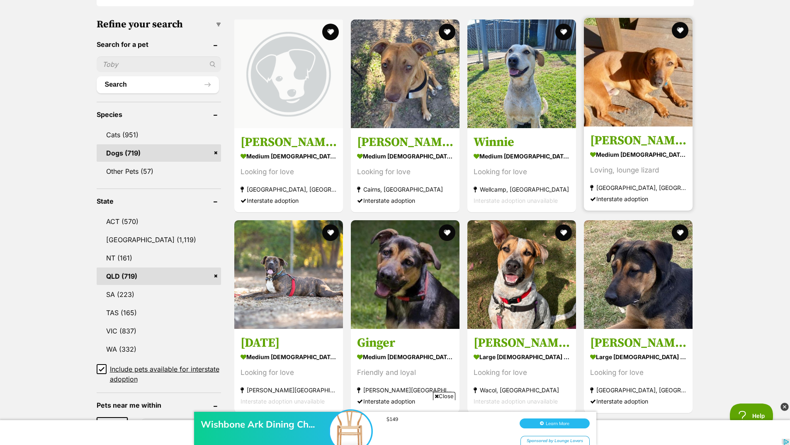
click at [596, 99] on img at bounding box center [638, 72] width 109 height 109
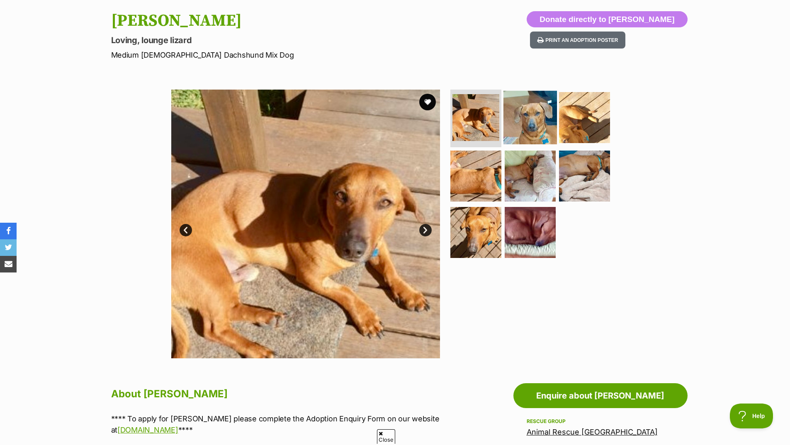
click at [527, 115] on img at bounding box center [529, 116] width 53 height 53
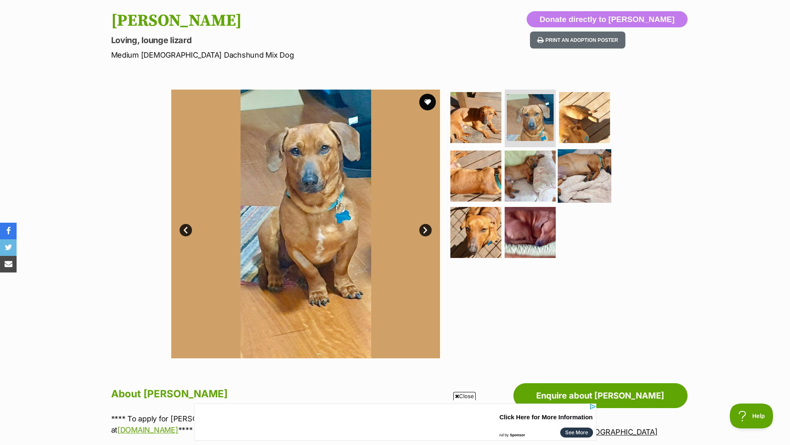
click at [569, 176] on img at bounding box center [584, 175] width 53 height 53
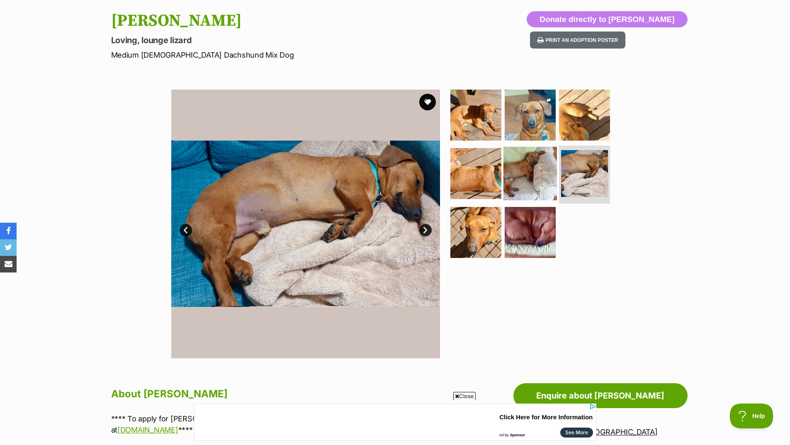
click at [527, 182] on img at bounding box center [529, 173] width 53 height 53
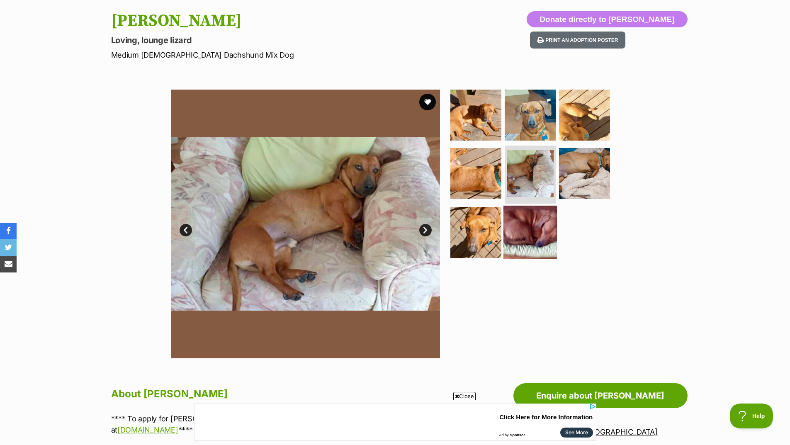
click at [532, 226] on img at bounding box center [529, 232] width 53 height 53
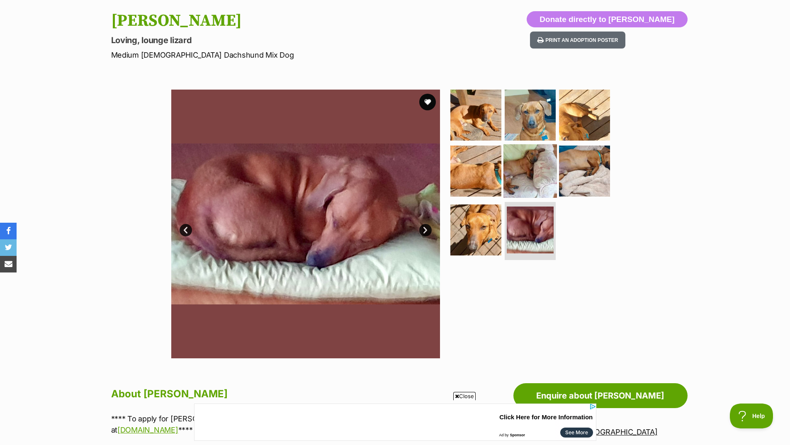
click at [522, 155] on img at bounding box center [529, 170] width 53 height 53
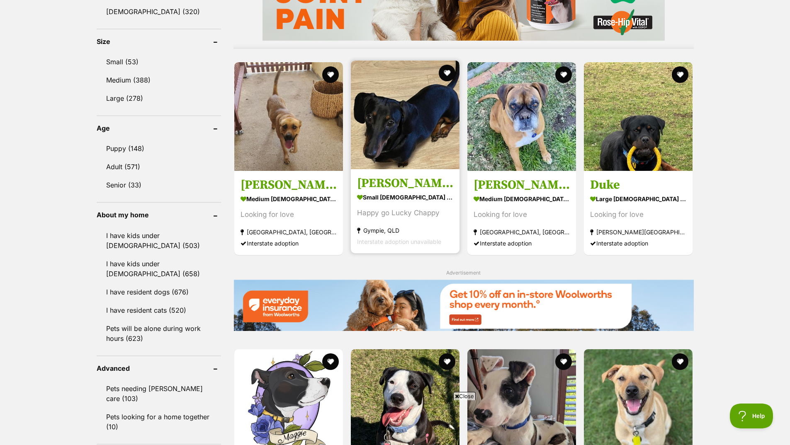
click at [399, 151] on img at bounding box center [405, 115] width 109 height 109
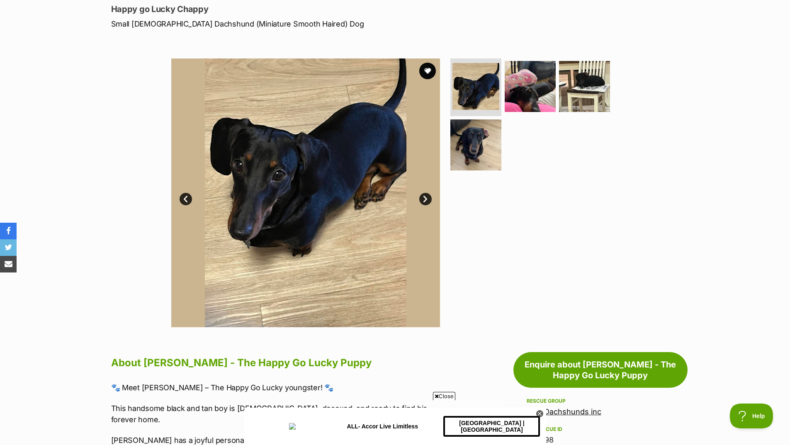
scroll to position [124, 0]
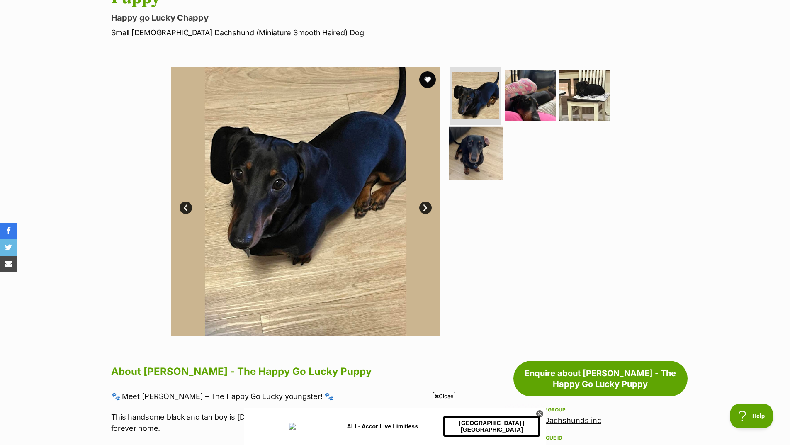
click at [485, 141] on img at bounding box center [475, 153] width 53 height 53
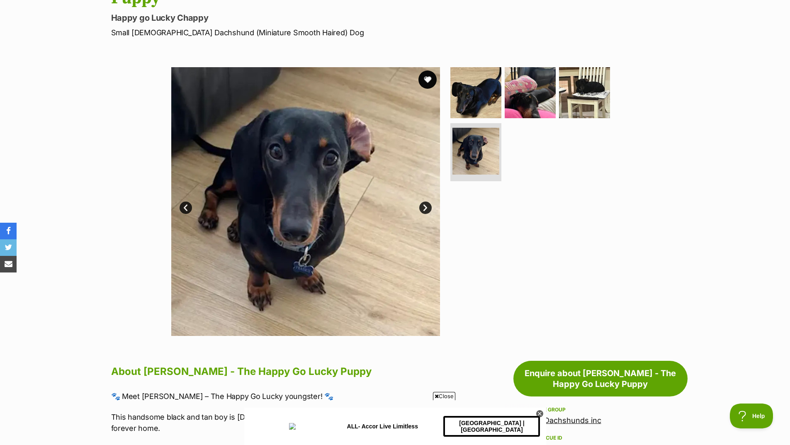
click at [426, 70] on button "favourite" at bounding box center [427, 79] width 18 height 18
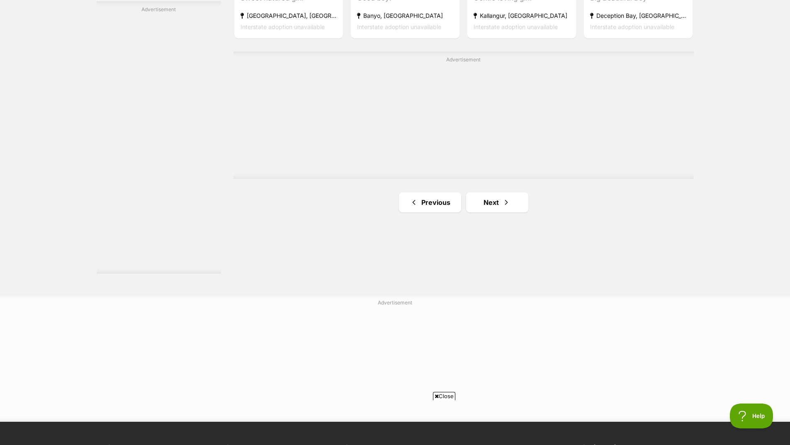
scroll to position [1458, 0]
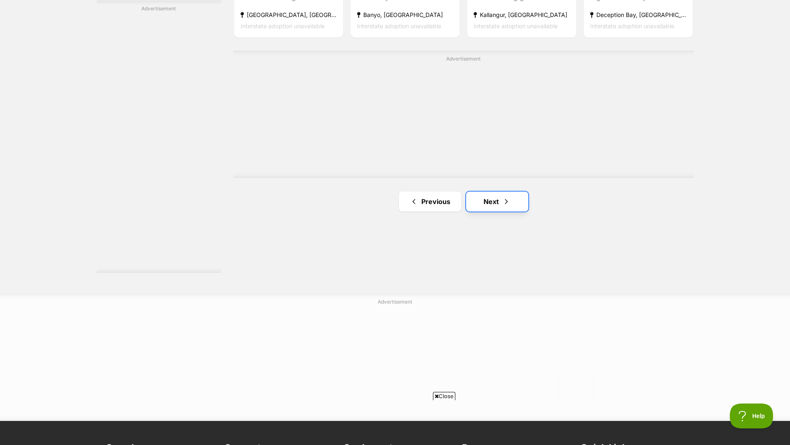
click at [488, 201] on link "Next" at bounding box center [497, 202] width 62 height 20
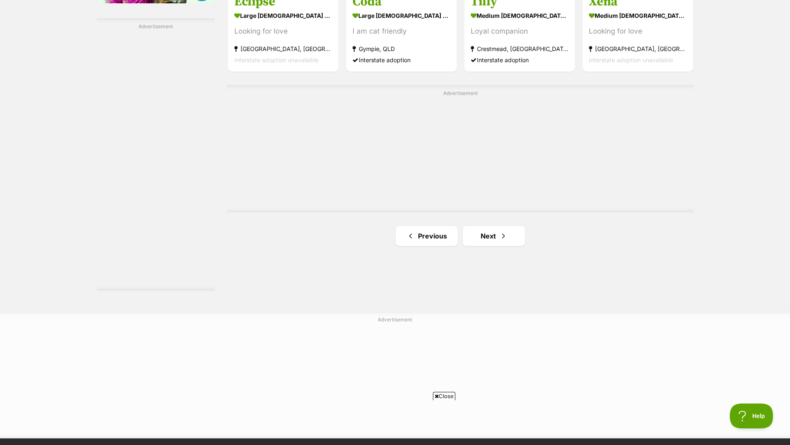
scroll to position [1451, 0]
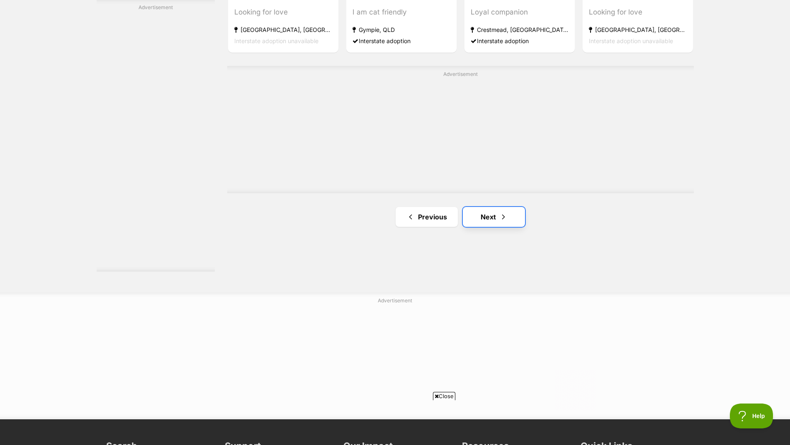
click at [482, 221] on link "Next" at bounding box center [494, 217] width 62 height 20
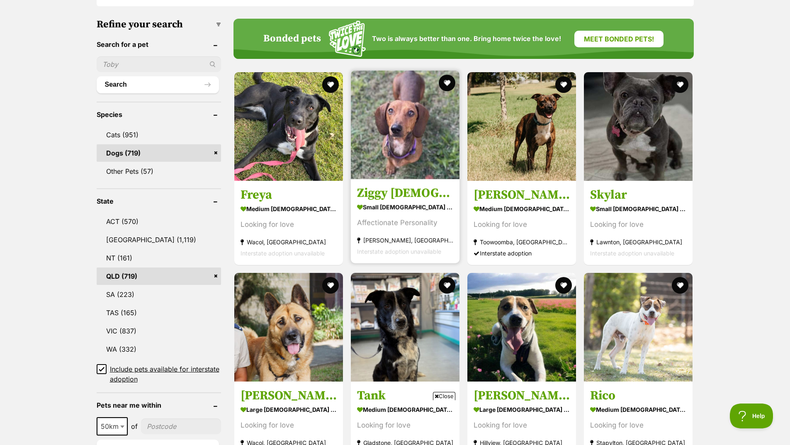
click at [402, 136] on img at bounding box center [405, 124] width 109 height 109
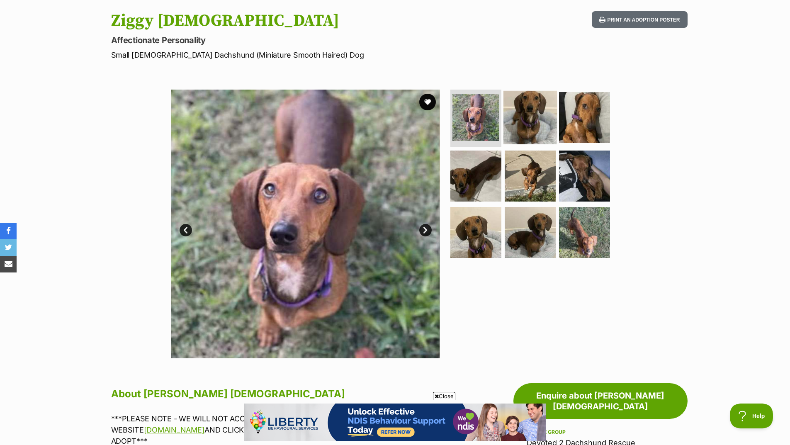
click at [527, 119] on img at bounding box center [529, 116] width 53 height 53
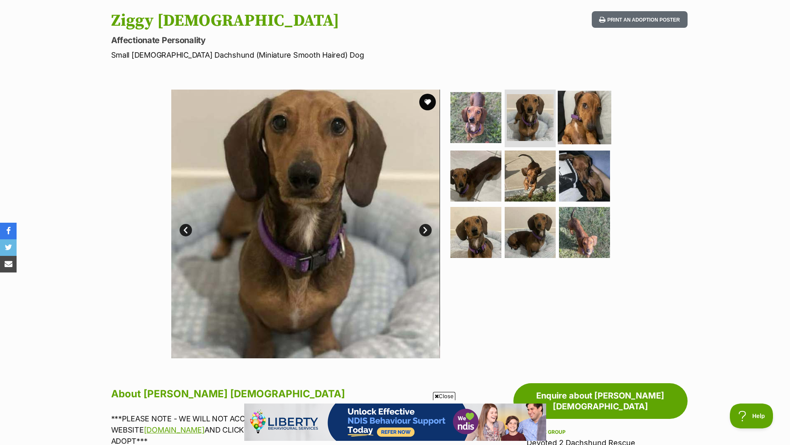
click at [584, 122] on img at bounding box center [584, 116] width 53 height 53
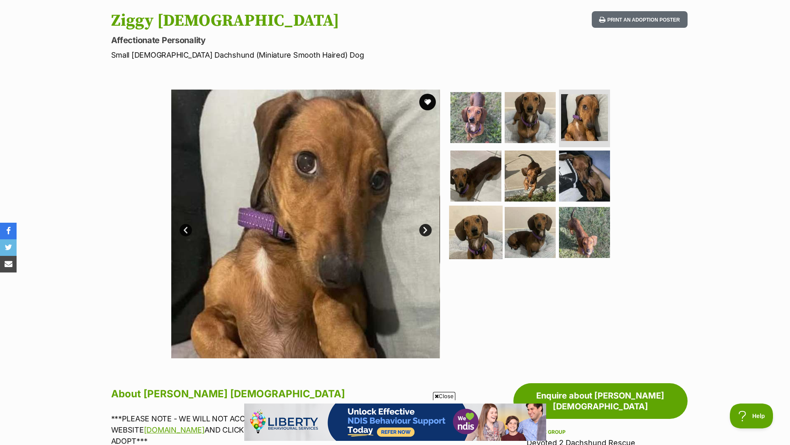
click at [483, 244] on img at bounding box center [475, 232] width 53 height 53
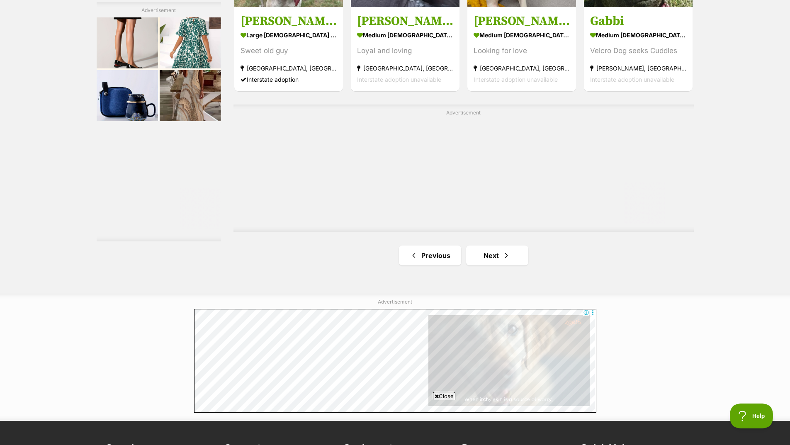
scroll to position [1458, 0]
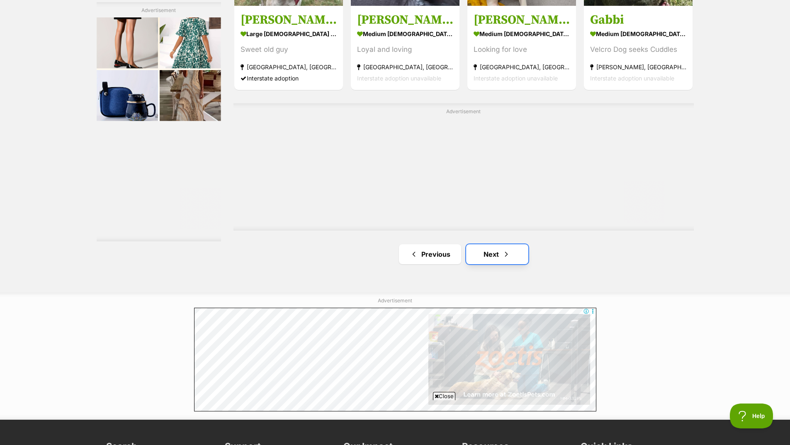
click at [519, 257] on link "Next" at bounding box center [497, 254] width 62 height 20
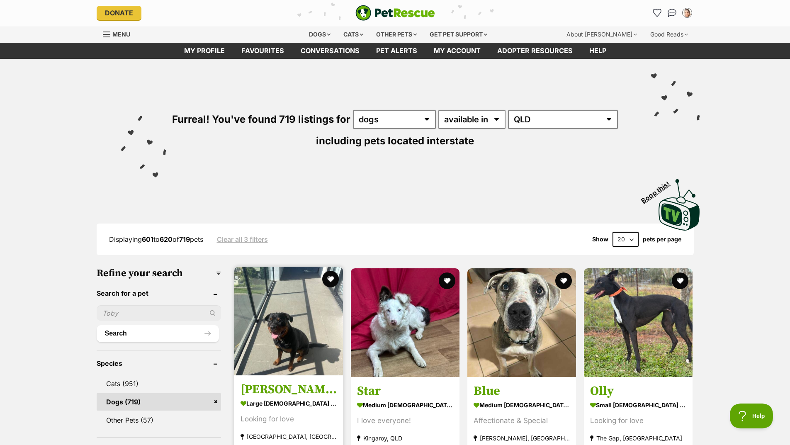
click at [277, 334] on img at bounding box center [288, 321] width 109 height 109
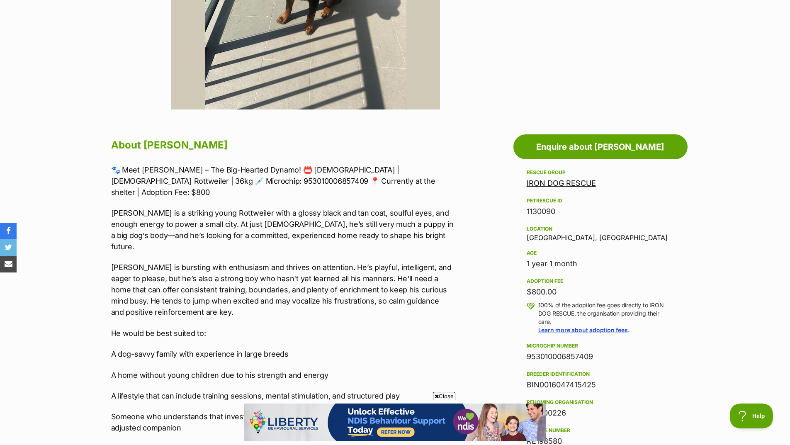
scroll to position [290, 0]
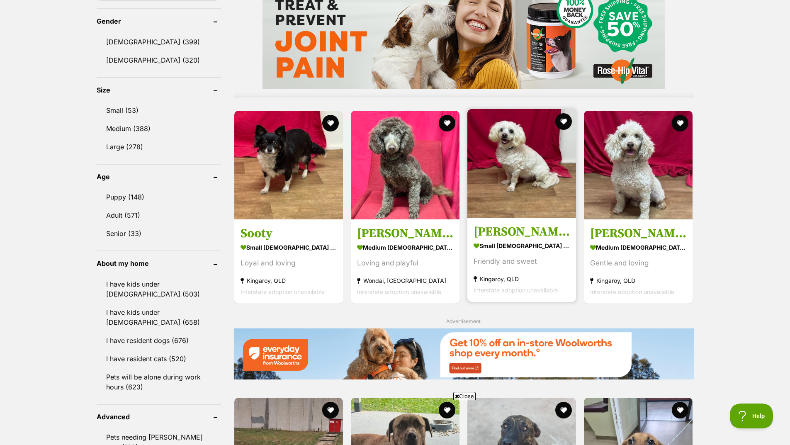
click at [543, 154] on img at bounding box center [521, 163] width 109 height 109
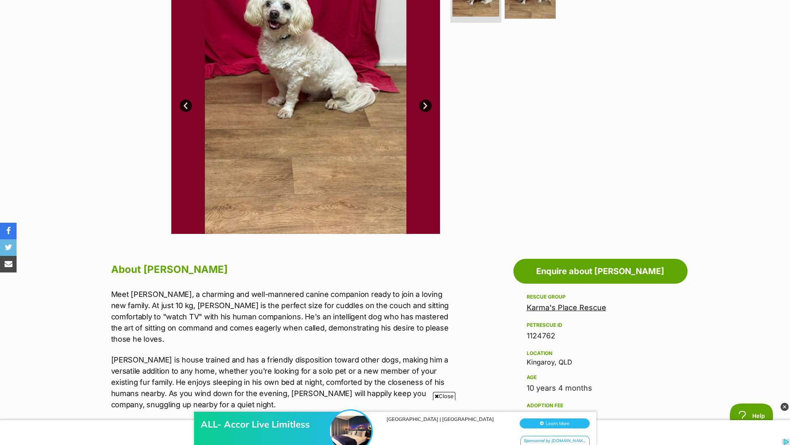
scroll to position [83, 0]
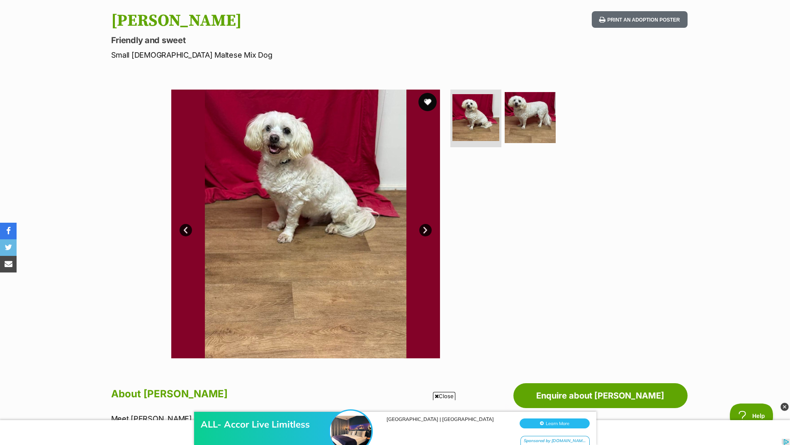
click at [431, 98] on button "favourite" at bounding box center [427, 102] width 18 height 18
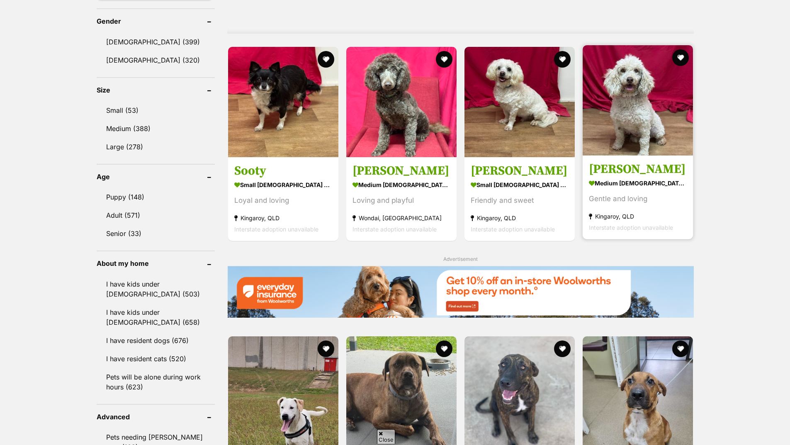
scroll to position [705, 0]
click at [627, 101] on img at bounding box center [637, 100] width 110 height 110
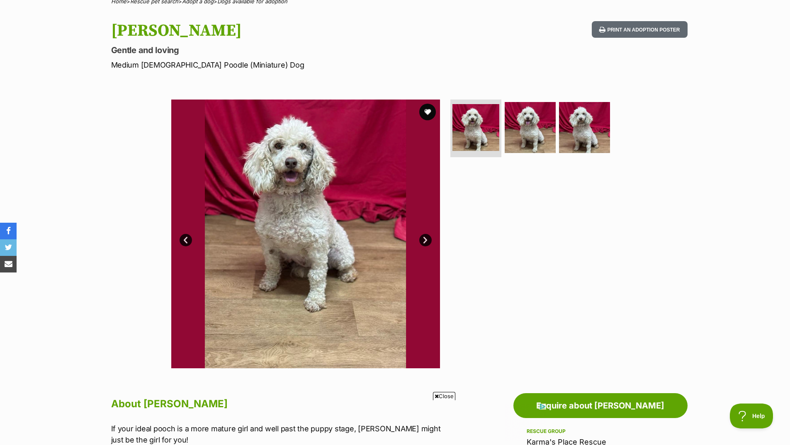
scroll to position [41, 0]
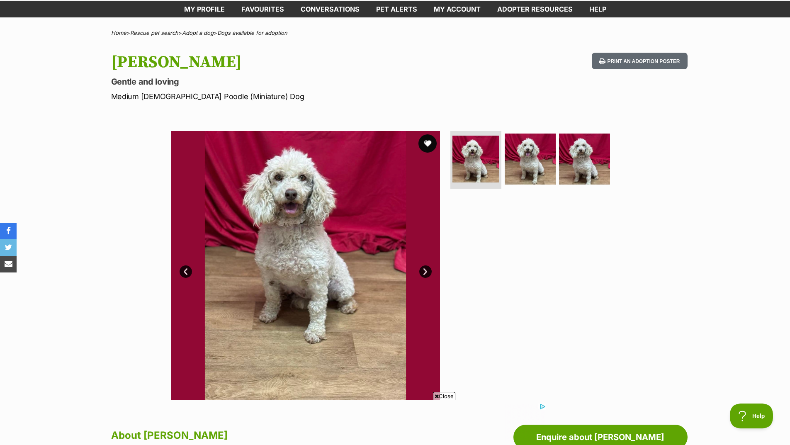
click at [428, 145] on button "favourite" at bounding box center [427, 143] width 18 height 18
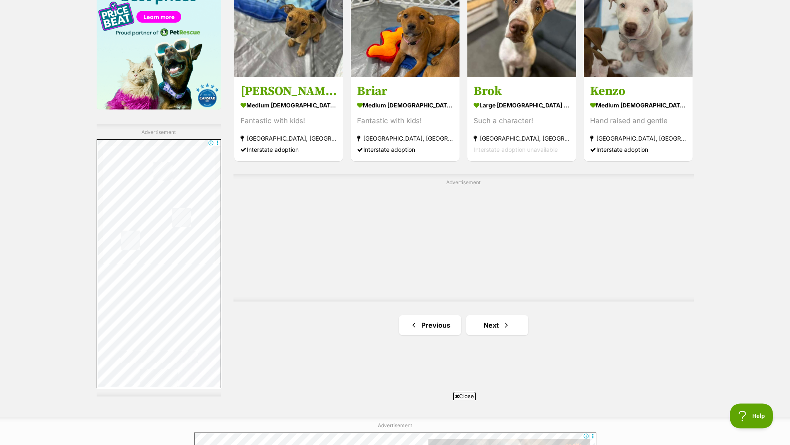
scroll to position [1451, 0]
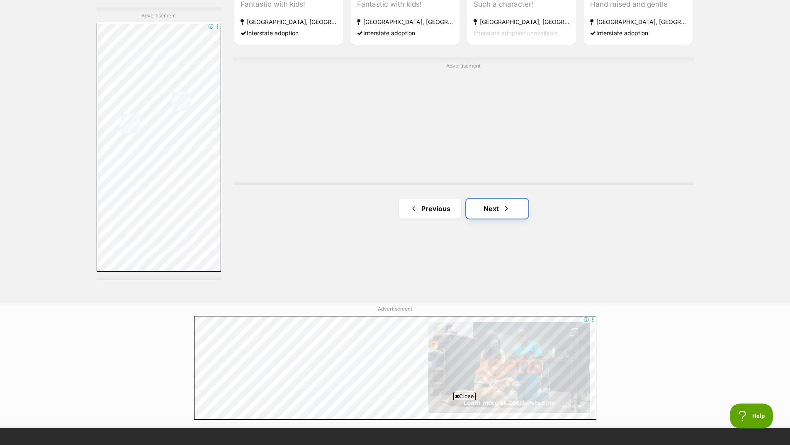
click at [497, 204] on link "Next" at bounding box center [497, 209] width 62 height 20
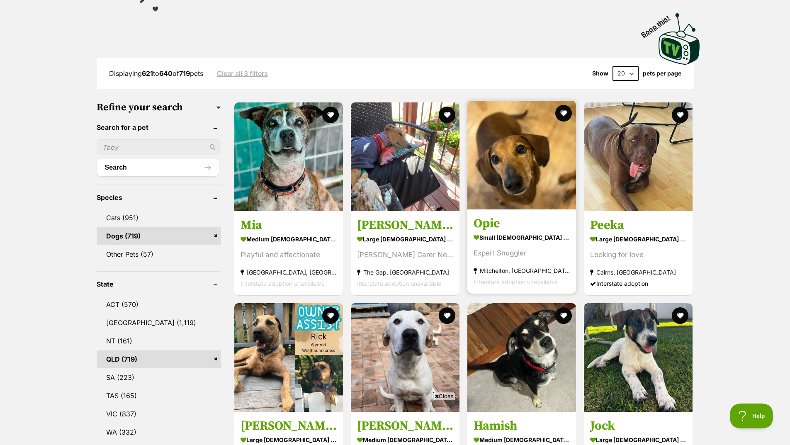
click at [521, 177] on img at bounding box center [521, 155] width 109 height 109
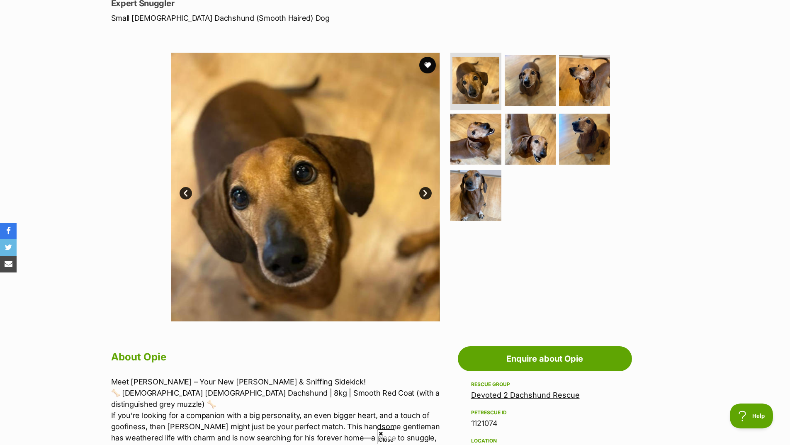
scroll to position [124, 0]
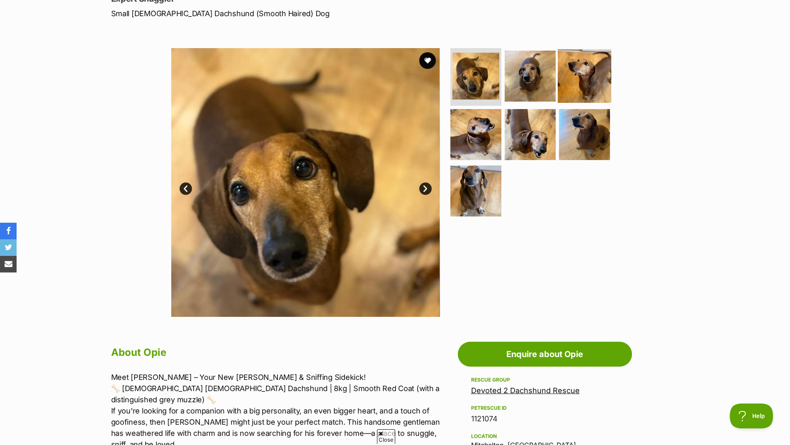
click at [583, 71] on img at bounding box center [584, 75] width 53 height 53
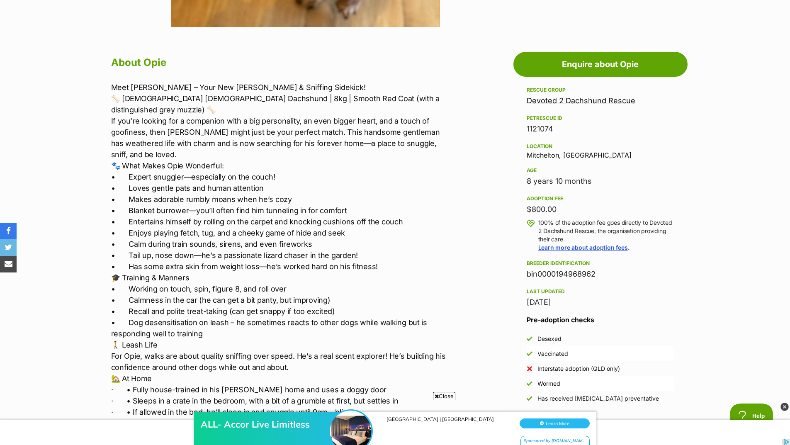
scroll to position [415, 0]
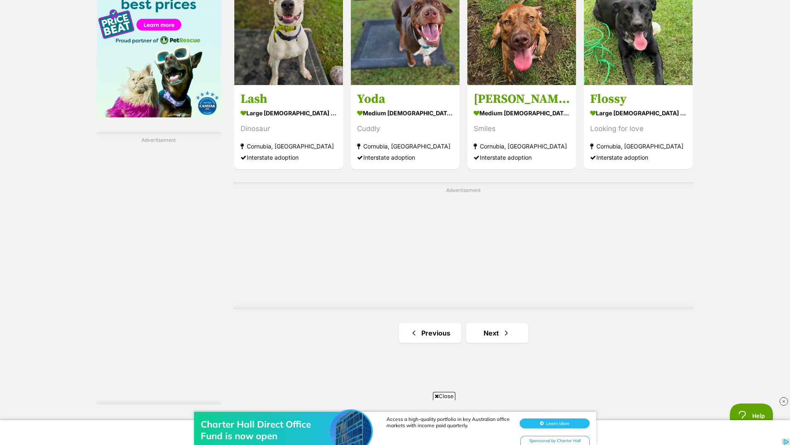
scroll to position [1451, 0]
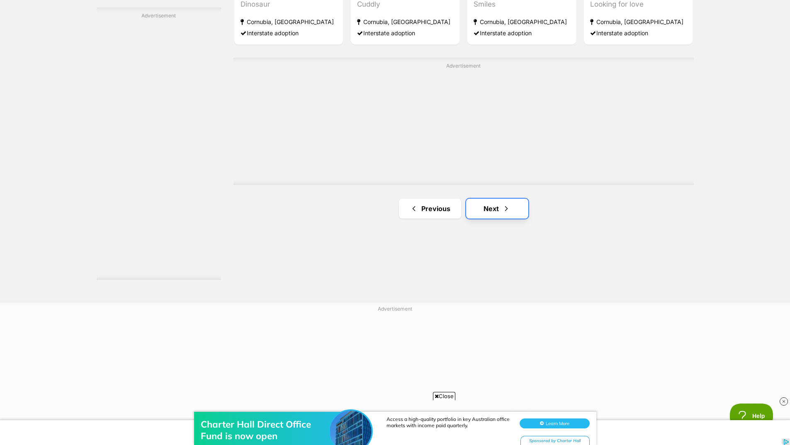
click at [495, 211] on link "Next" at bounding box center [497, 209] width 62 height 20
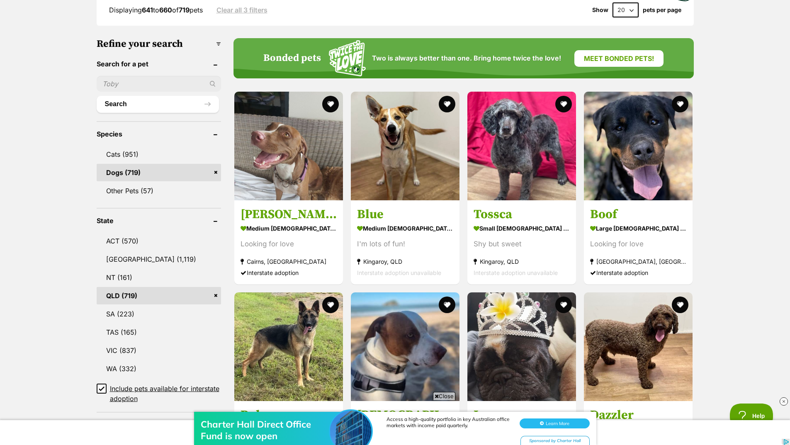
scroll to position [249, 0]
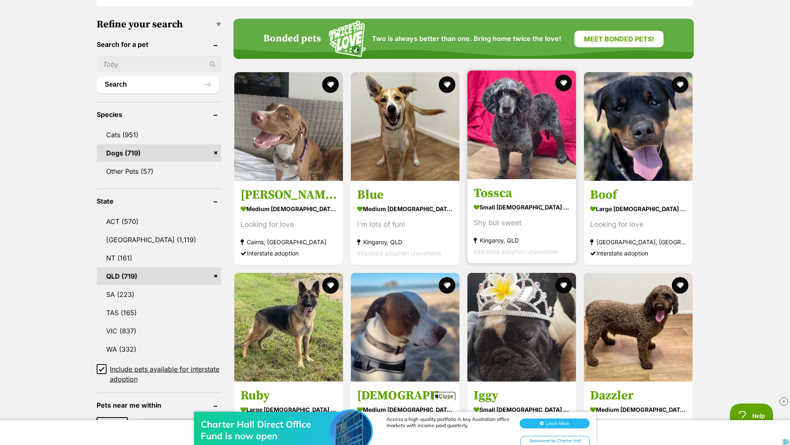
click at [497, 142] on img at bounding box center [521, 124] width 109 height 109
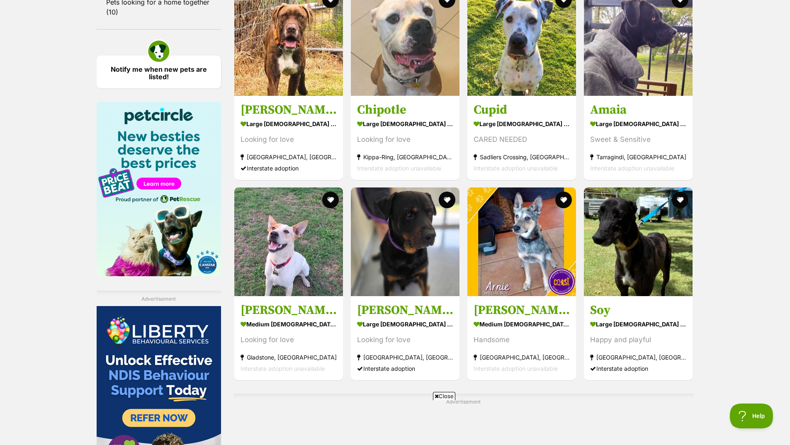
scroll to position [1417, 0]
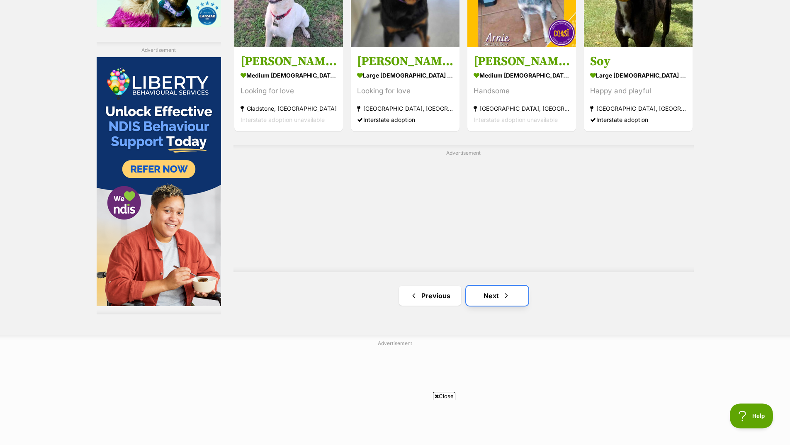
click at [497, 295] on link "Next" at bounding box center [497, 296] width 62 height 20
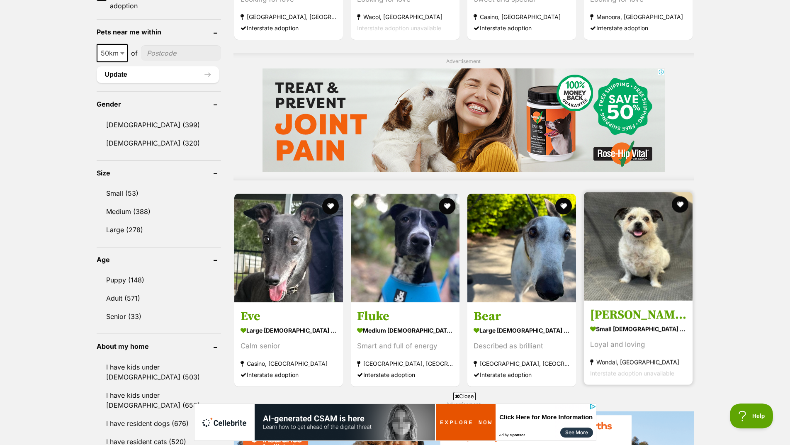
click at [638, 271] on img at bounding box center [638, 246] width 109 height 109
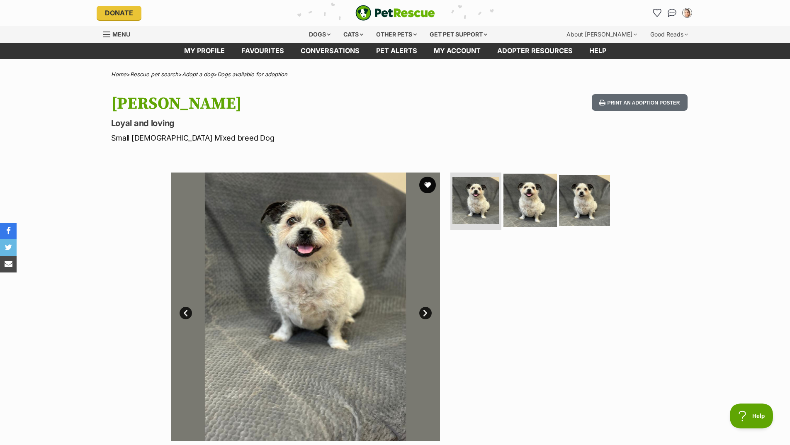
click at [532, 212] on img at bounding box center [529, 199] width 53 height 53
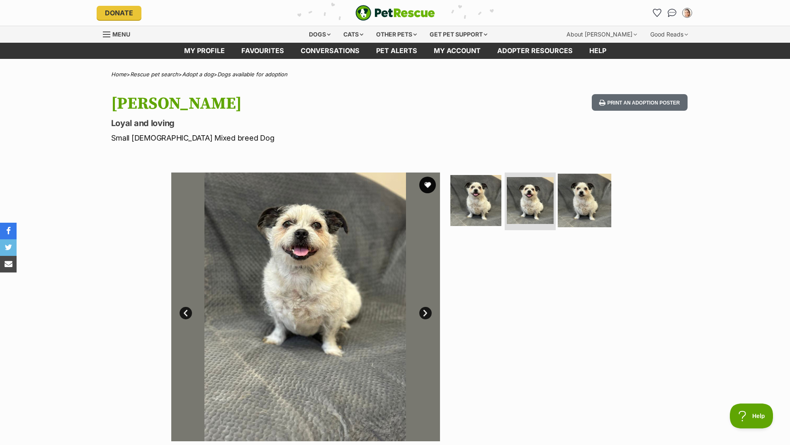
click at [581, 204] on img at bounding box center [584, 199] width 53 height 53
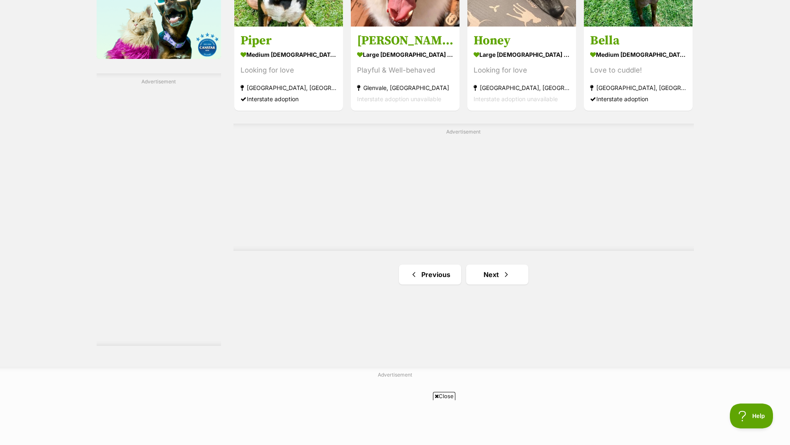
scroll to position [1451, 0]
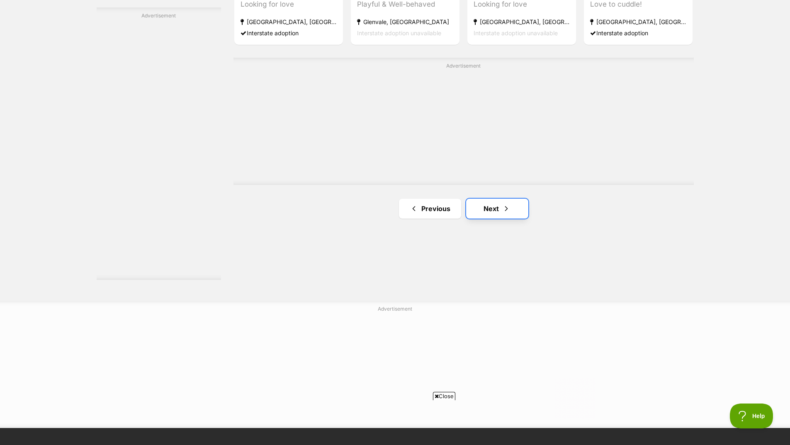
click at [503, 209] on span "Next page" at bounding box center [506, 209] width 8 height 10
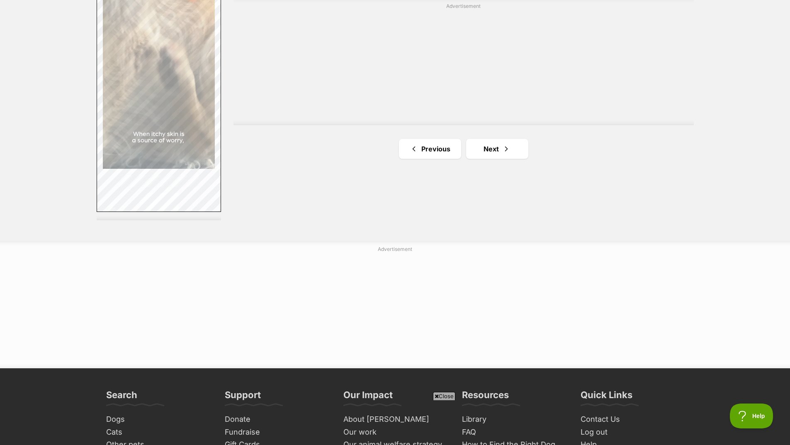
scroll to position [1534, 0]
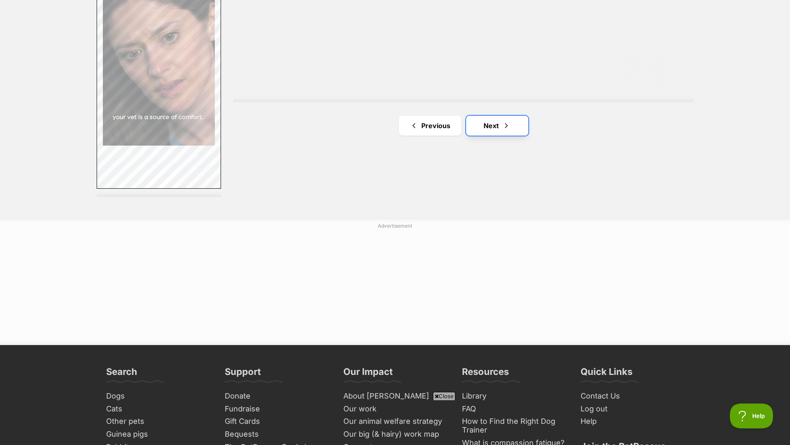
click at [502, 127] on span "Next page" at bounding box center [506, 126] width 8 height 10
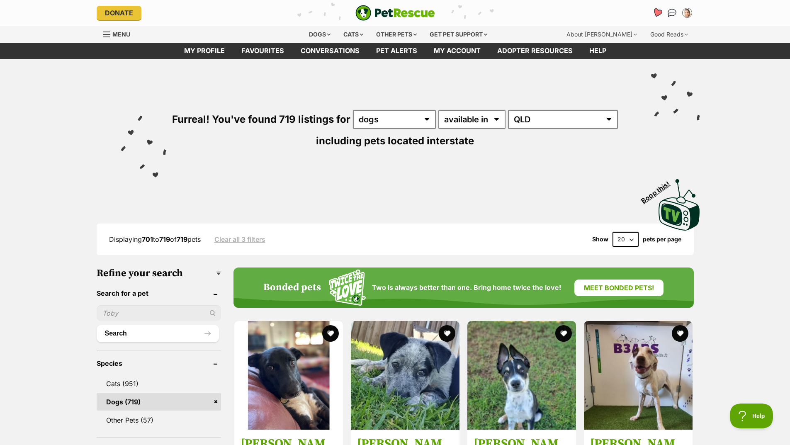
click at [650, 11] on div "My account [PERSON_NAME] Edit profile Log out Pet alerts Pet alert matches Acco…" at bounding box center [594, 12] width 199 height 13
click at [656, 15] on icon "Favourites" at bounding box center [657, 13] width 10 height 10
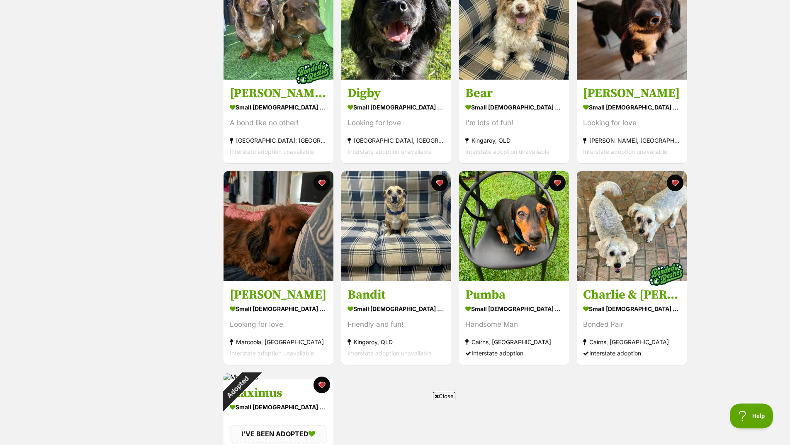
scroll to position [622, 0]
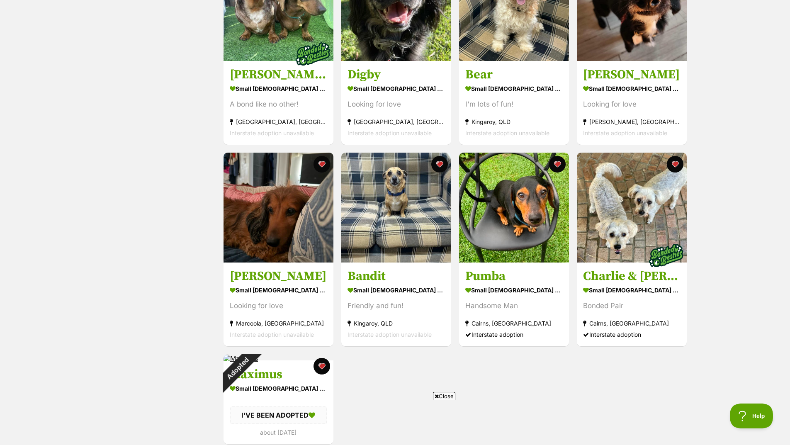
drag, startPoint x: 733, startPoint y: 166, endPoint x: 745, endPoint y: 121, distance: 46.9
